Goal: Transaction & Acquisition: Book appointment/travel/reservation

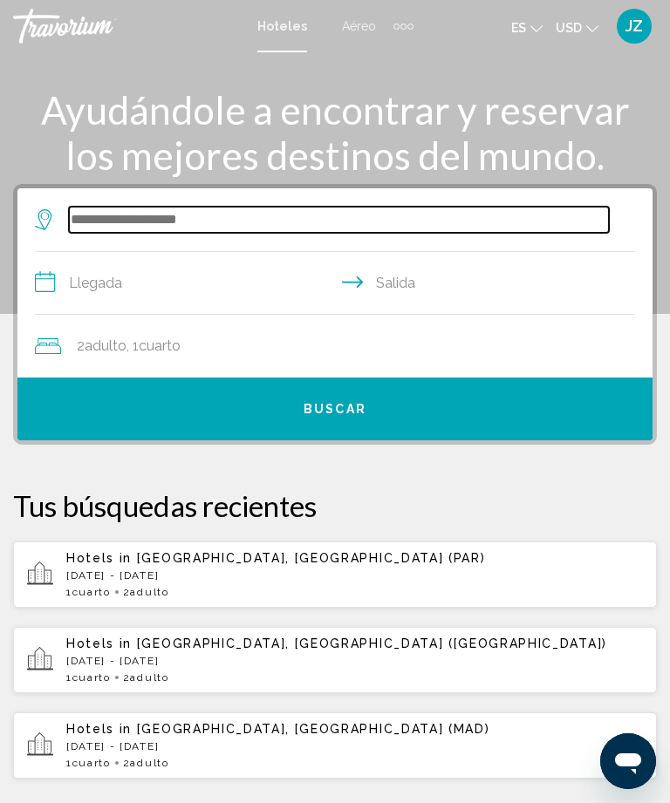
click at [468, 216] on input "Search widget" at bounding box center [339, 220] width 540 height 26
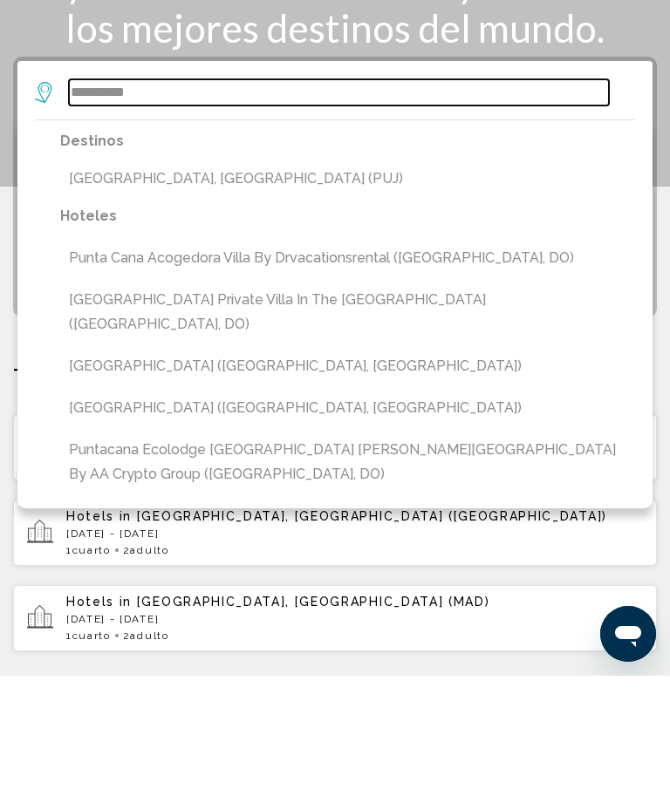
scroll to position [127, 0]
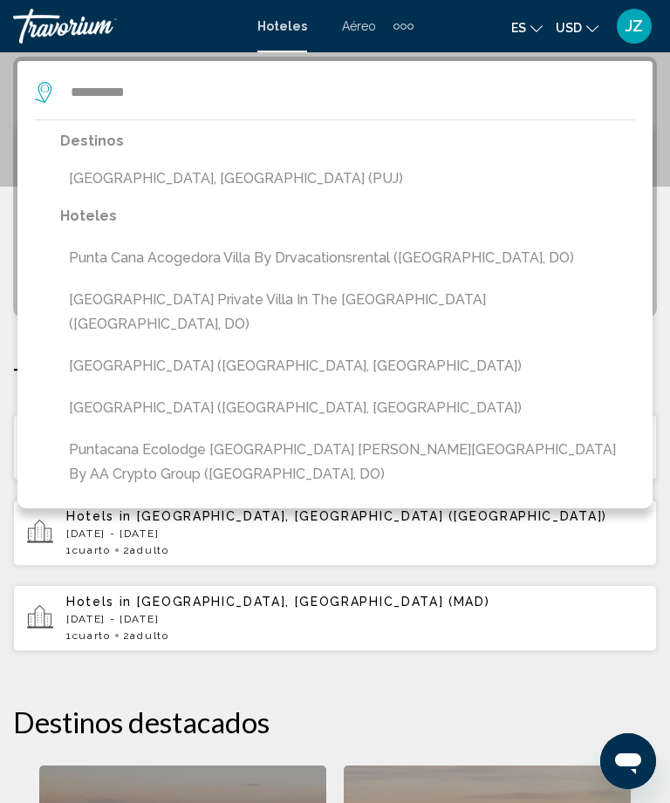
click at [105, 189] on button "[GEOGRAPHIC_DATA], [GEOGRAPHIC_DATA] (PUJ)" at bounding box center [347, 178] width 575 height 33
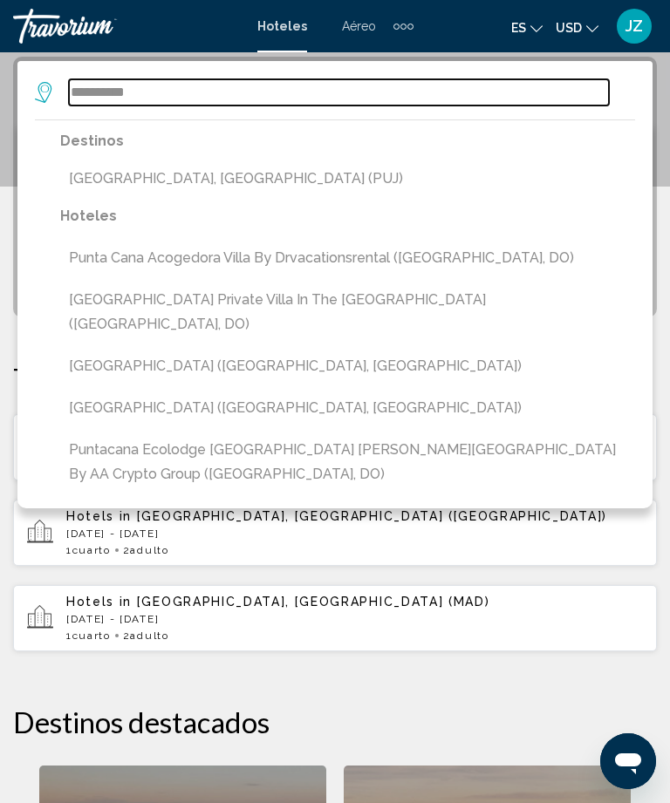
type input "**********"
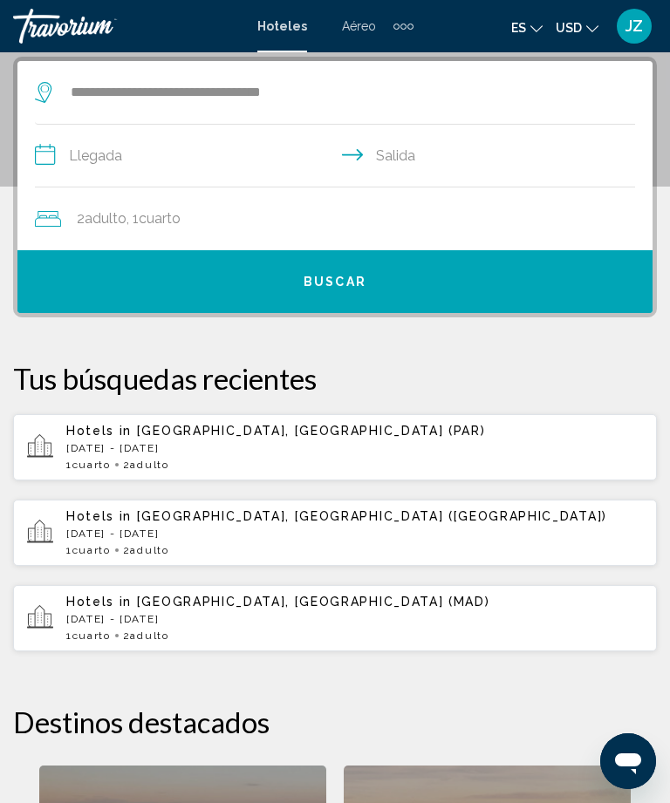
click at [85, 161] on input "**********" at bounding box center [338, 158] width 607 height 67
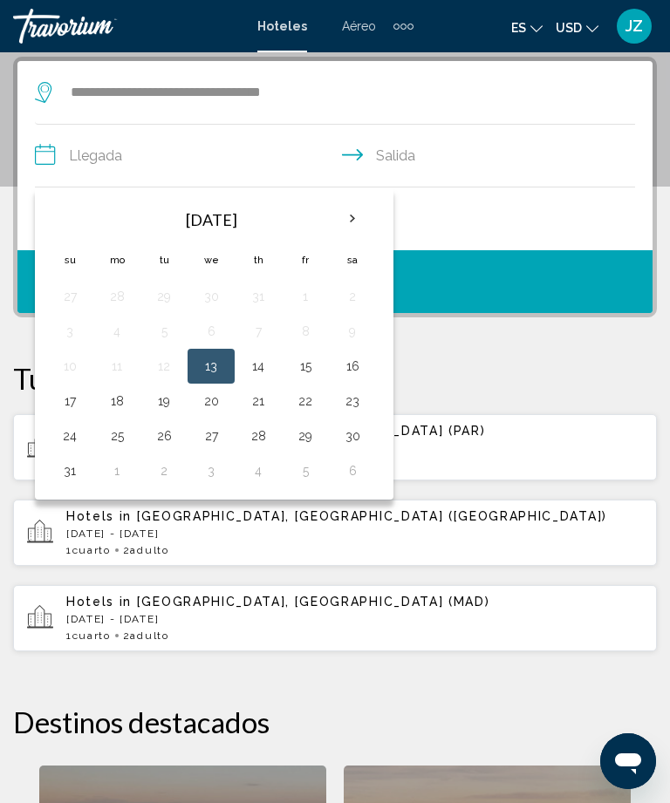
click at [353, 222] on th "Next month" at bounding box center [352, 219] width 47 height 38
click at [61, 326] on button "7" at bounding box center [70, 331] width 28 height 24
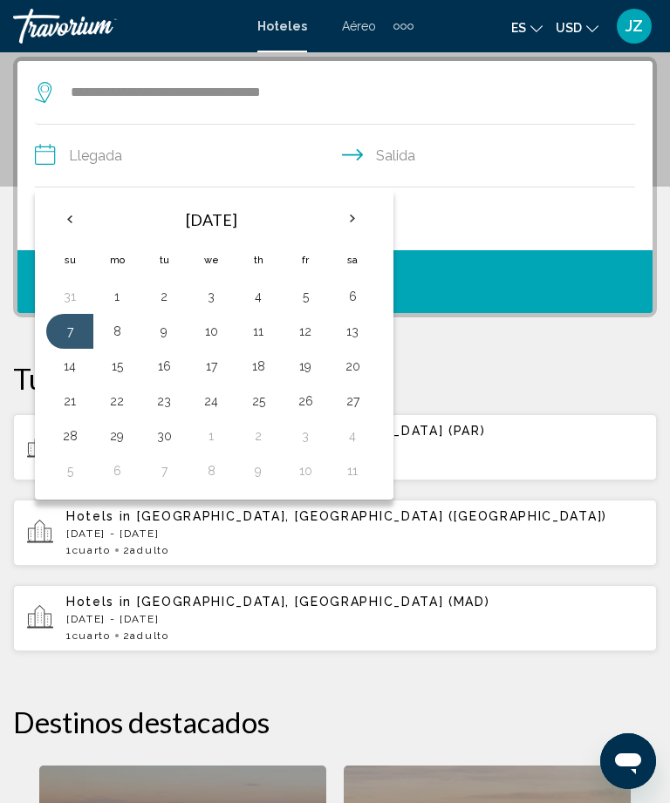
click at [208, 331] on button "10" at bounding box center [211, 331] width 28 height 24
type input "**********"
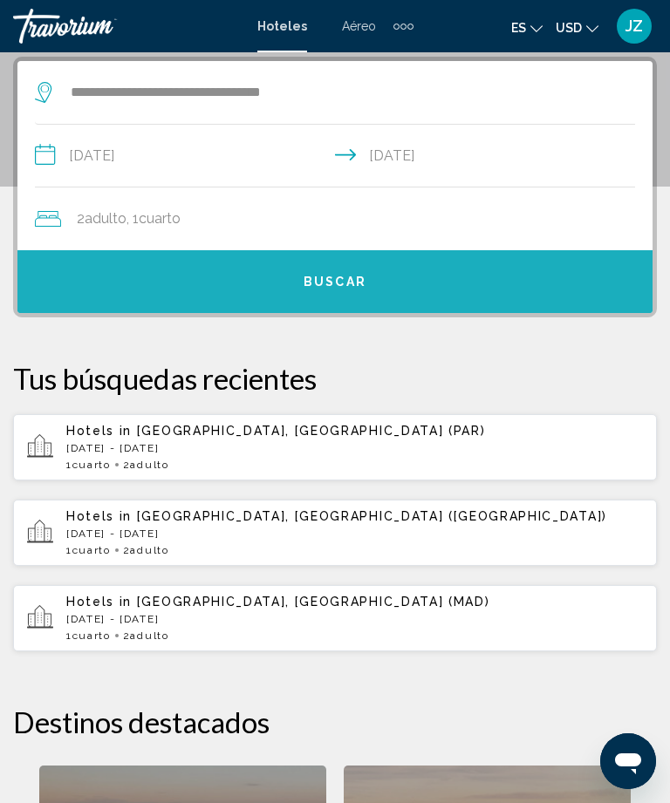
click at [158, 282] on button "Buscar" at bounding box center [334, 281] width 635 height 63
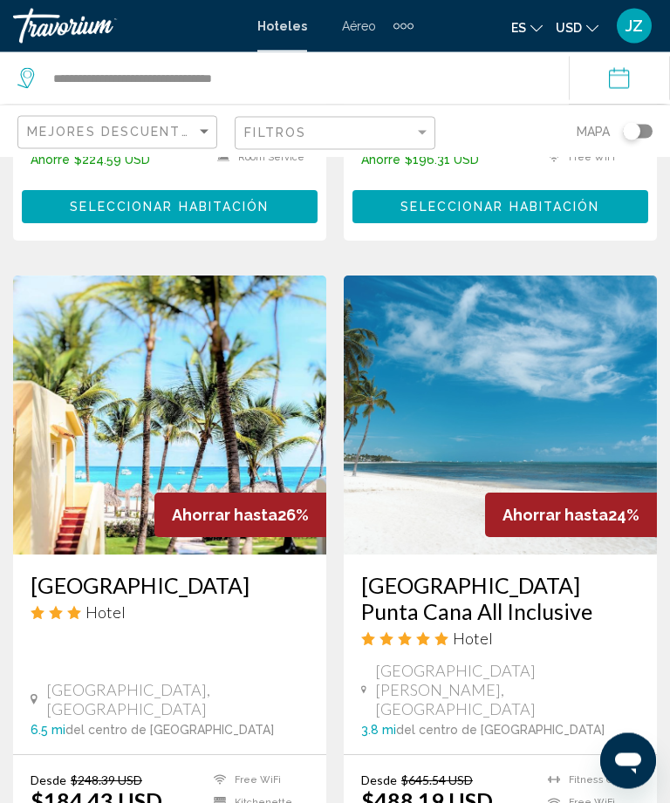
scroll to position [1343, 0]
click at [451, 329] on img "Main content" at bounding box center [500, 415] width 313 height 279
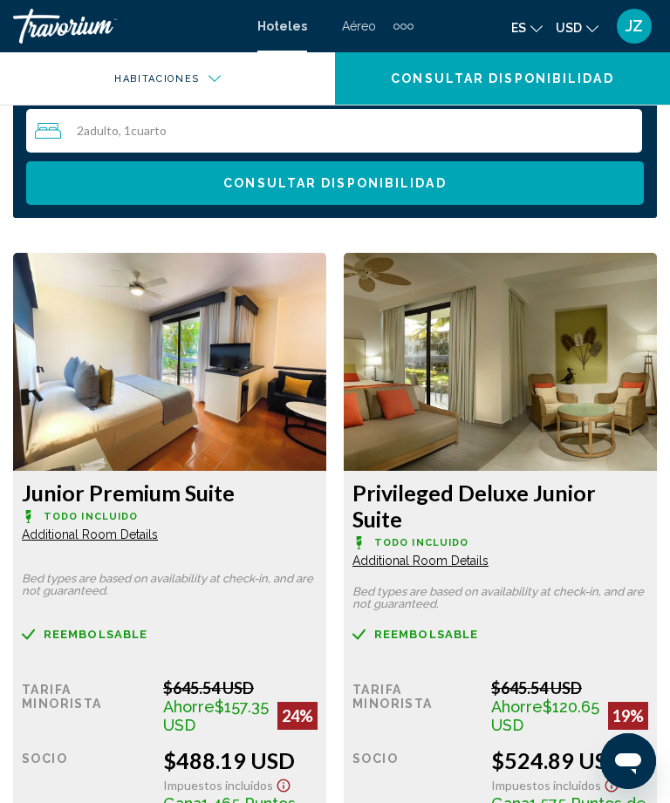
scroll to position [1945, 0]
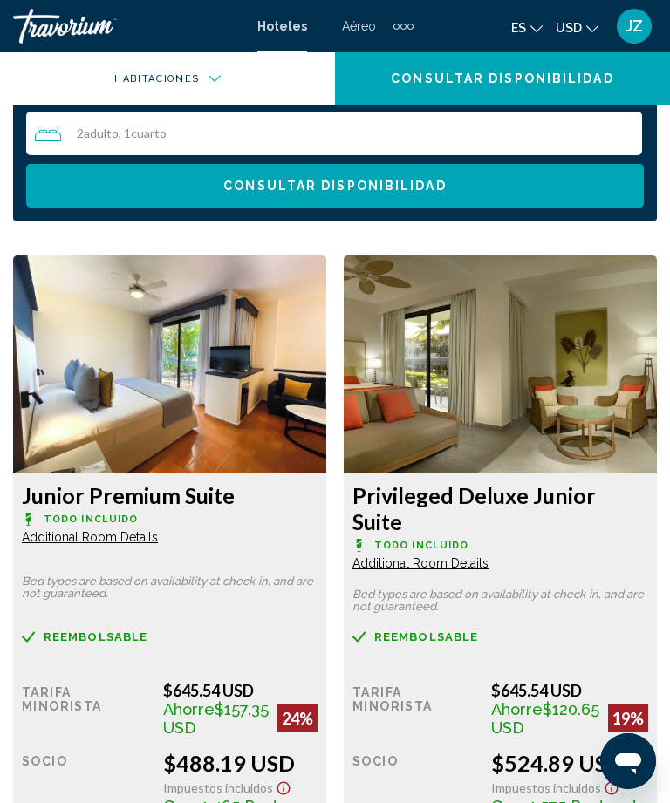
click at [326, 408] on img "Main content" at bounding box center [169, 365] width 313 height 218
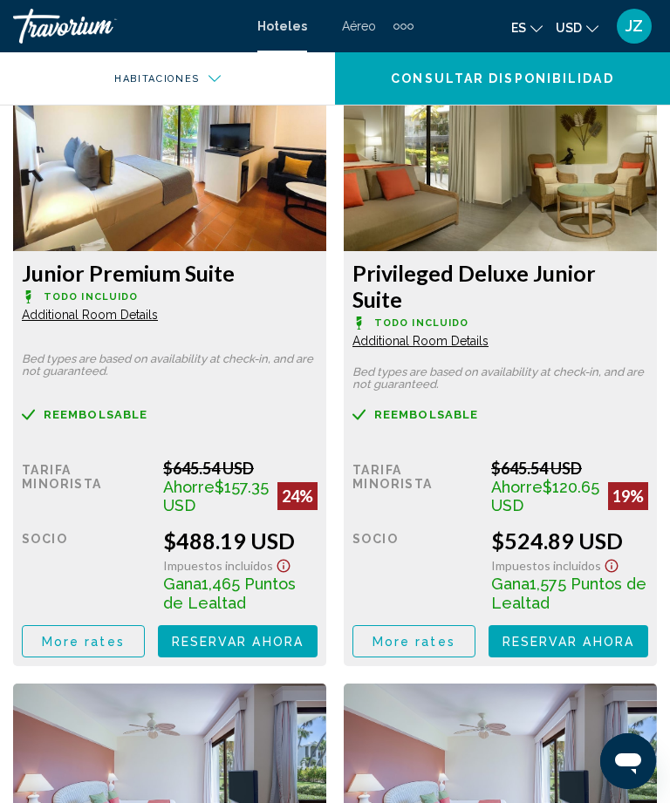
scroll to position [2163, 0]
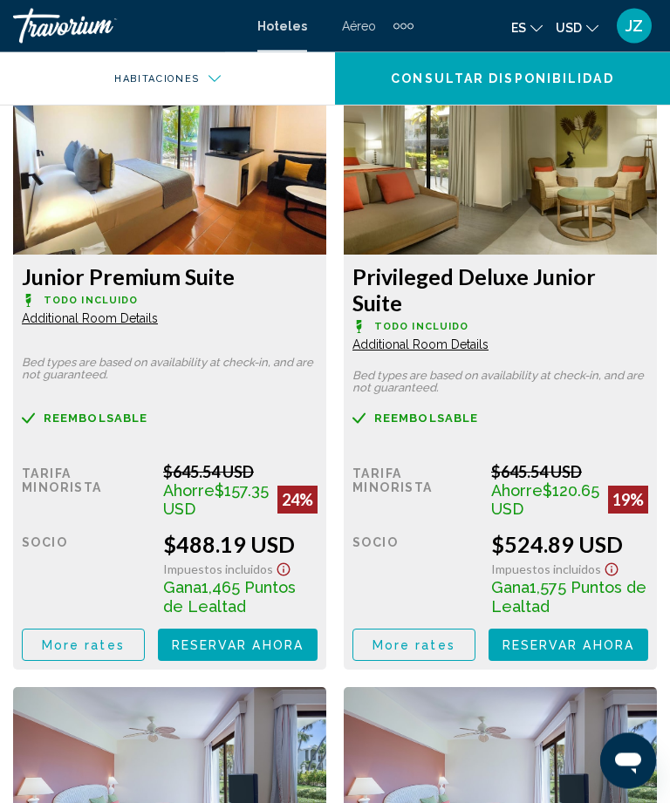
click at [76, 201] on img "Main content" at bounding box center [169, 147] width 313 height 218
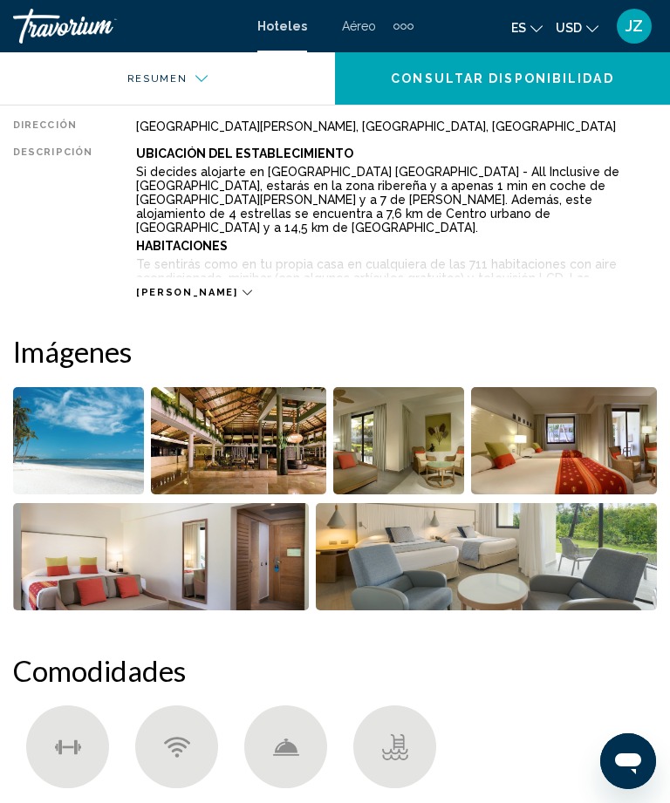
scroll to position [468, 0]
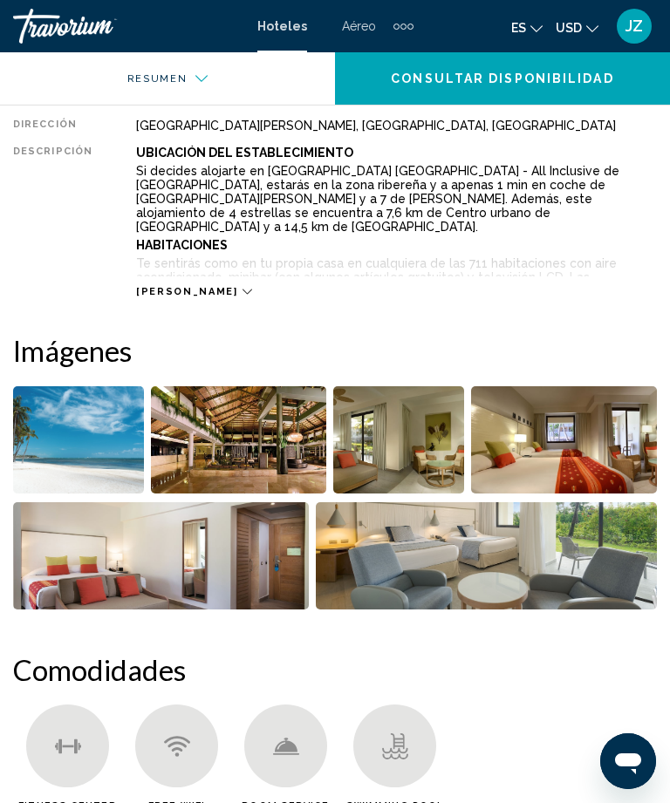
click at [126, 427] on img "Open full-screen image slider" at bounding box center [78, 439] width 131 height 107
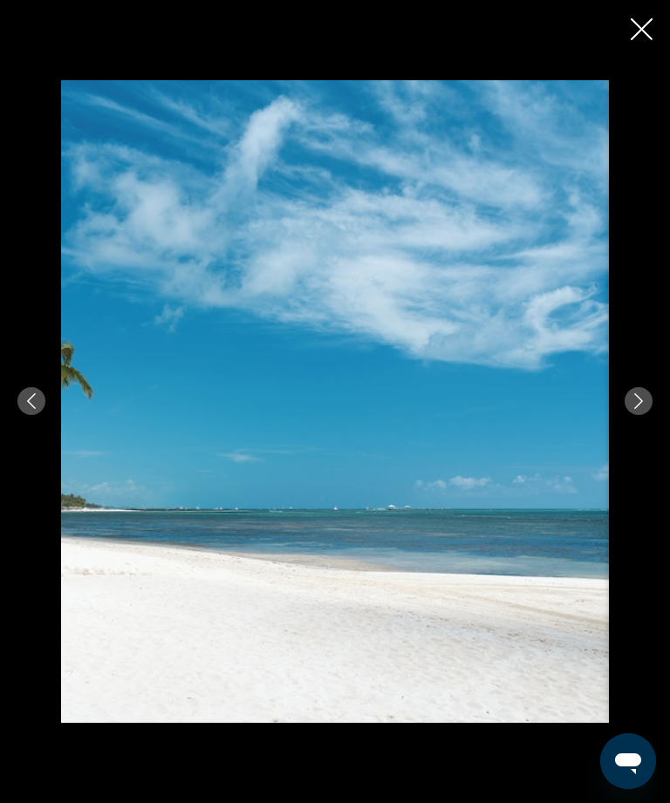
click at [629, 448] on div "Main content" at bounding box center [335, 401] width 670 height 643
click at [631, 409] on icon "Next image" at bounding box center [639, 401] width 16 height 16
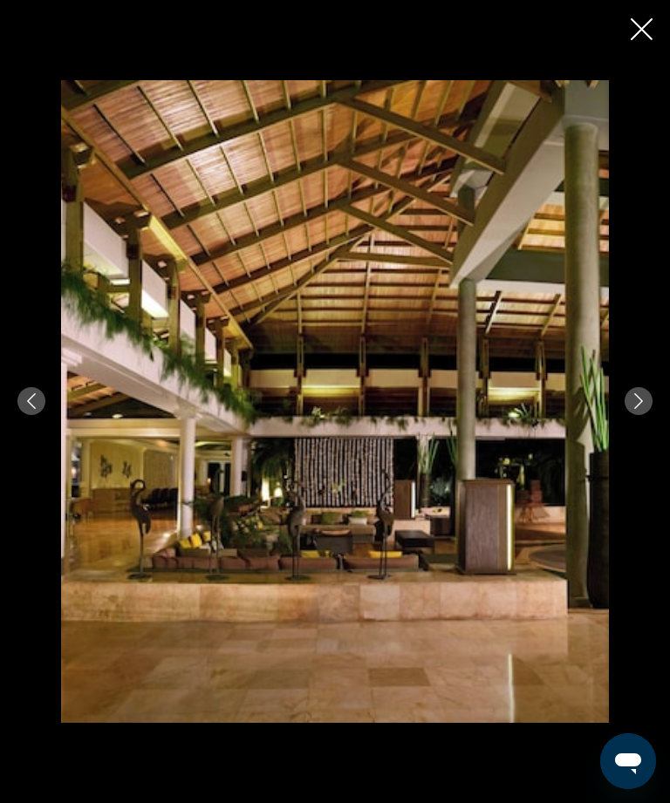
click at [648, 415] on button "Next image" at bounding box center [639, 401] width 28 height 28
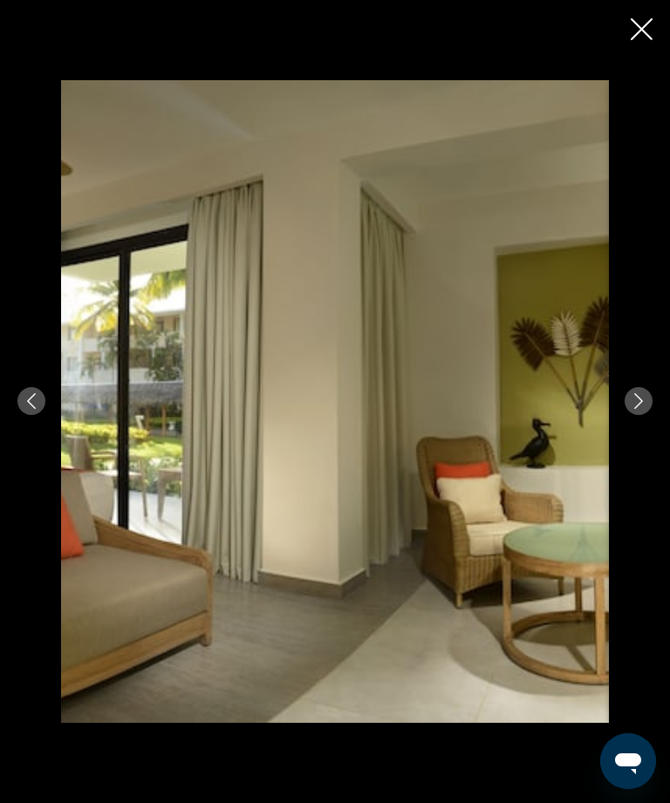
click at [643, 409] on icon "Next image" at bounding box center [639, 401] width 16 height 16
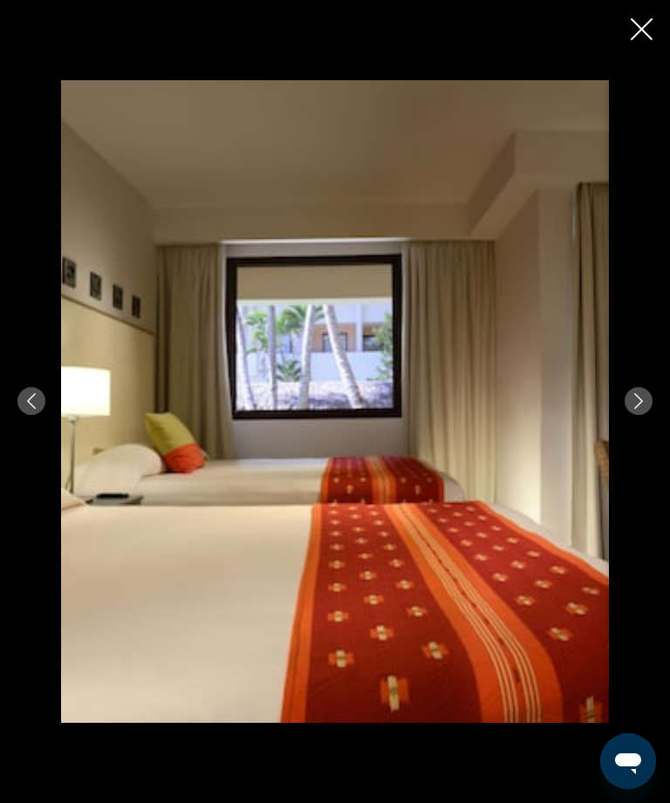
click at [644, 409] on icon "Next image" at bounding box center [639, 401] width 16 height 16
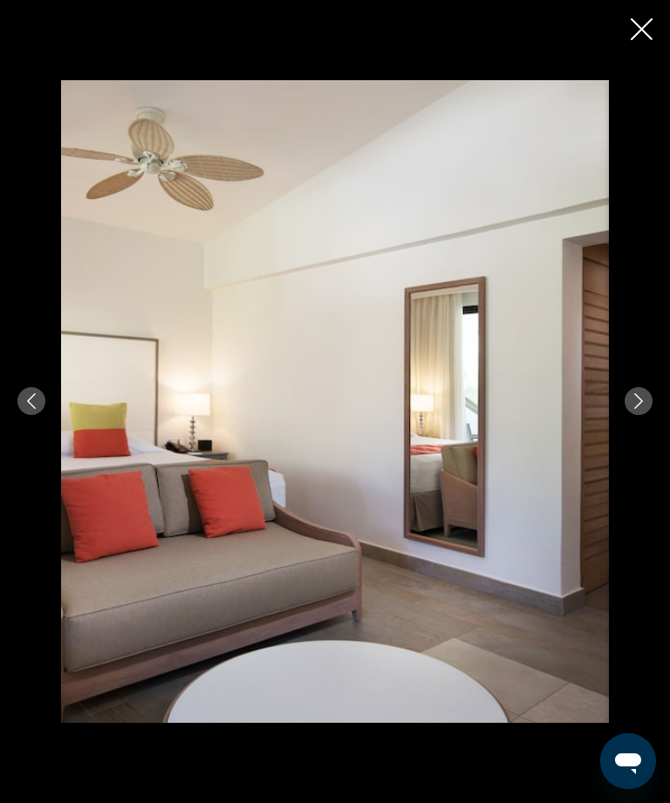
click at [640, 409] on icon "Next image" at bounding box center [639, 401] width 16 height 16
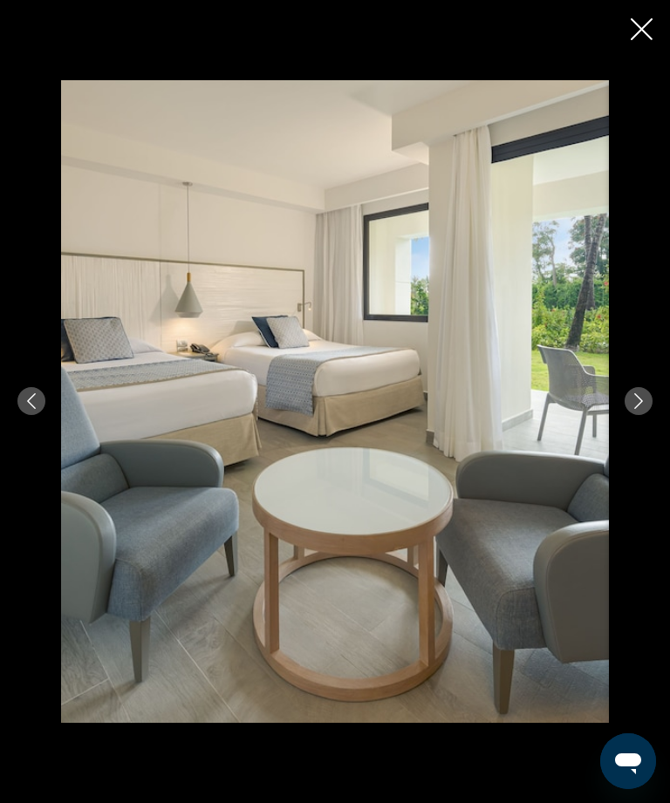
click at [643, 409] on icon "Next image" at bounding box center [639, 401] width 16 height 16
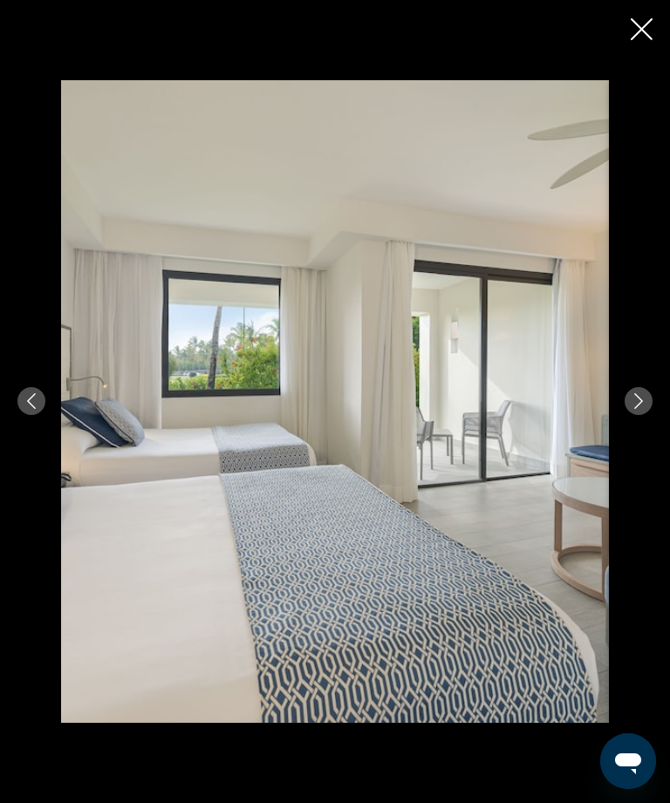
click at [635, 409] on icon "Next image" at bounding box center [639, 401] width 16 height 16
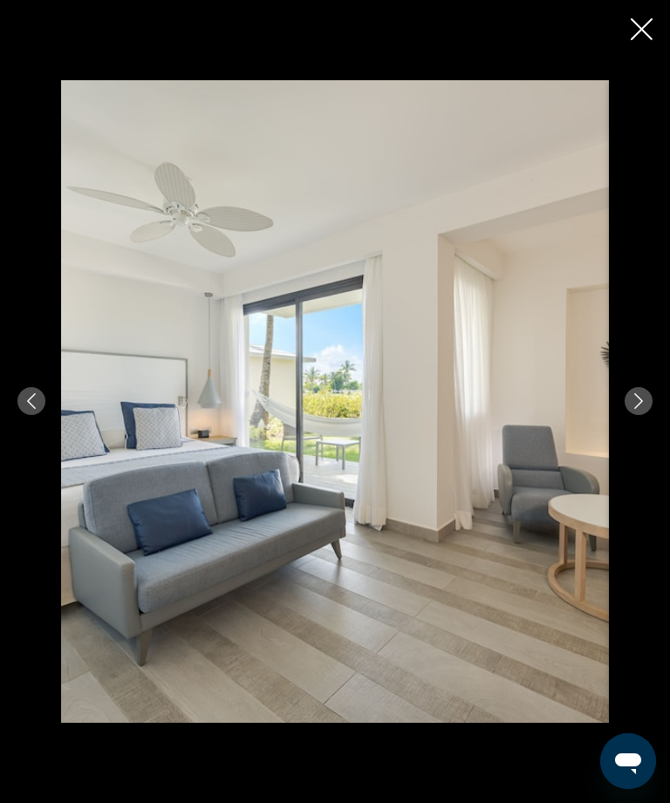
click at [628, 448] on div "Main content" at bounding box center [335, 401] width 670 height 643
click at [633, 415] on button "Next image" at bounding box center [639, 401] width 28 height 28
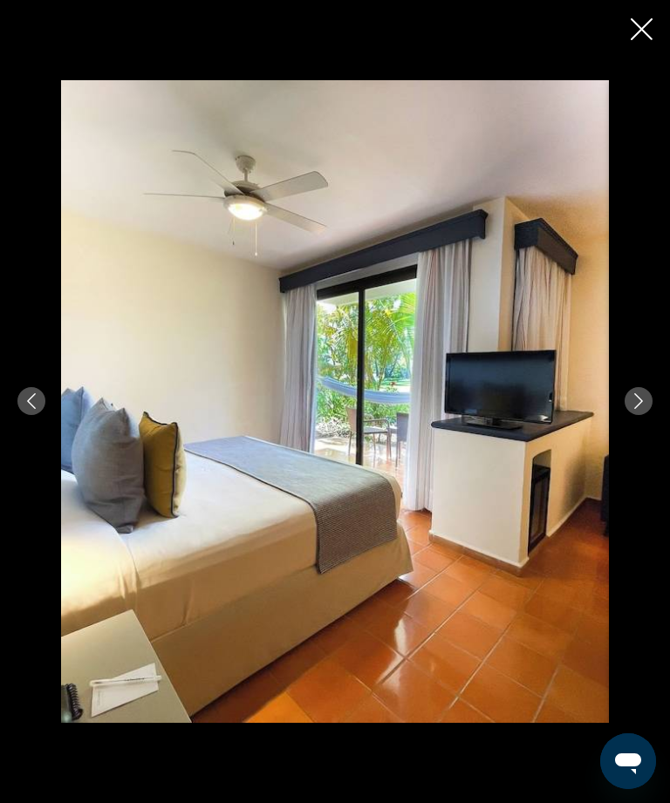
click at [647, 415] on button "Next image" at bounding box center [639, 401] width 28 height 28
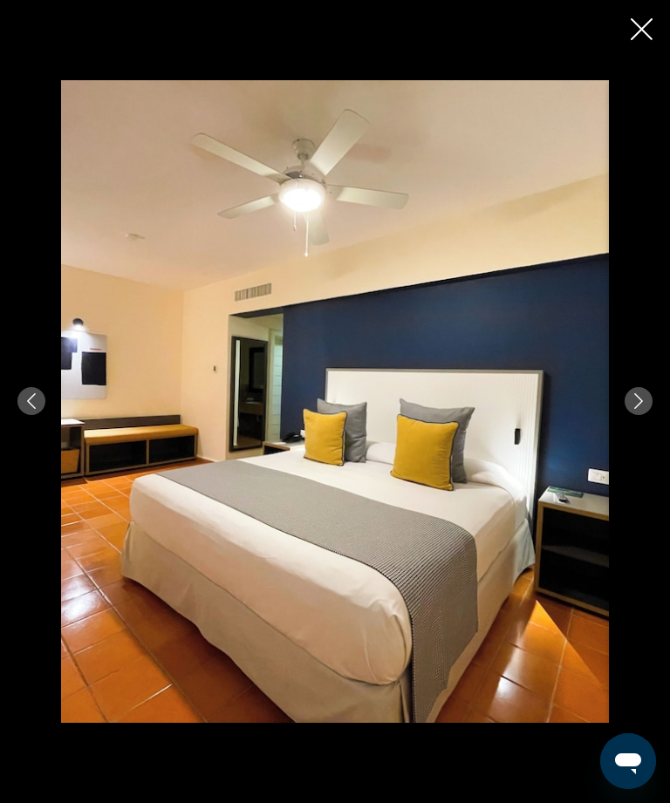
click at [646, 409] on icon "Next image" at bounding box center [639, 401] width 16 height 16
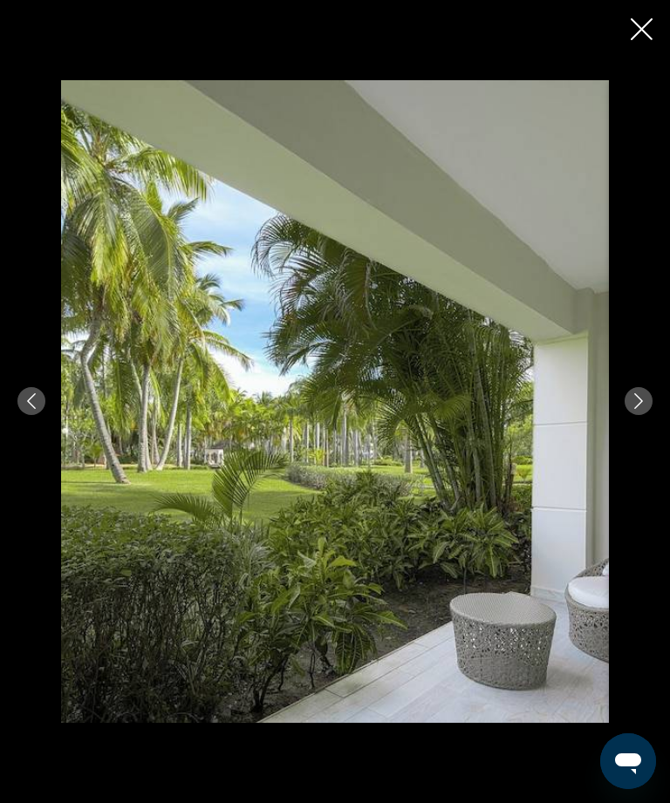
click at [646, 415] on button "Next image" at bounding box center [639, 401] width 28 height 28
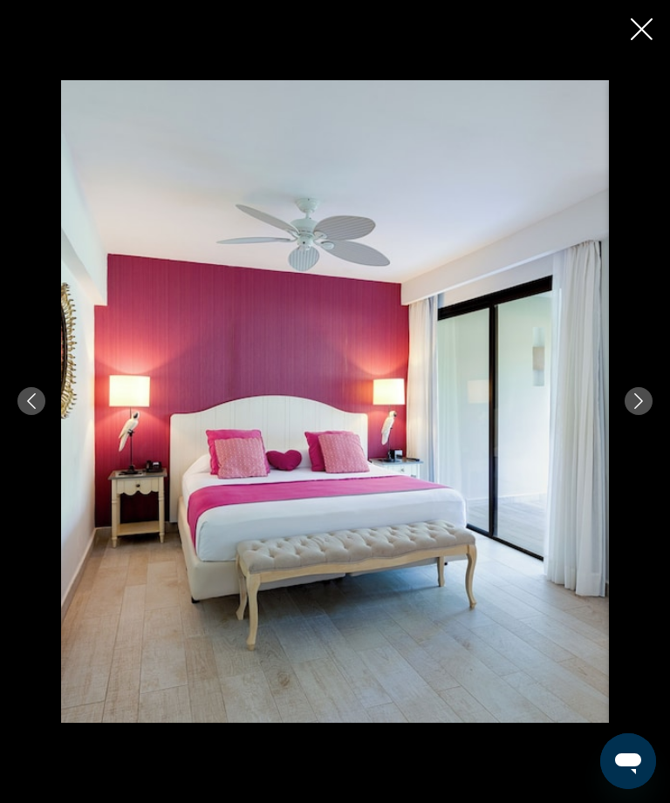
click at [646, 409] on icon "Next image" at bounding box center [639, 401] width 16 height 16
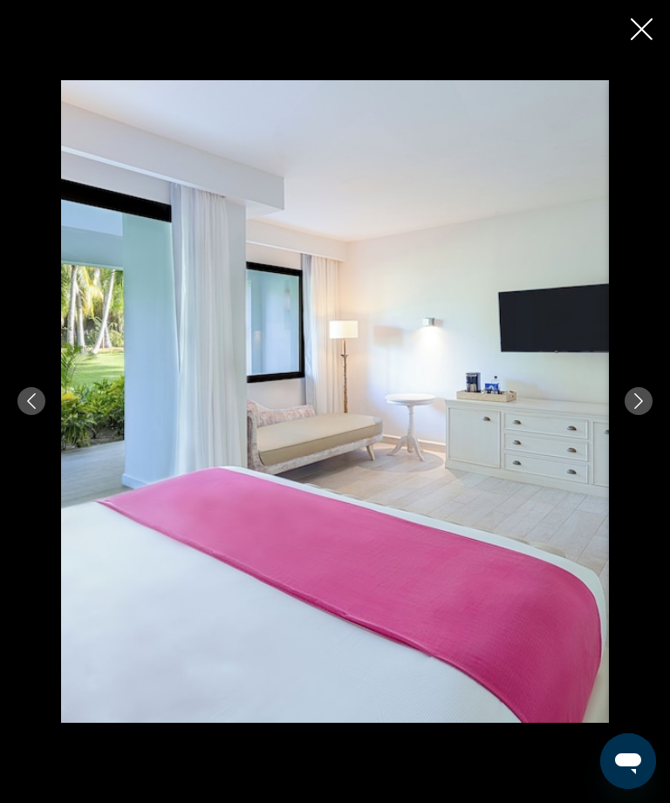
click at [635, 415] on button "Next image" at bounding box center [639, 401] width 28 height 28
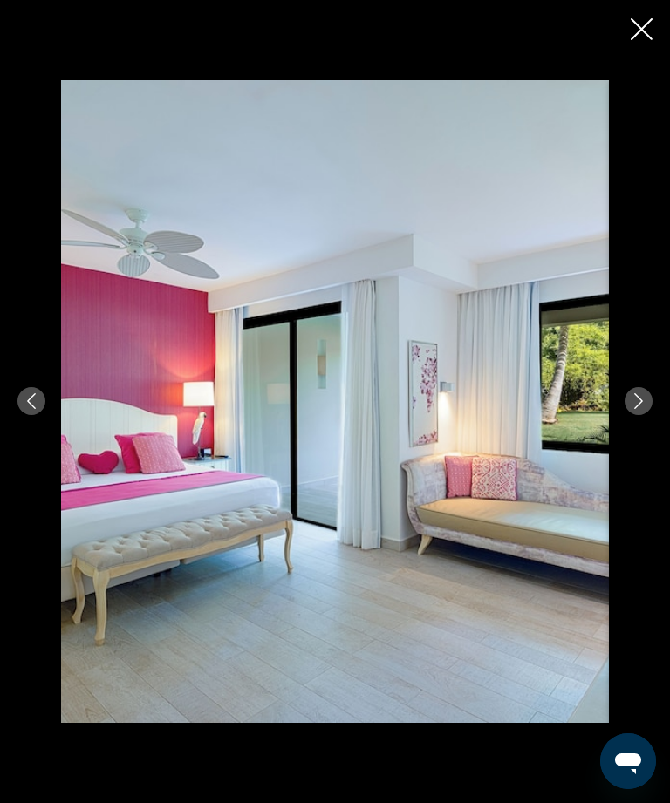
click at [648, 415] on button "Next image" at bounding box center [639, 401] width 28 height 28
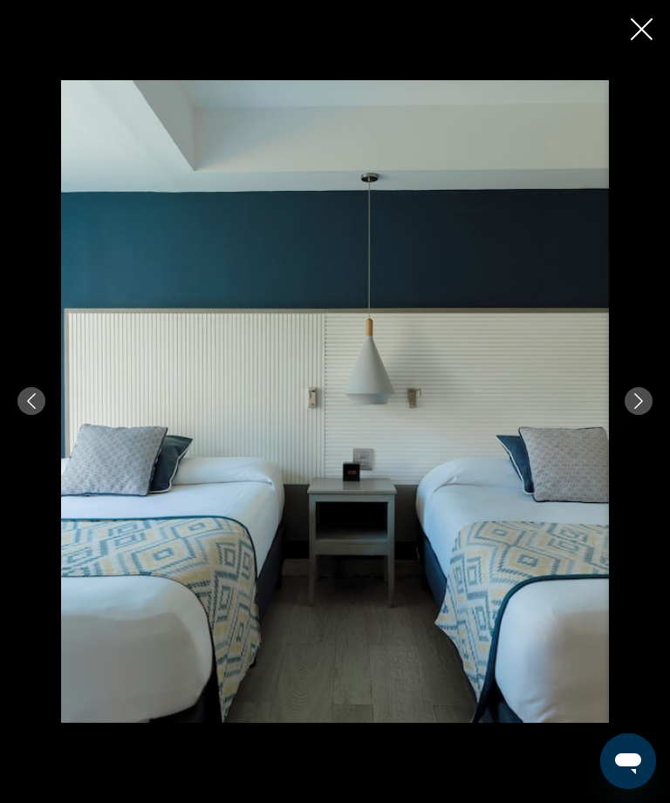
click at [648, 415] on button "Next image" at bounding box center [639, 401] width 28 height 28
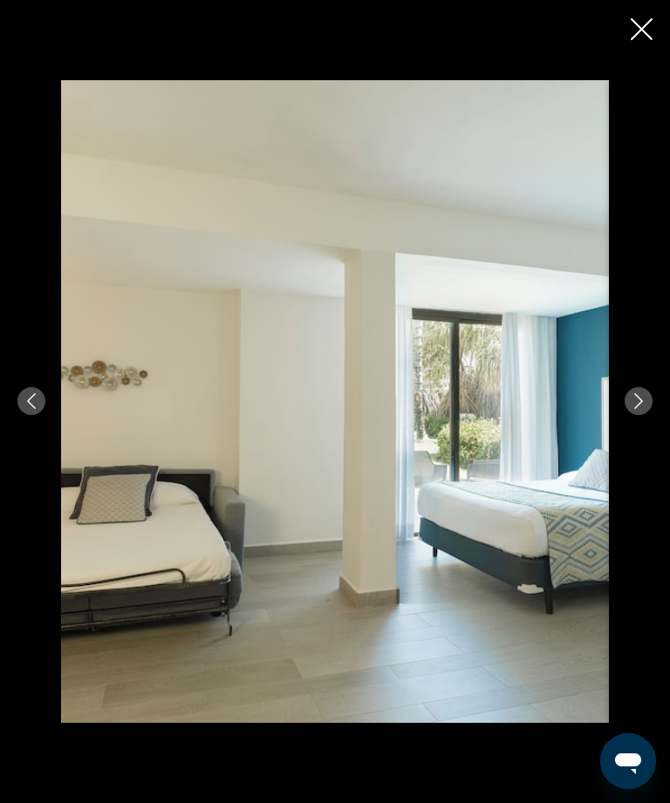
click at [648, 415] on button "Next image" at bounding box center [639, 401] width 28 height 28
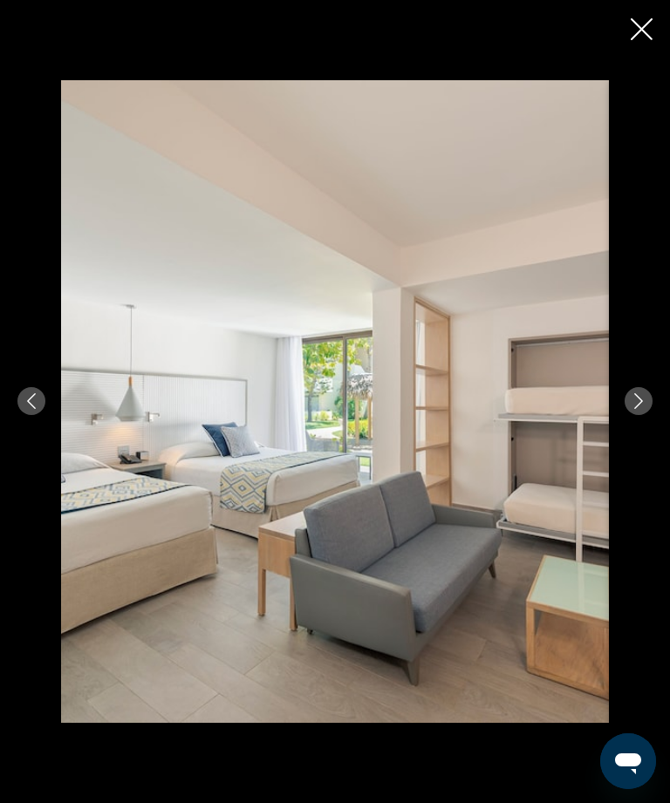
click at [646, 409] on icon "Next image" at bounding box center [639, 401] width 16 height 16
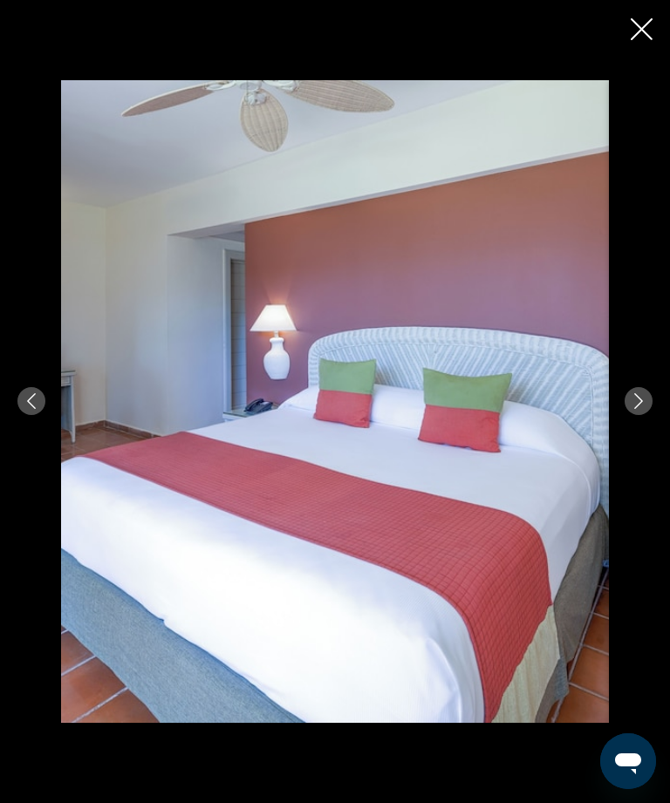
click at [648, 415] on button "Next image" at bounding box center [639, 401] width 28 height 28
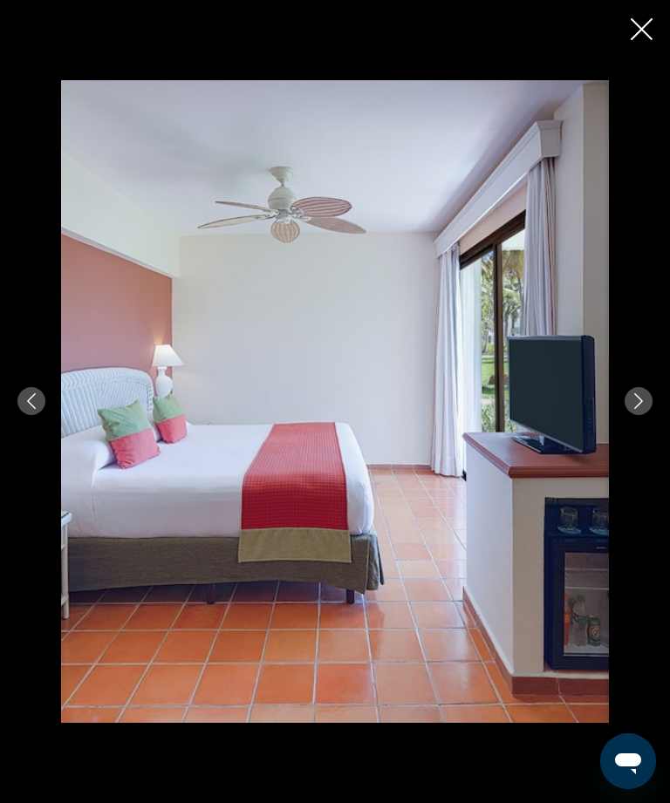
click at [648, 415] on button "Next image" at bounding box center [639, 401] width 28 height 28
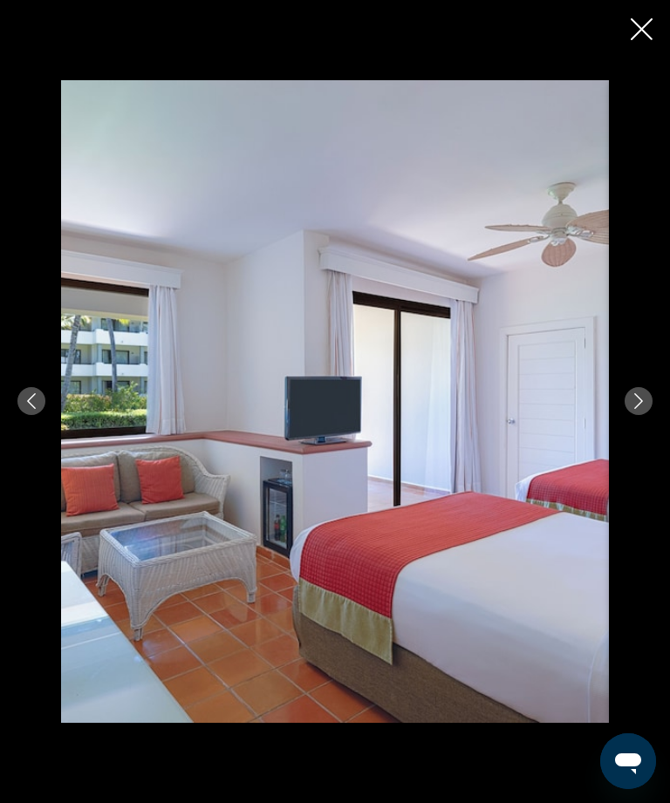
click at [644, 409] on icon "Next image" at bounding box center [639, 401] width 16 height 16
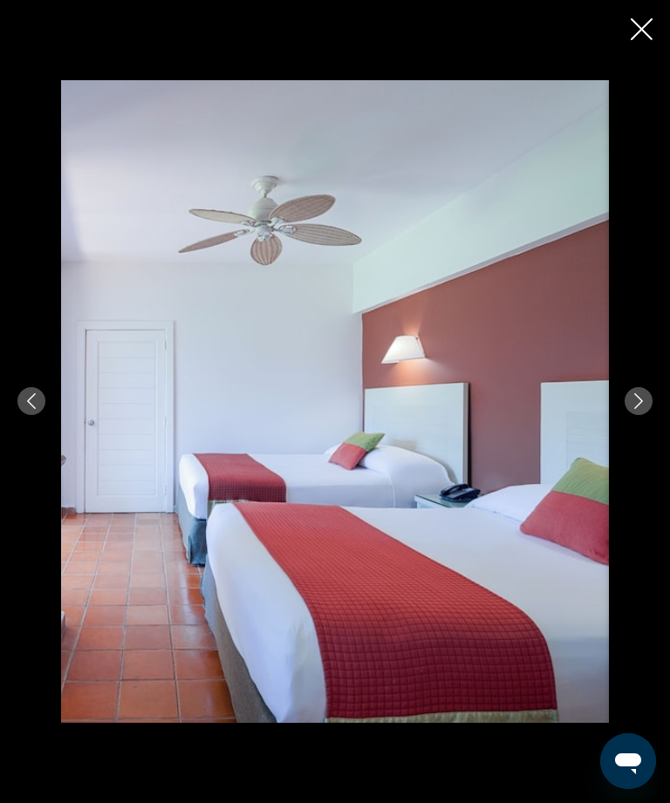
click at [646, 409] on icon "Next image" at bounding box center [639, 401] width 16 height 16
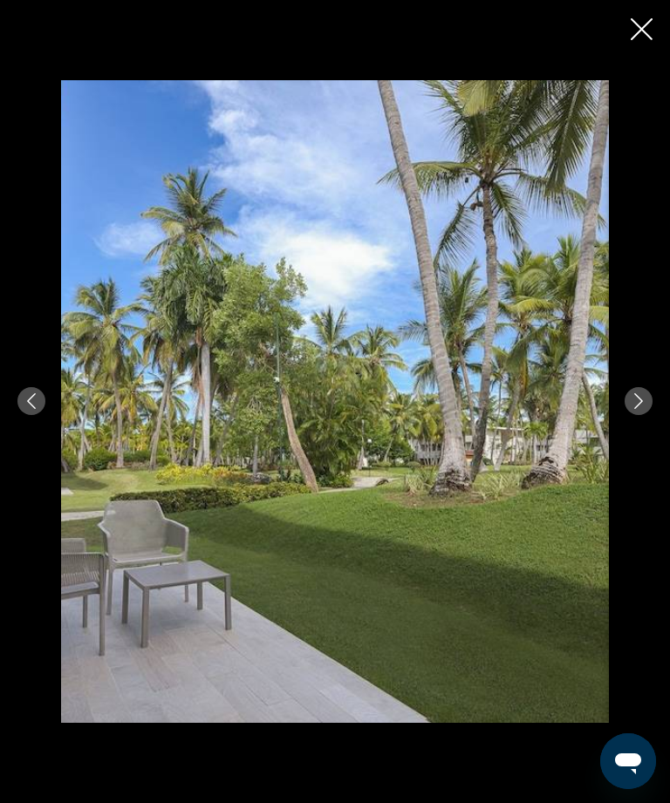
click at [627, 25] on div "Main content" at bounding box center [335, 401] width 670 height 803
click at [664, 34] on div "Main content" at bounding box center [335, 401] width 670 height 803
click at [644, 33] on icon "Close slideshow" at bounding box center [642, 29] width 22 height 22
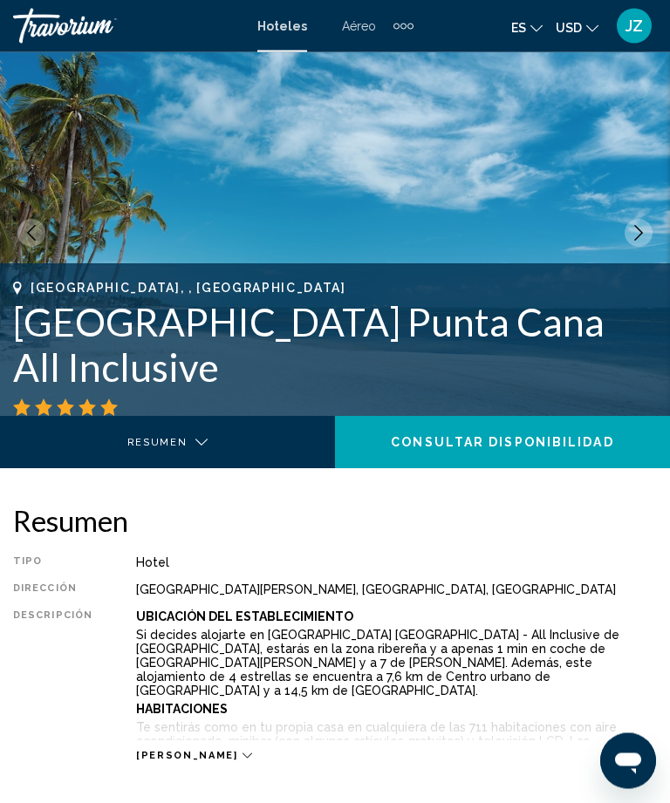
scroll to position [0, 0]
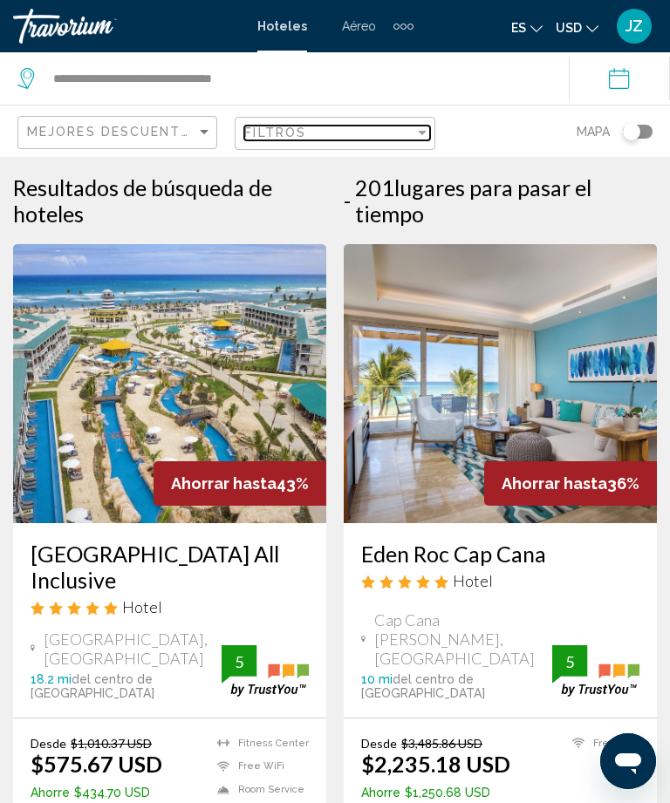
click at [408, 133] on div "Filtros" at bounding box center [328, 133] width 169 height 14
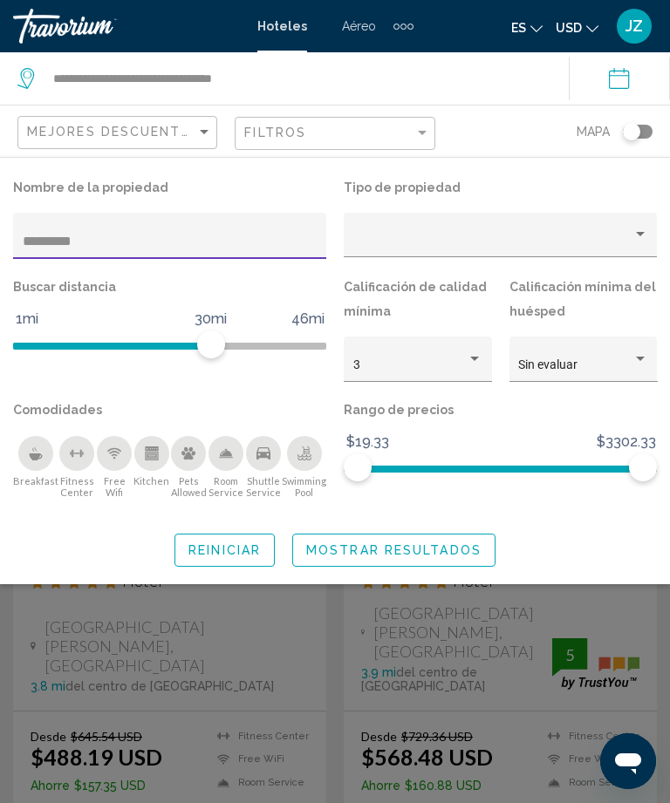
type input "*********"
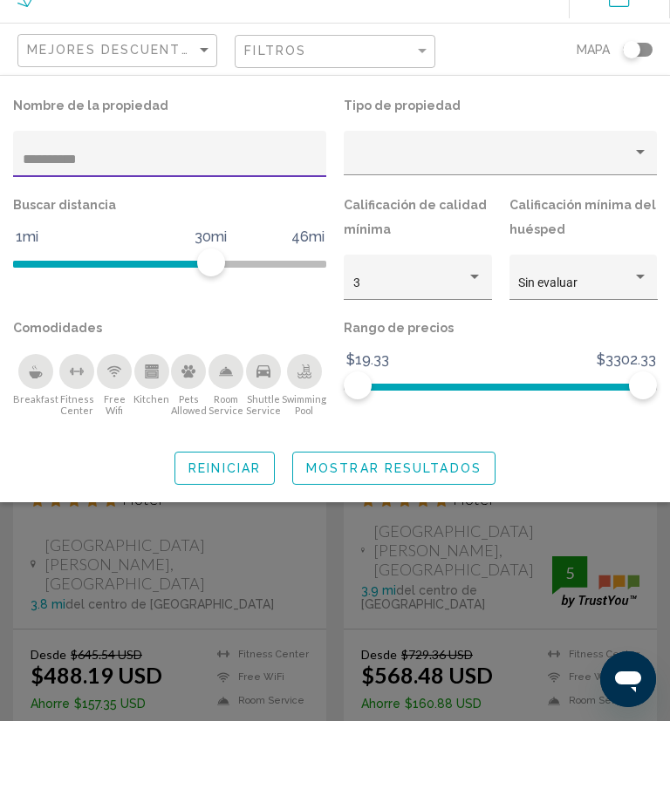
click at [440, 534] on button "Mostrar resultados" at bounding box center [393, 550] width 203 height 32
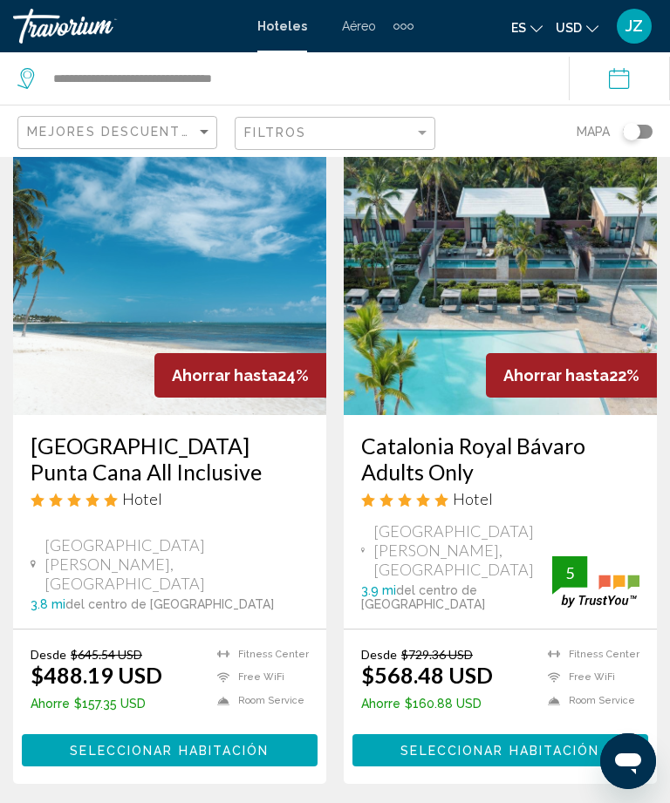
click at [566, 297] on img "Main content" at bounding box center [500, 275] width 313 height 279
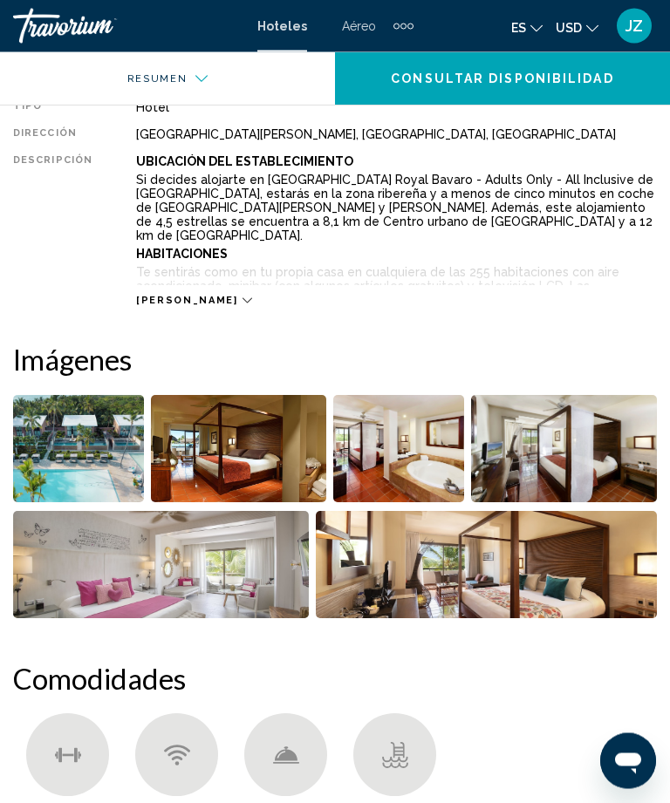
scroll to position [459, 0]
click at [42, 454] on img "Open full-screen image slider" at bounding box center [78, 448] width 131 height 107
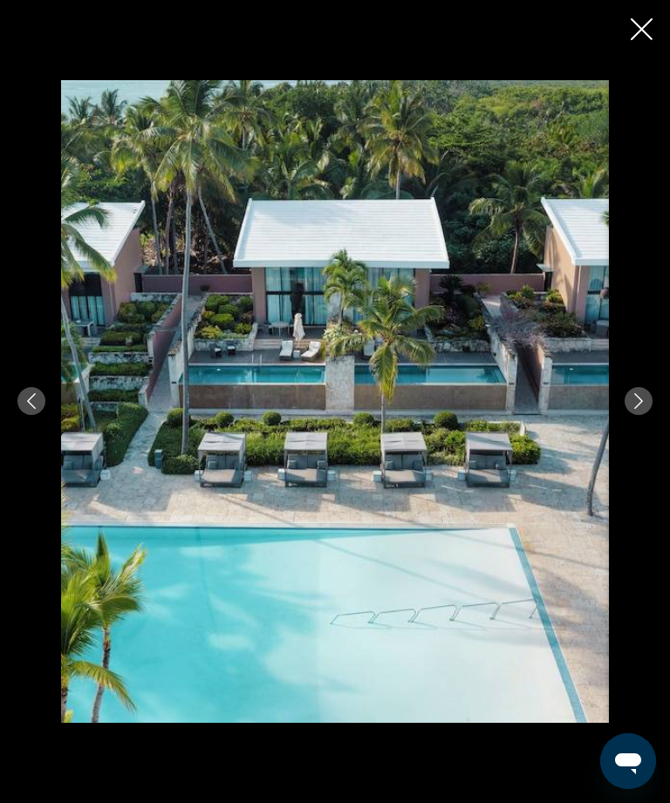
click at [641, 29] on icon "Close slideshow" at bounding box center [642, 29] width 22 height 22
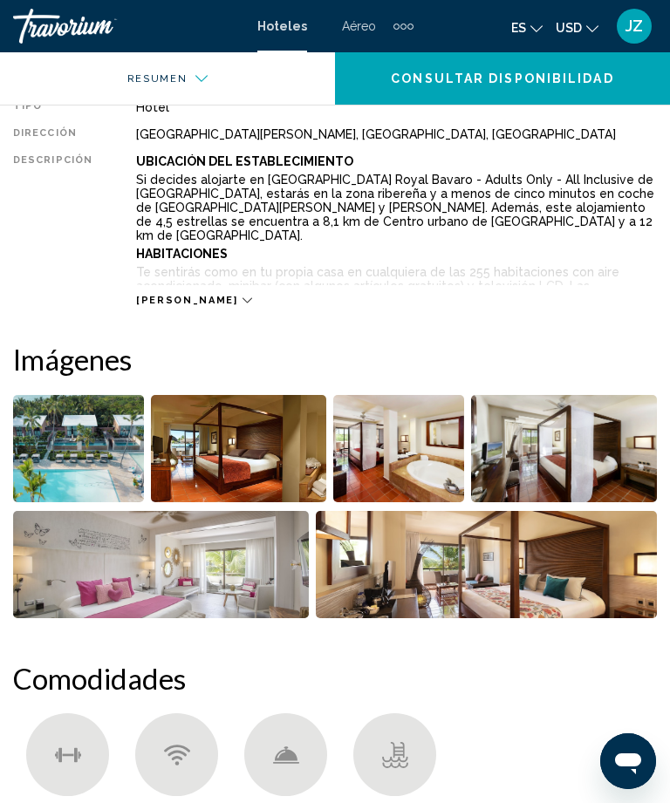
click at [412, 456] on img "Open full-screen image slider" at bounding box center [398, 448] width 131 height 107
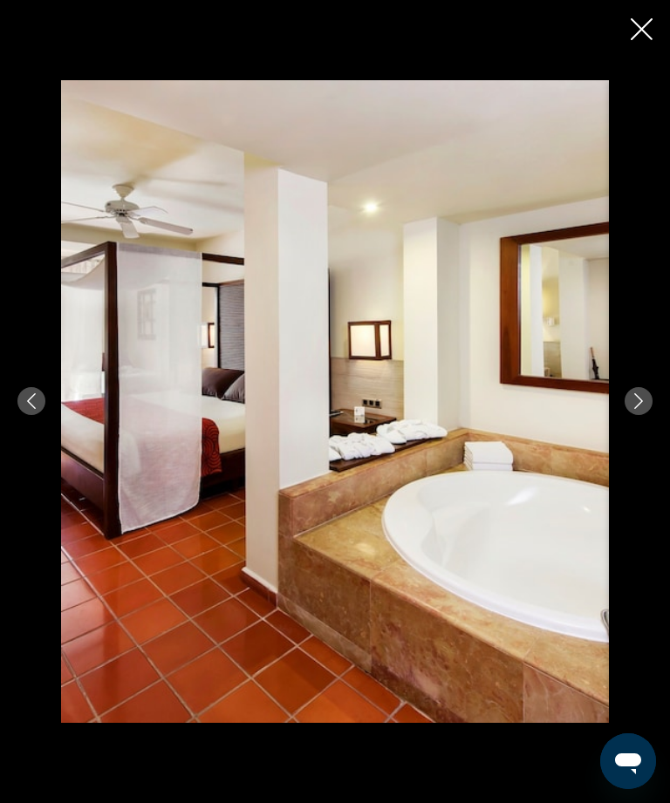
click at [646, 31] on icon "Close slideshow" at bounding box center [642, 29] width 22 height 22
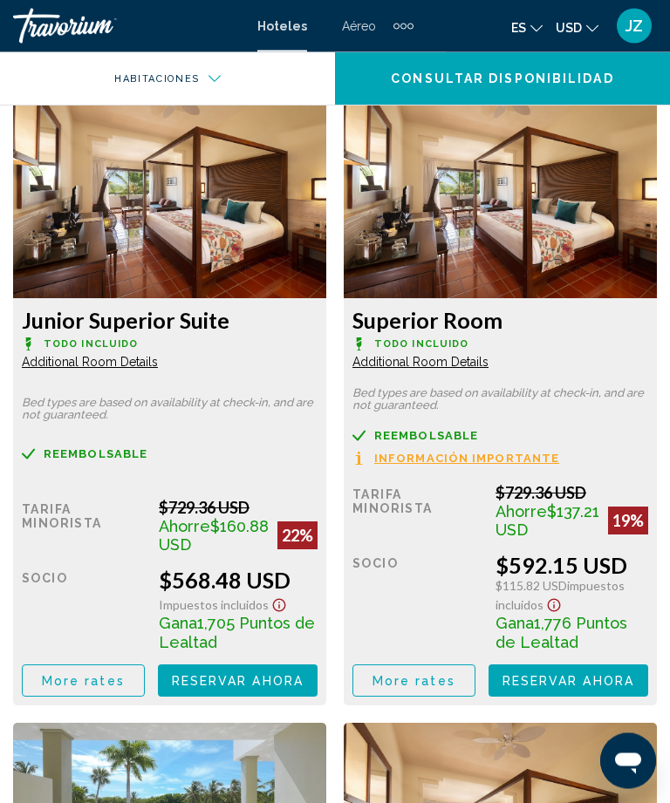
scroll to position [2115, 0]
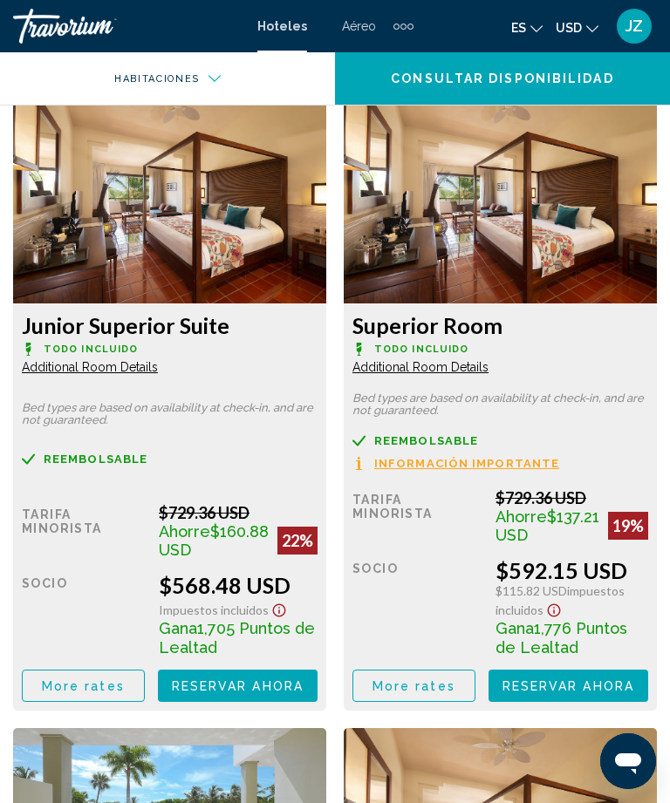
click at [84, 230] on img "Main content" at bounding box center [169, 194] width 313 height 218
click at [71, 239] on img "Main content" at bounding box center [169, 194] width 313 height 218
click at [68, 314] on h3 "Junior Superior Suite" at bounding box center [170, 325] width 296 height 26
click at [82, 256] on img "Main content" at bounding box center [169, 194] width 313 height 218
click at [83, 260] on img "Main content" at bounding box center [169, 194] width 313 height 218
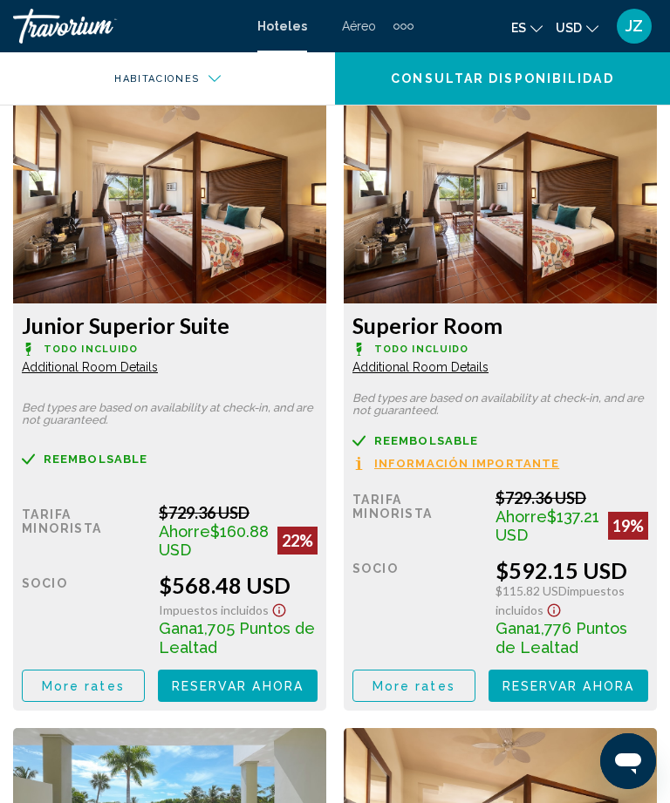
click at [81, 256] on img "Main content" at bounding box center [169, 194] width 313 height 218
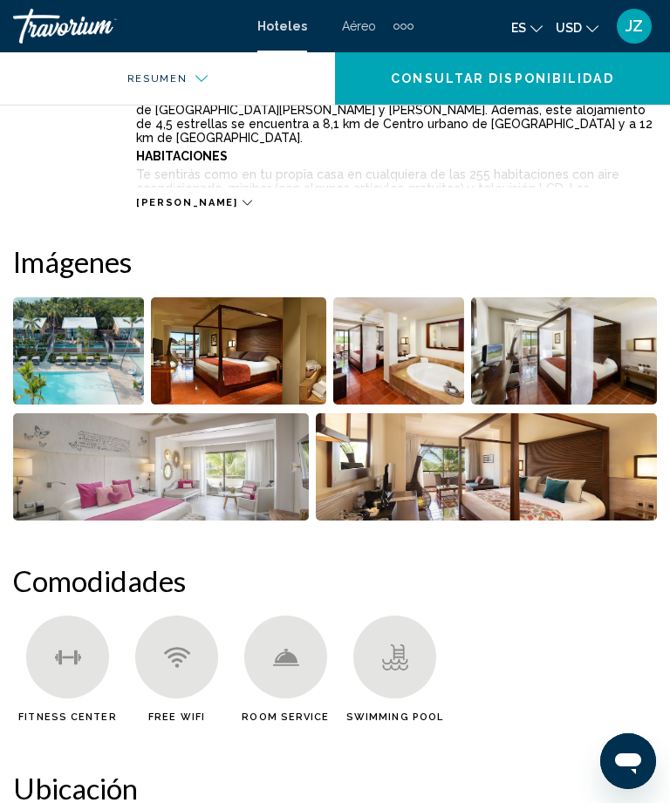
scroll to position [564, 0]
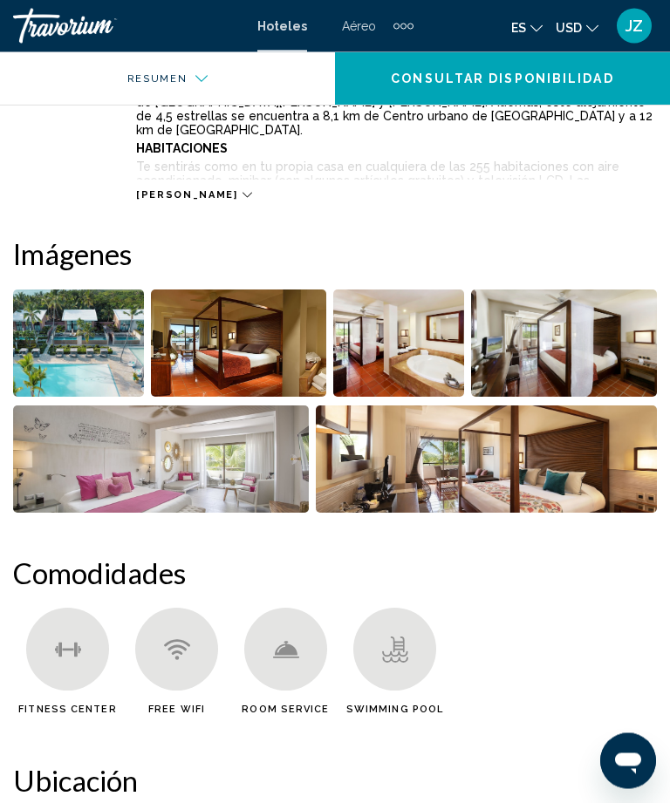
click at [78, 323] on img "Open full-screen image slider" at bounding box center [78, 344] width 131 height 107
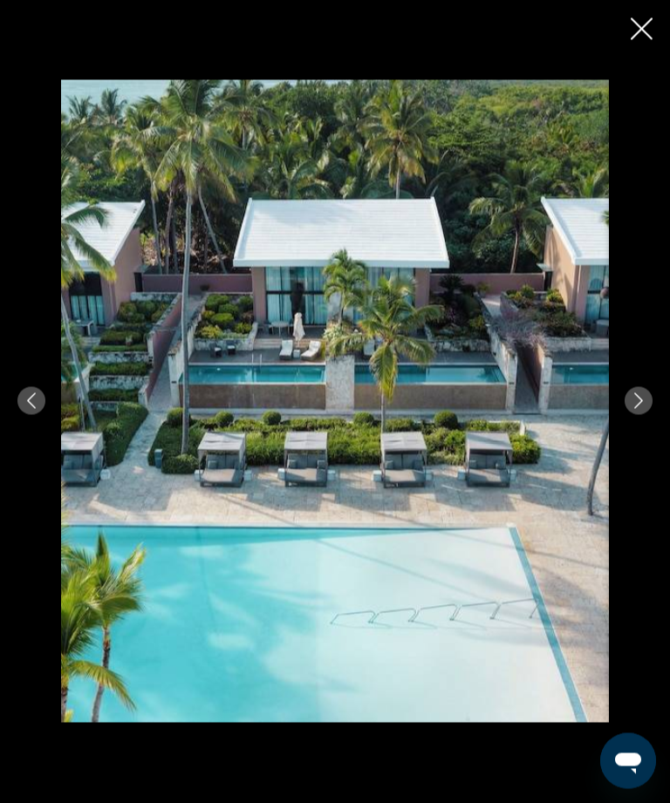
scroll to position [564, 0]
click at [639, 415] on button "Next image" at bounding box center [639, 401] width 28 height 28
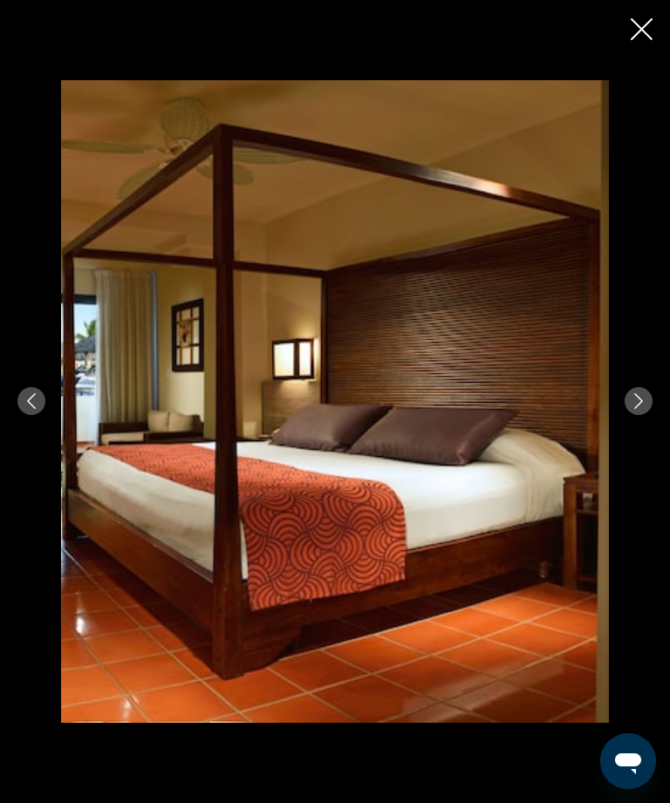
click at [644, 408] on div "Main content" at bounding box center [335, 401] width 670 height 643
click at [642, 415] on button "Next image" at bounding box center [639, 401] width 28 height 28
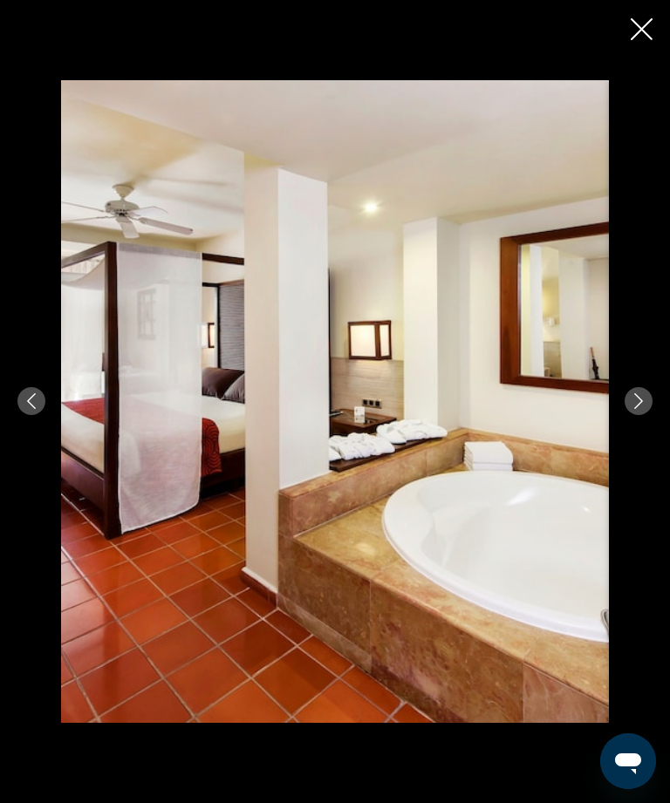
click at [642, 411] on div "Main content" at bounding box center [335, 401] width 670 height 643
click at [665, 422] on div "Main content" at bounding box center [335, 401] width 670 height 643
click at [646, 409] on icon "Next image" at bounding box center [639, 401] width 16 height 16
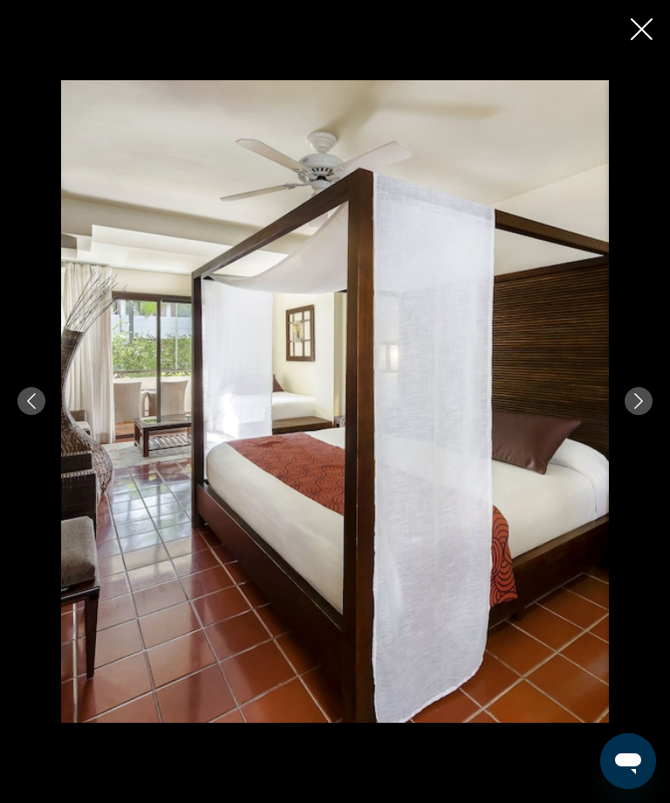
click at [646, 415] on button "Next image" at bounding box center [639, 401] width 28 height 28
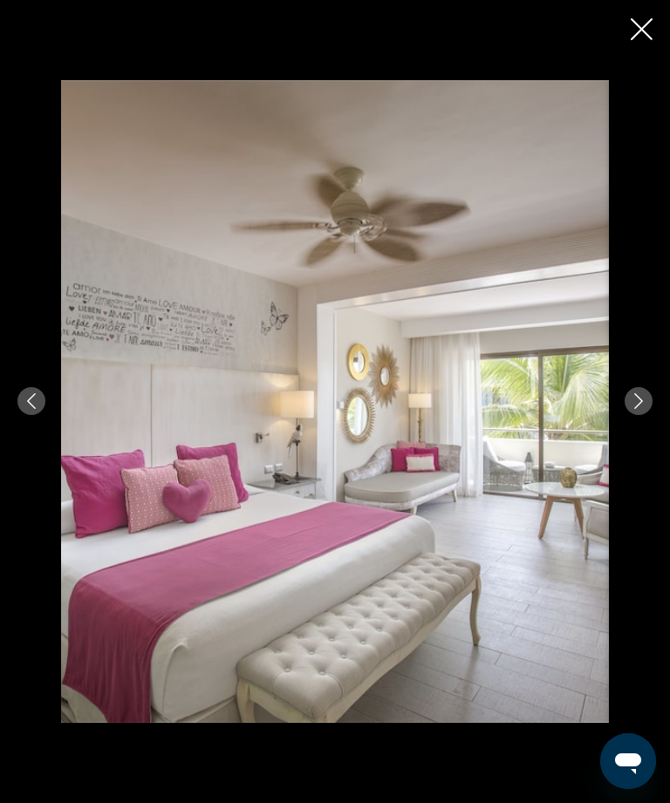
click at [641, 409] on icon "Next image" at bounding box center [638, 401] width 9 height 16
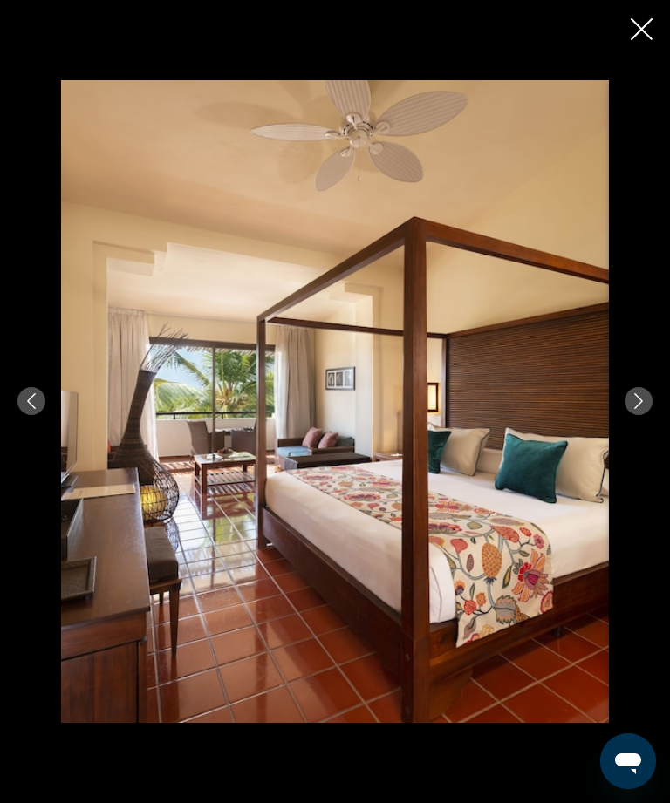
click at [644, 409] on icon "Next image" at bounding box center [639, 401] width 16 height 16
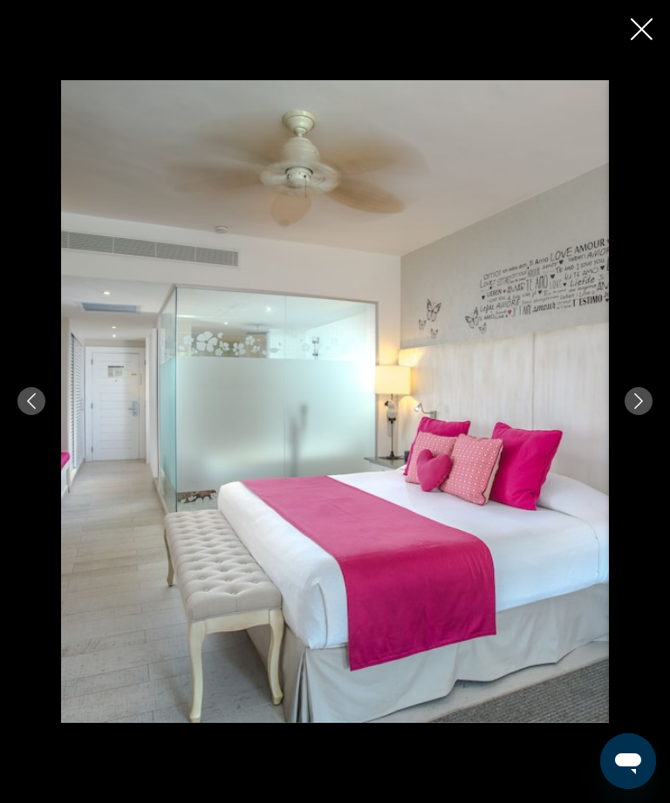
click at [646, 409] on icon "Next image" at bounding box center [639, 401] width 16 height 16
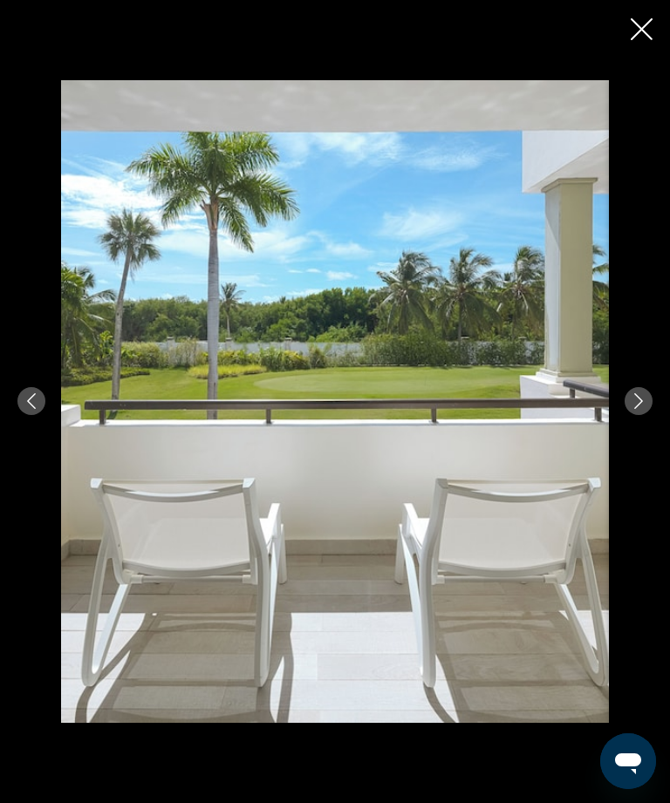
click at [638, 409] on icon "Next image" at bounding box center [639, 401] width 16 height 16
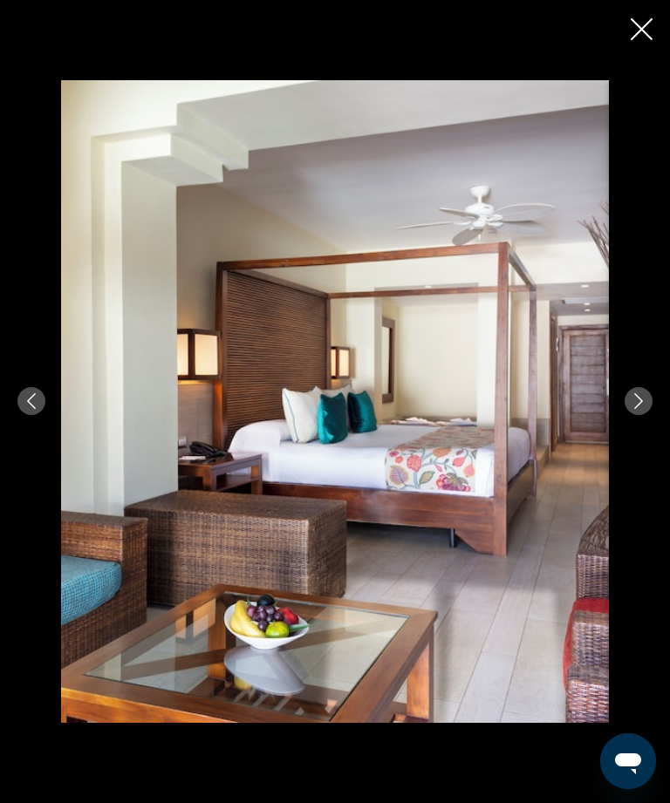
click at [632, 415] on button "Next image" at bounding box center [639, 401] width 28 height 28
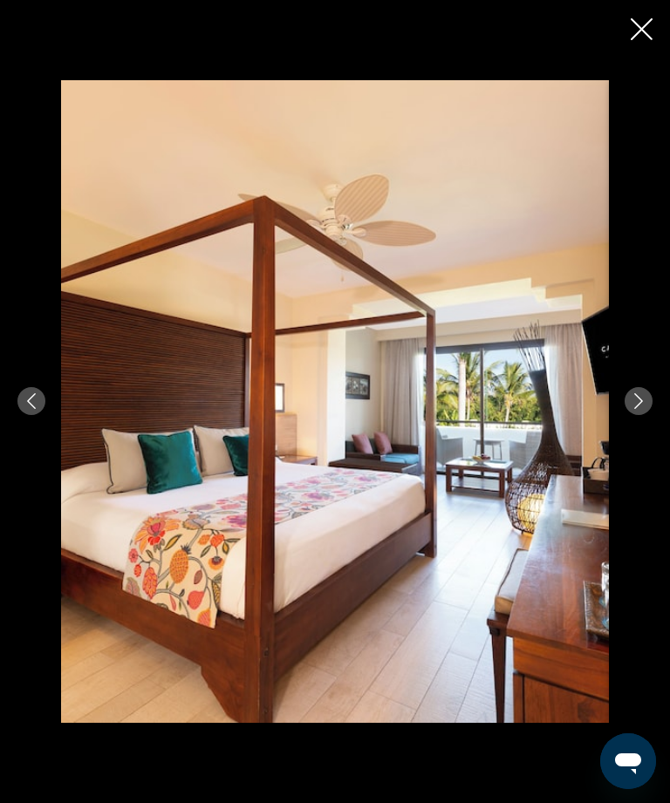
click at [632, 415] on button "Next image" at bounding box center [639, 401] width 28 height 28
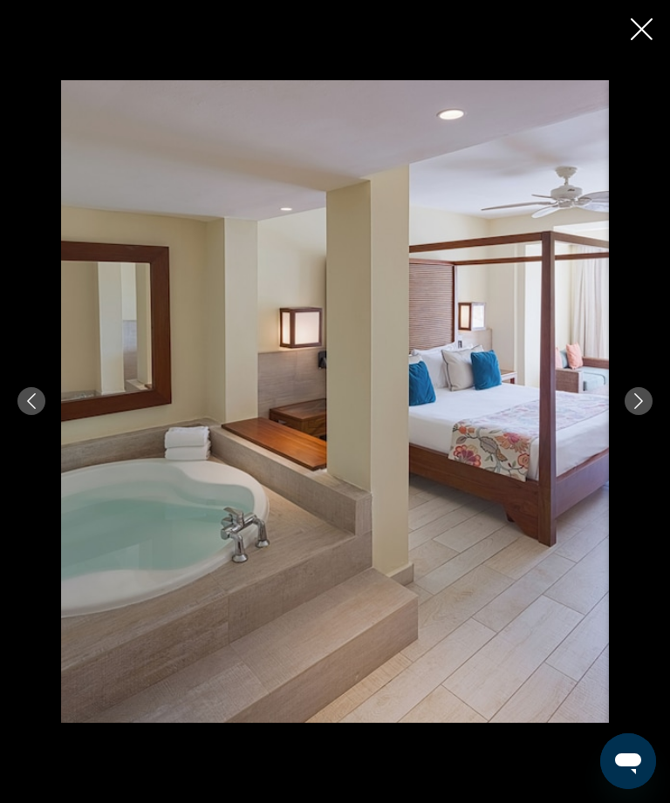
click at [641, 409] on icon "Next image" at bounding box center [639, 401] width 16 height 16
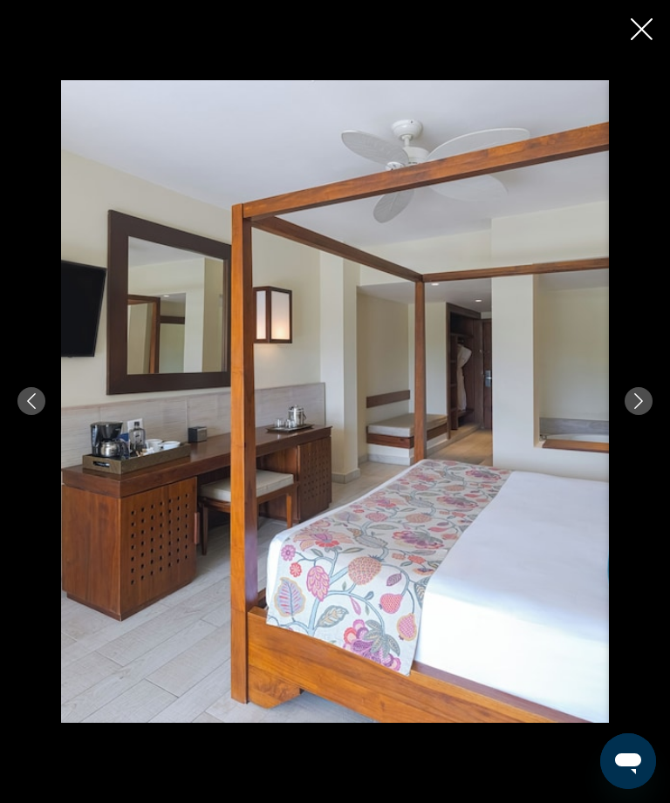
click at [641, 409] on icon "Next image" at bounding box center [639, 401] width 16 height 16
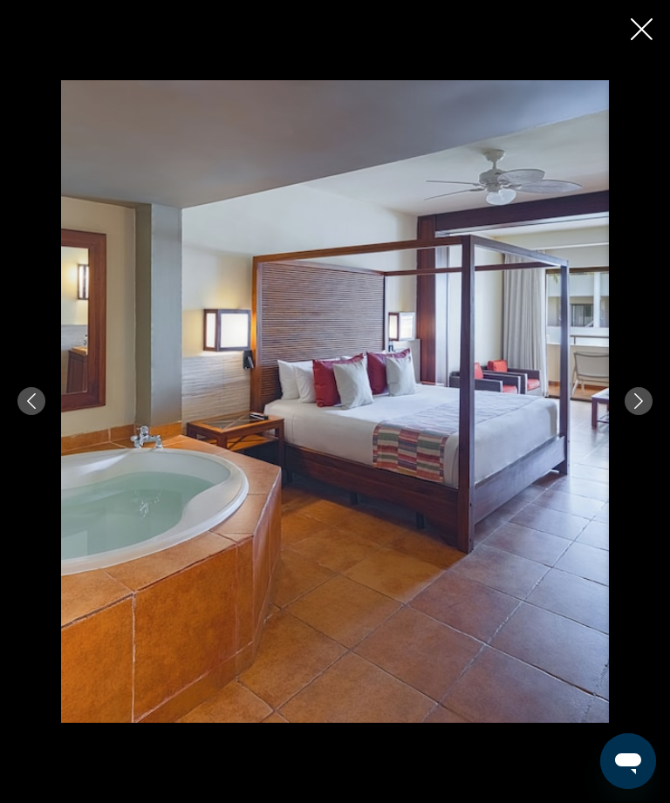
click at [627, 441] on div "Main content" at bounding box center [335, 401] width 670 height 643
click at [632, 409] on icon "Next image" at bounding box center [639, 401] width 16 height 16
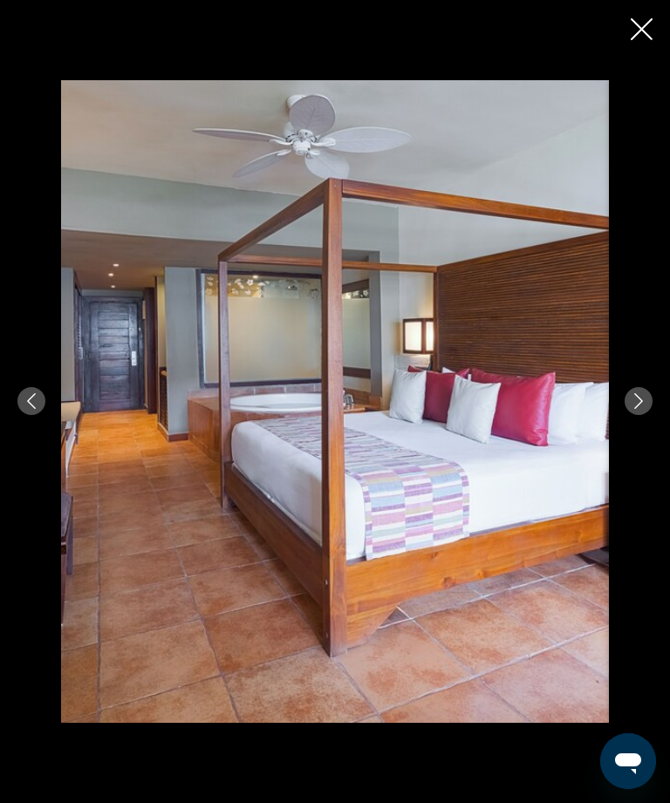
click at [633, 409] on icon "Next image" at bounding box center [639, 401] width 16 height 16
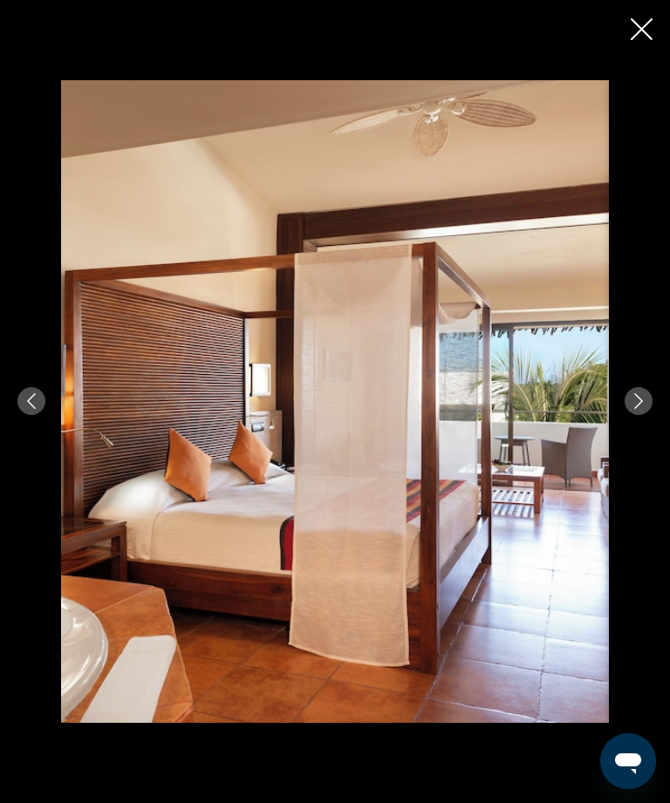
click at [645, 409] on icon "Next image" at bounding box center [639, 401] width 16 height 16
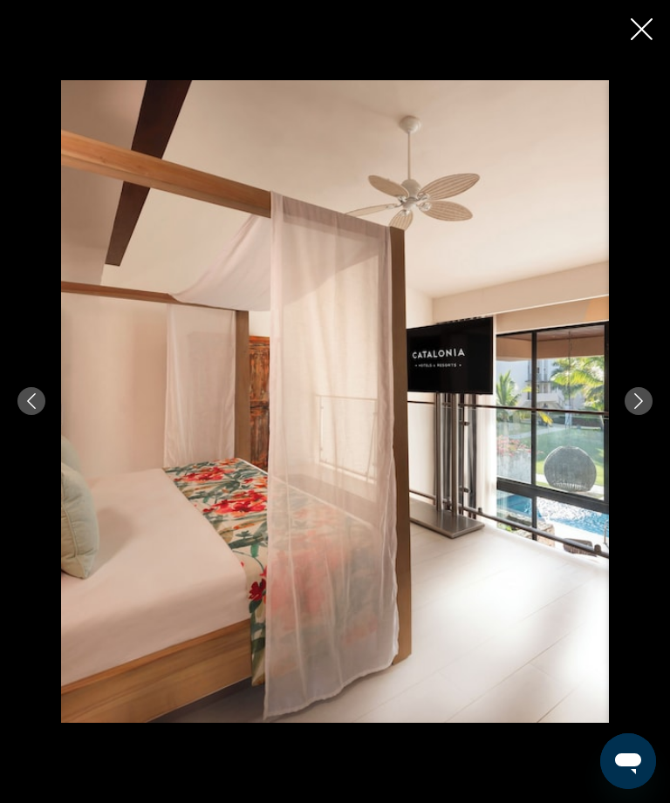
click at [640, 409] on icon "Next image" at bounding box center [639, 401] width 16 height 16
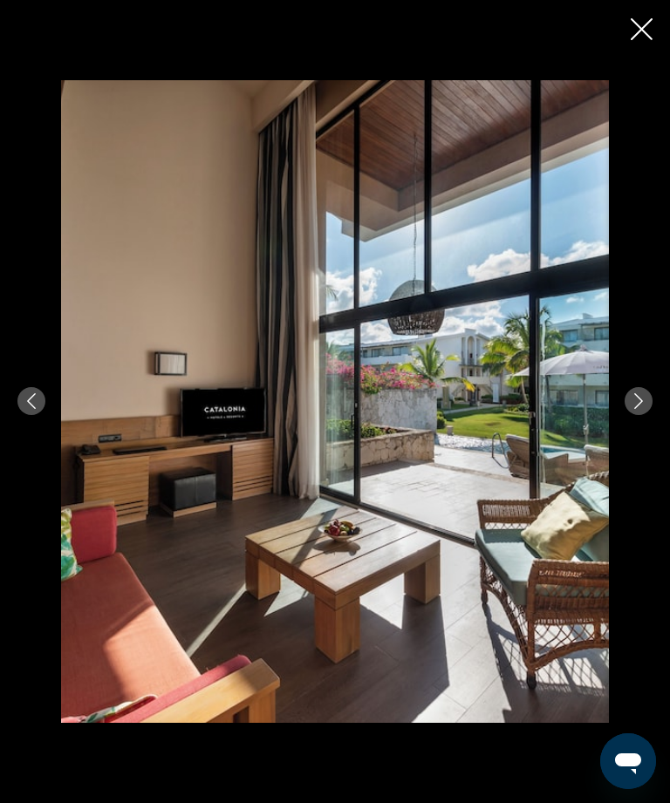
click at [642, 409] on icon "Next image" at bounding box center [639, 401] width 16 height 16
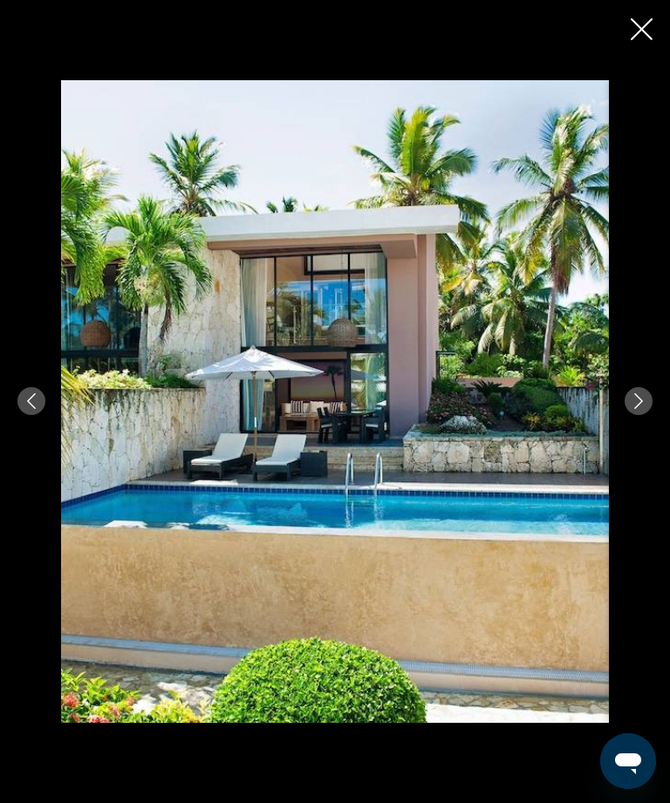
click at [649, 415] on button "Next image" at bounding box center [639, 401] width 28 height 28
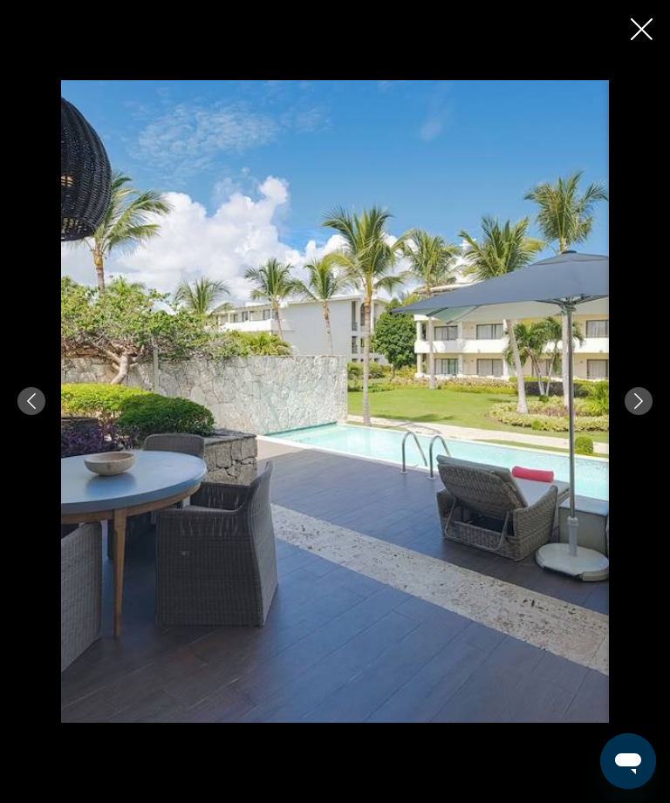
click at [639, 409] on icon "Next image" at bounding box center [639, 401] width 16 height 16
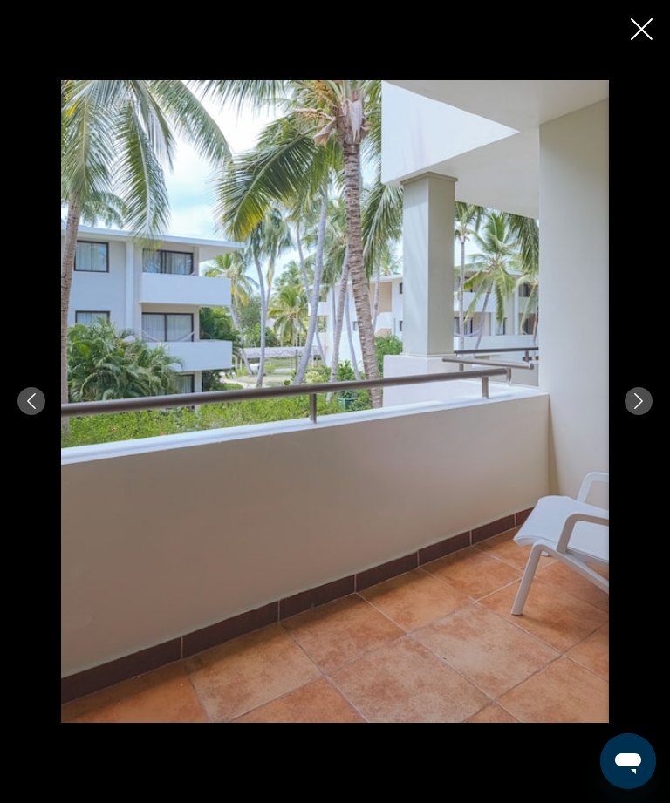
click at [52, 450] on div "Main content" at bounding box center [335, 401] width 670 height 643
click at [20, 415] on button "Previous image" at bounding box center [31, 401] width 28 height 28
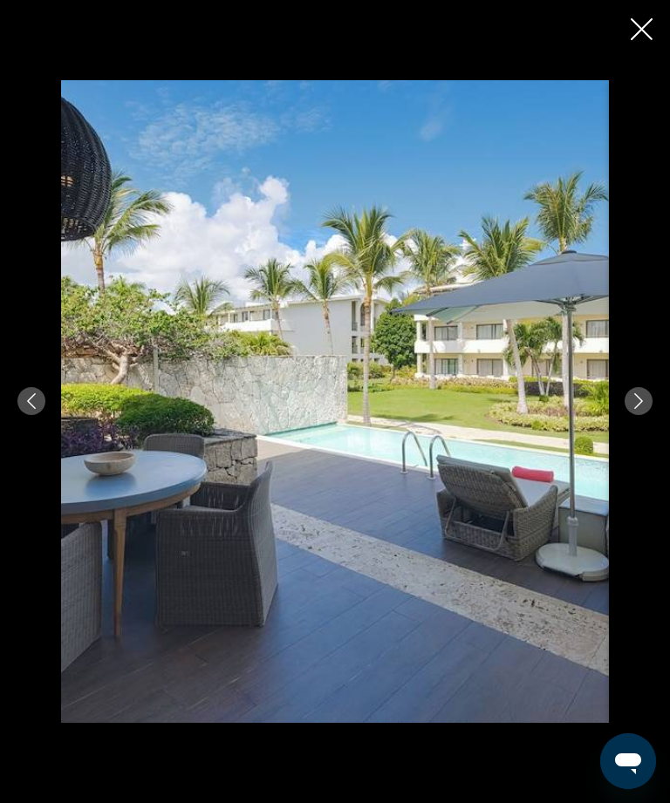
click at [18, 415] on button "Previous image" at bounding box center [31, 401] width 28 height 28
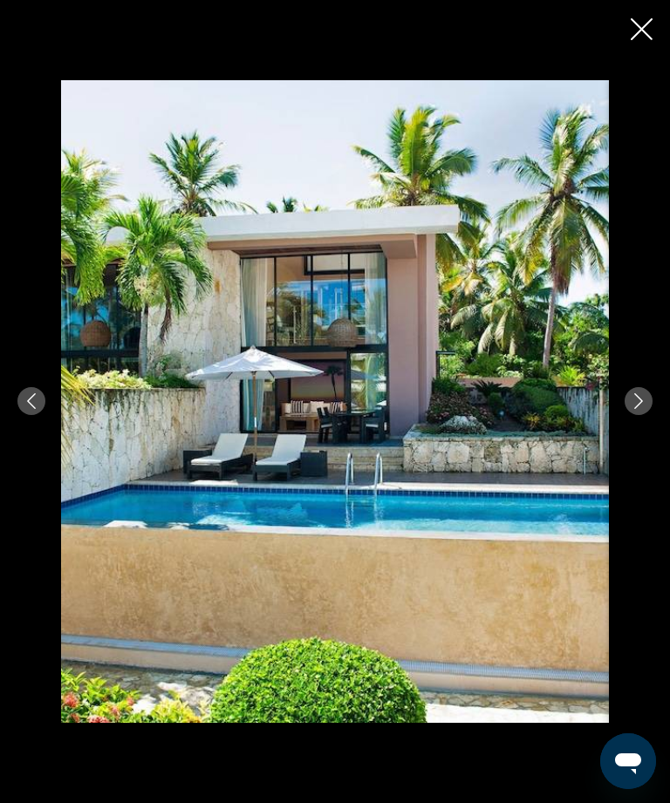
click at [631, 415] on button "Next image" at bounding box center [639, 401] width 28 height 28
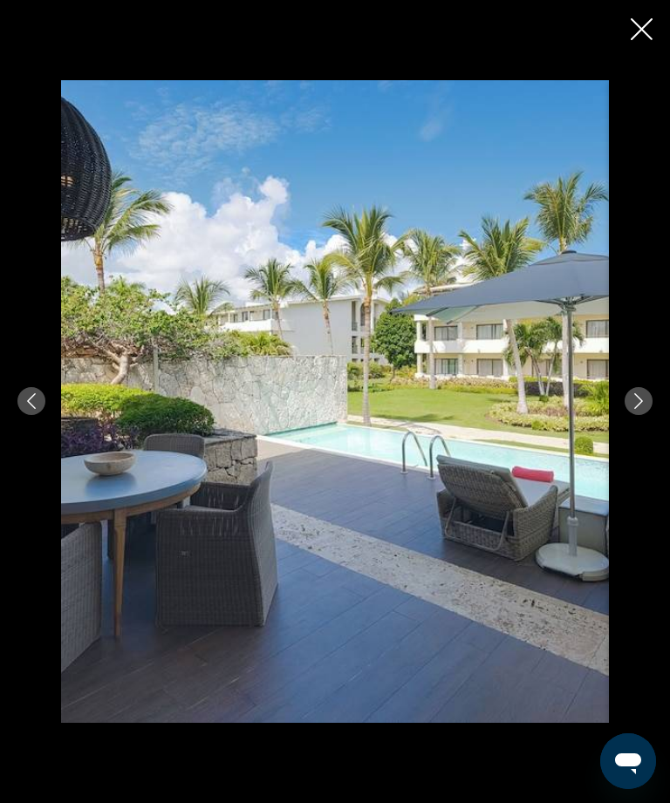
click at [639, 409] on icon "Next image" at bounding box center [639, 401] width 16 height 16
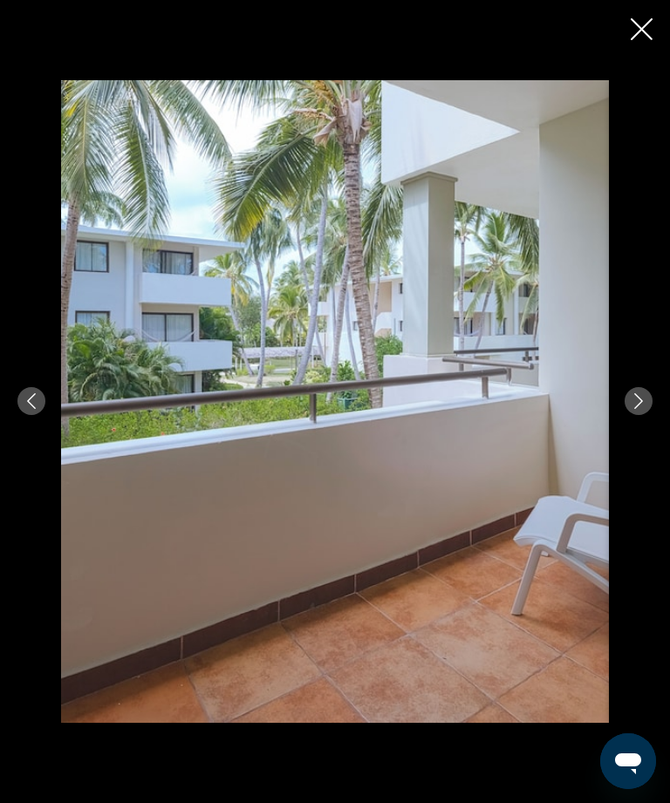
click at [638, 409] on icon "Next image" at bounding box center [638, 401] width 9 height 16
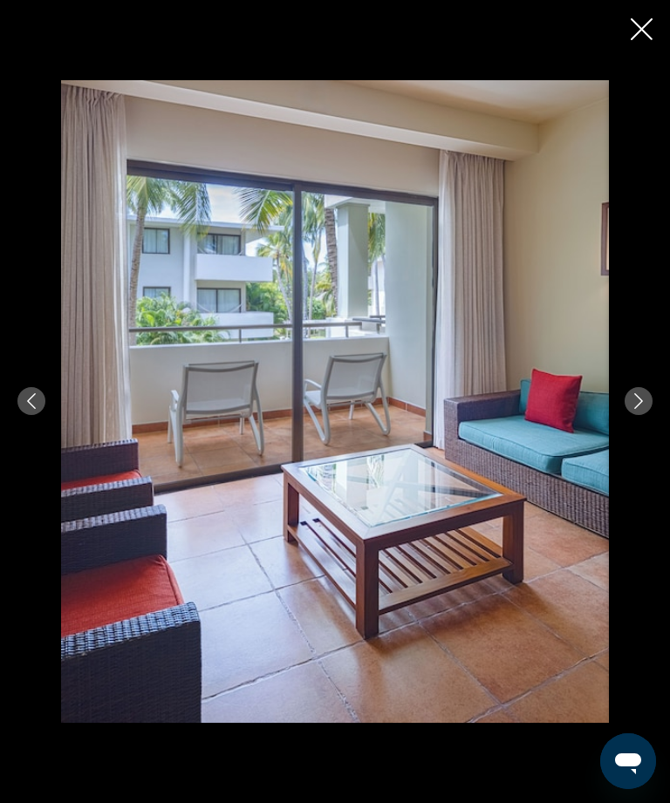
click at [647, 415] on button "Next image" at bounding box center [639, 401] width 28 height 28
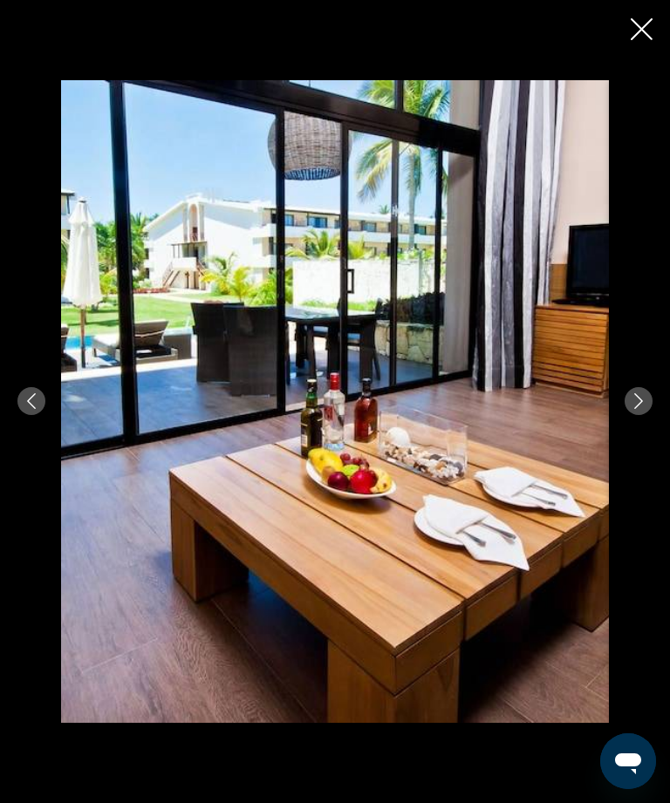
click at [646, 415] on button "Next image" at bounding box center [639, 401] width 28 height 28
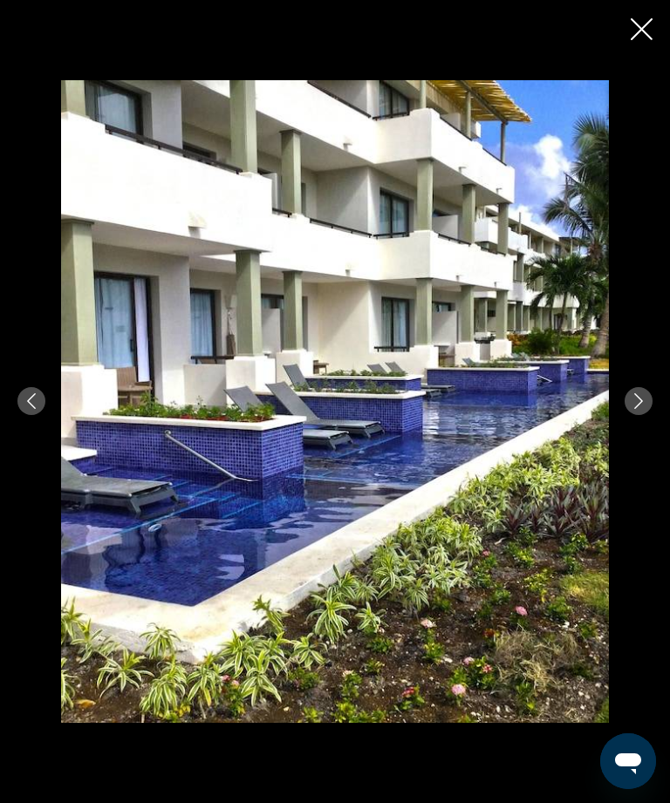
click at [644, 409] on icon "Next image" at bounding box center [639, 401] width 16 height 16
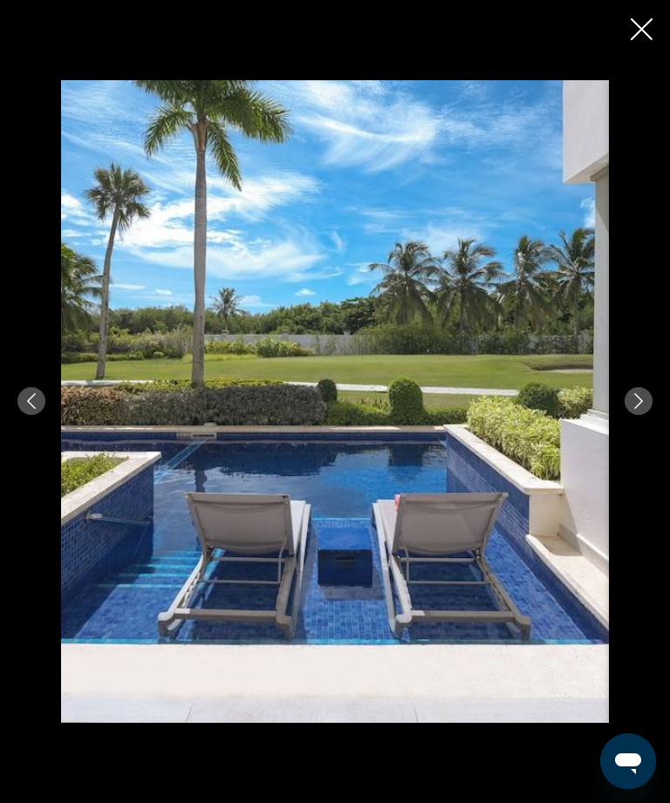
click at [645, 415] on button "Next image" at bounding box center [639, 401] width 28 height 28
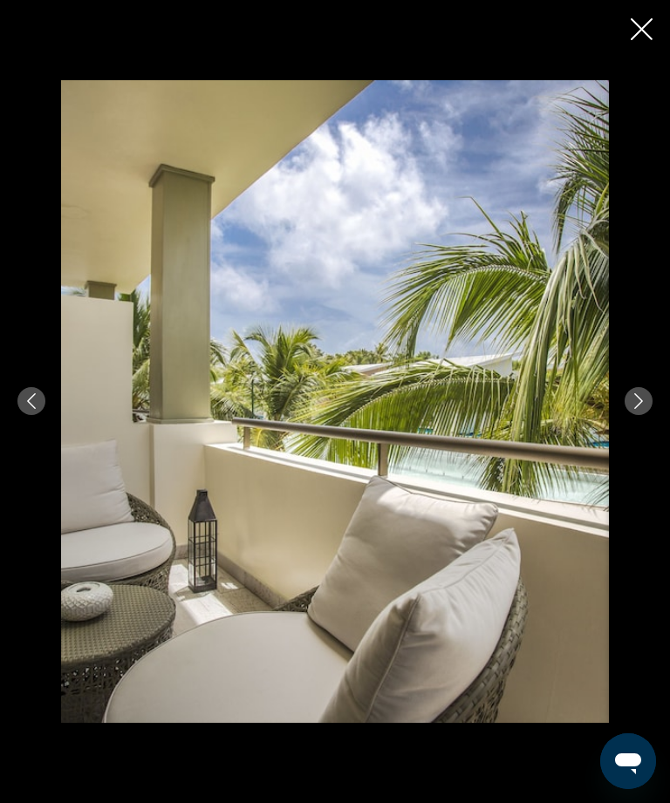
click at [641, 415] on button "Next image" at bounding box center [639, 401] width 28 height 28
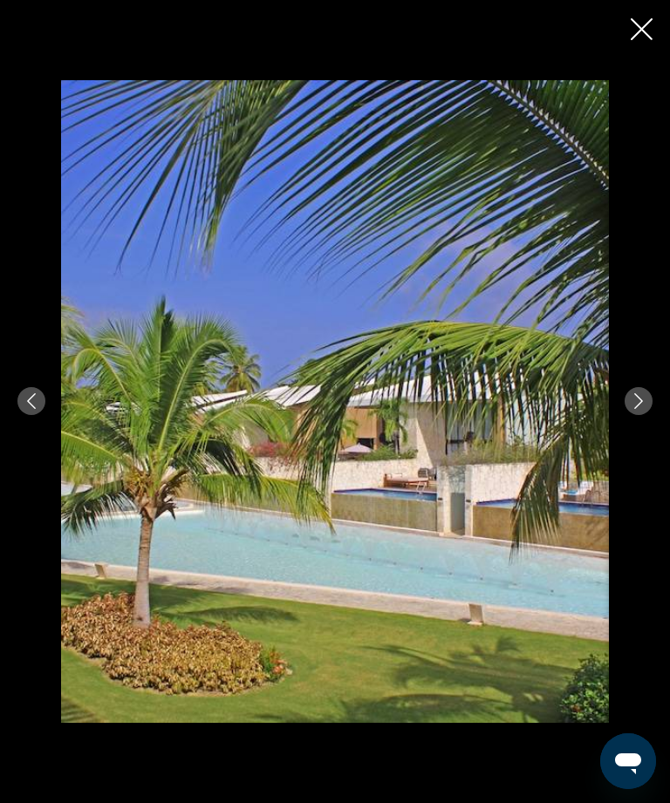
click at [635, 415] on button "Next image" at bounding box center [639, 401] width 28 height 28
click at [639, 415] on button "Next image" at bounding box center [639, 401] width 28 height 28
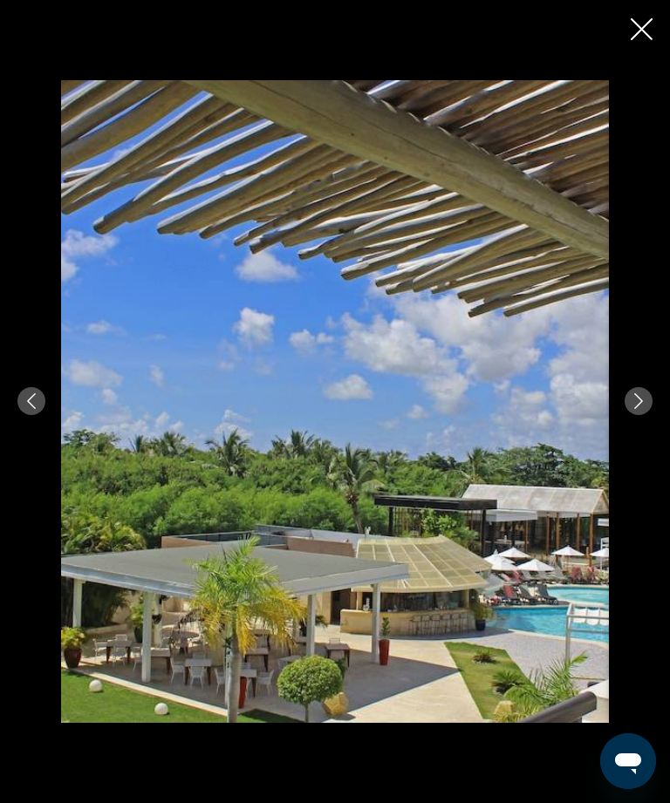
click at [644, 415] on button "Next image" at bounding box center [639, 401] width 28 height 28
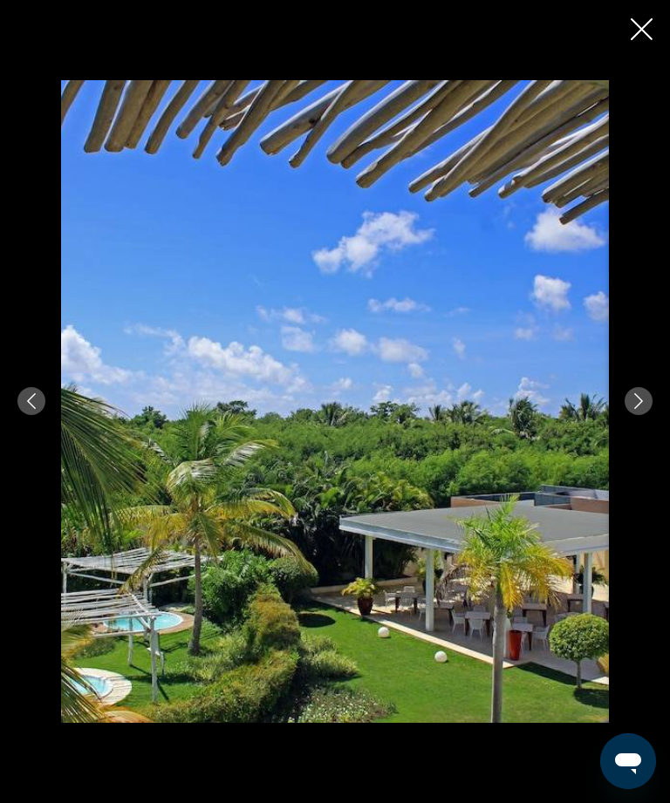
click at [645, 409] on icon "Next image" at bounding box center [639, 401] width 16 height 16
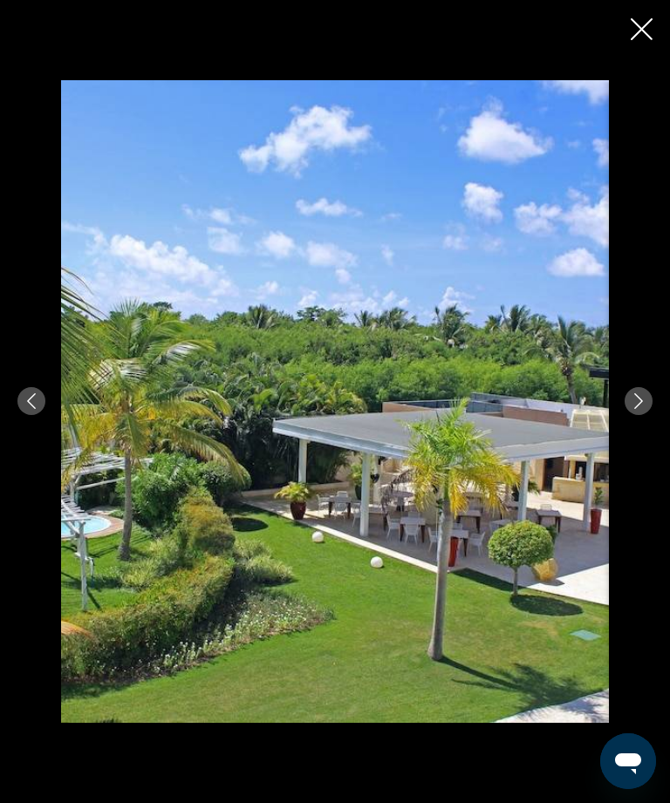
click at [641, 409] on icon "Next image" at bounding box center [639, 401] width 16 height 16
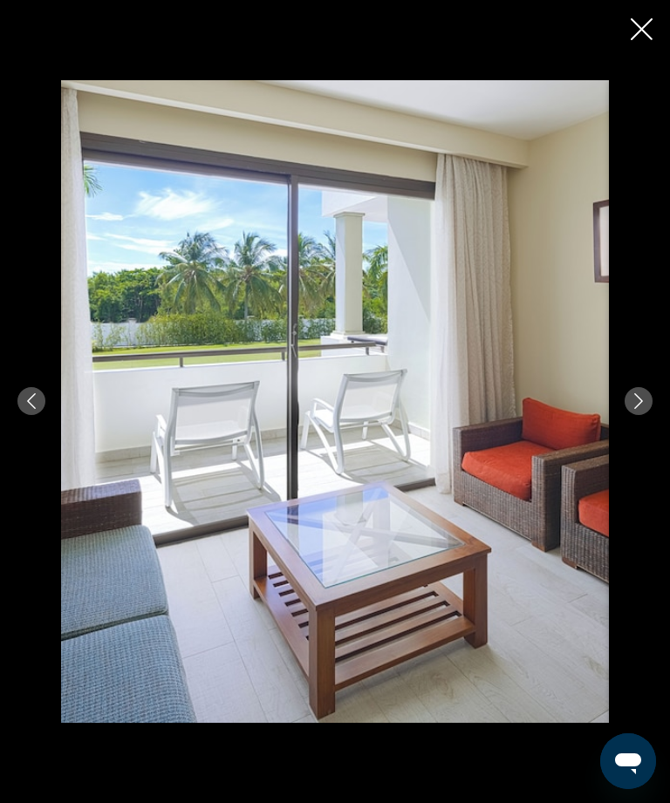
click at [641, 409] on icon "Next image" at bounding box center [639, 401] width 16 height 16
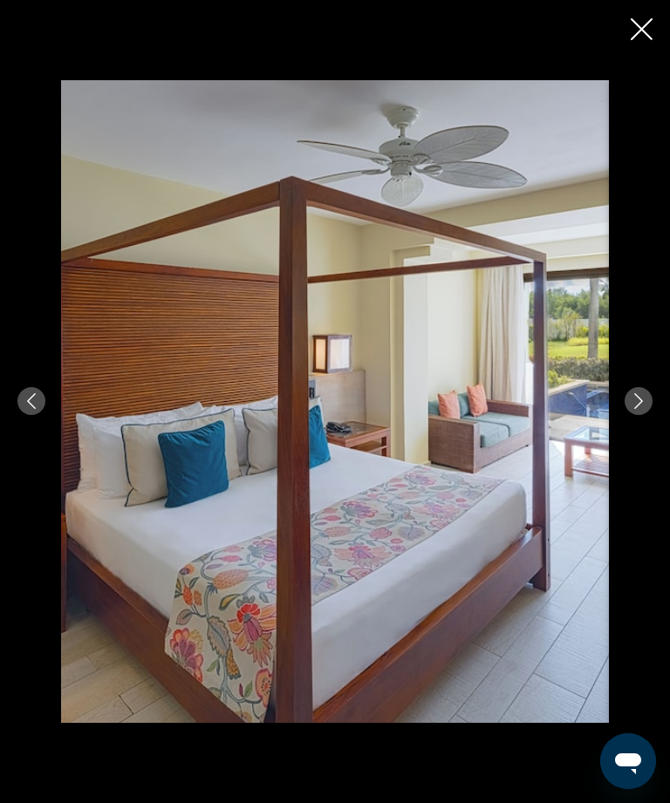
click at [648, 415] on button "Next image" at bounding box center [639, 401] width 28 height 28
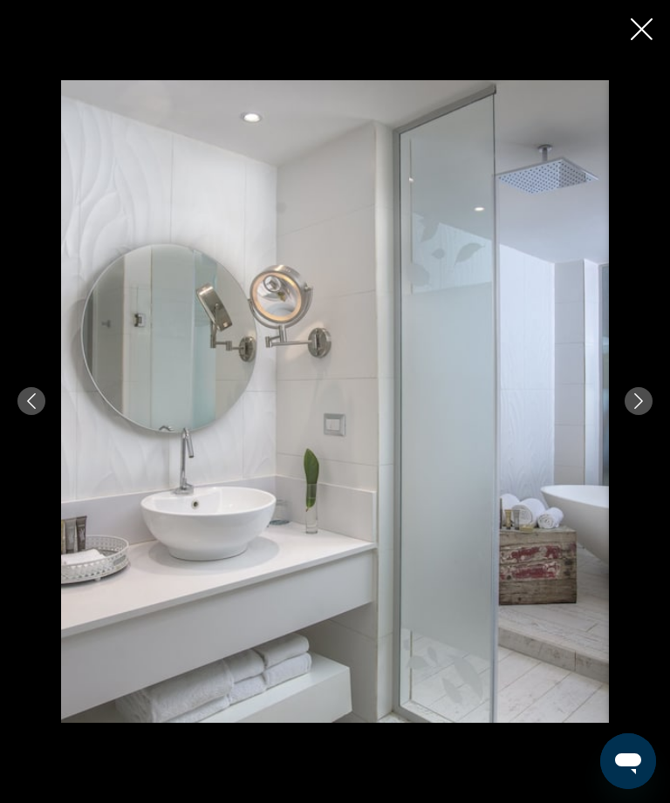
click at [644, 415] on button "Next image" at bounding box center [639, 401] width 28 height 28
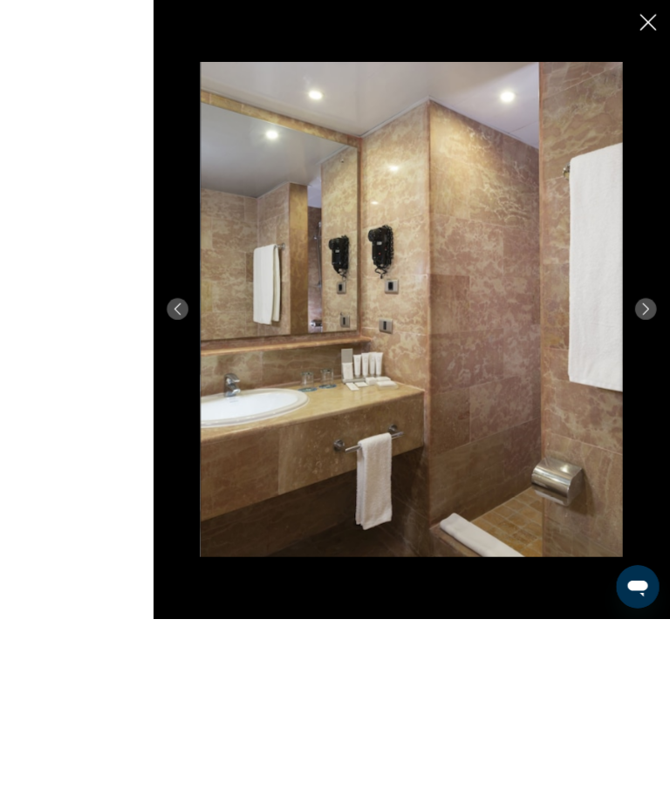
scroll to position [730, 0]
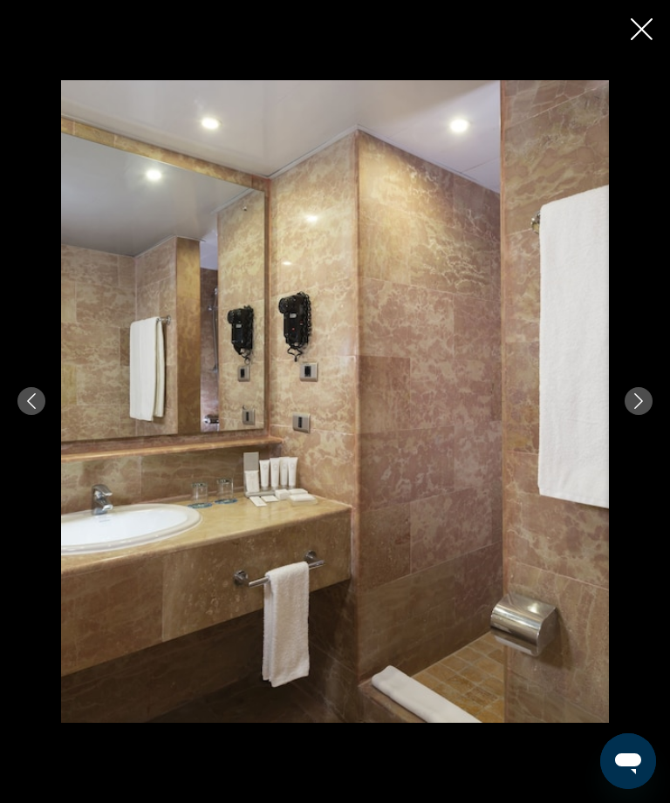
click at [633, 409] on icon "Next image" at bounding box center [639, 401] width 16 height 16
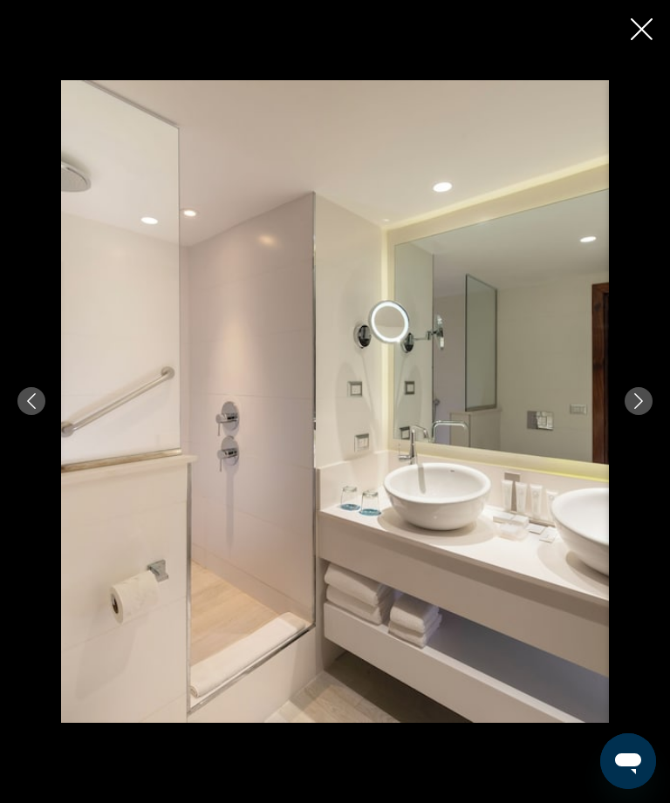
click at [646, 415] on button "Next image" at bounding box center [639, 401] width 28 height 28
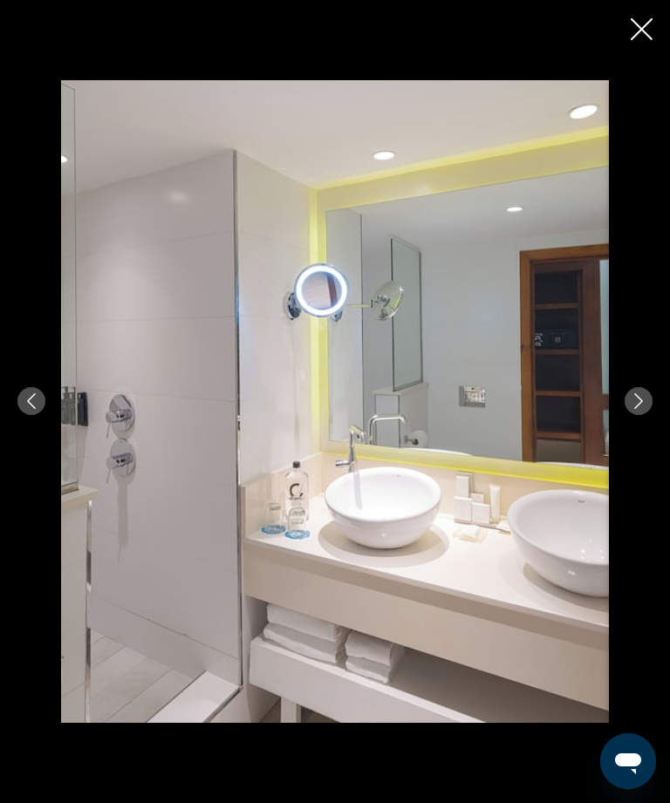
click at [642, 409] on icon "Next image" at bounding box center [639, 401] width 16 height 16
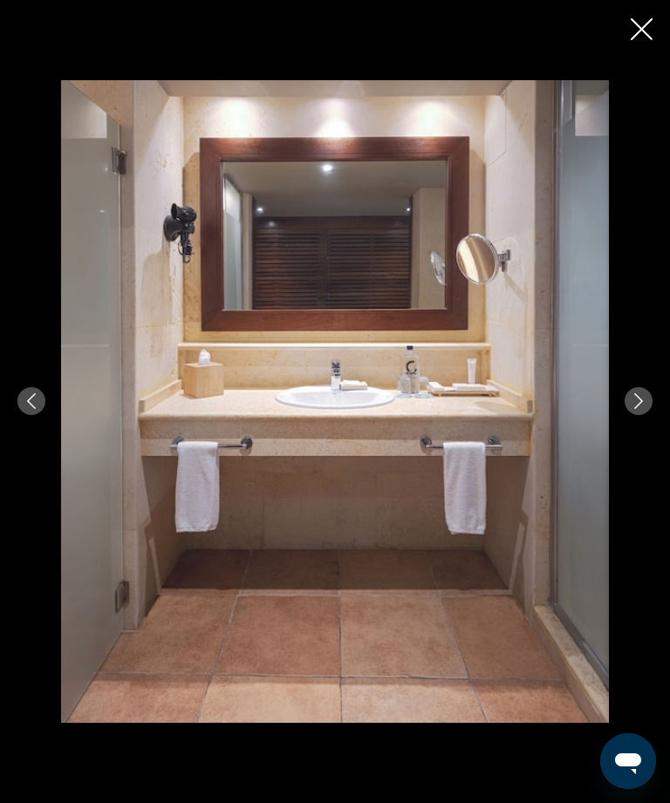
click at [640, 409] on icon "Next image" at bounding box center [638, 401] width 9 height 16
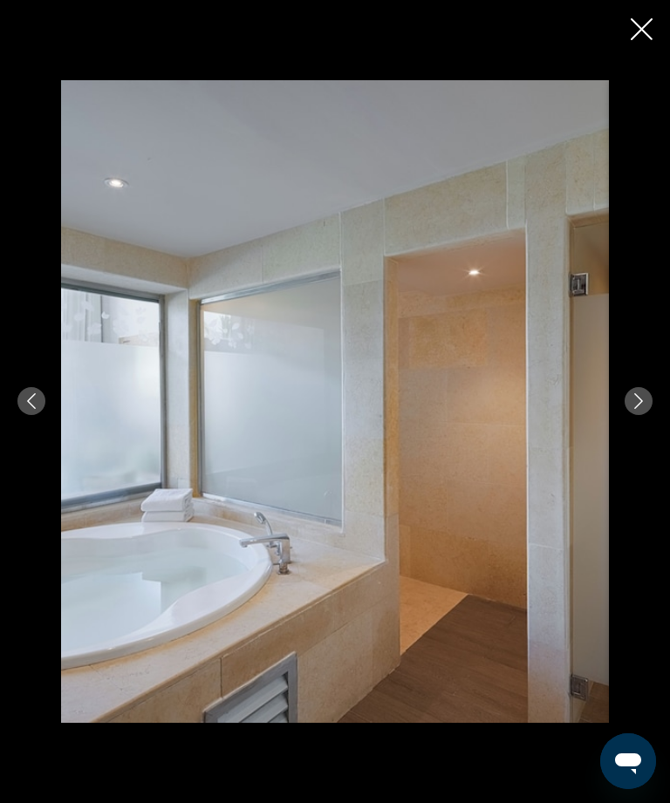
click at [638, 409] on icon "Next image" at bounding box center [639, 401] width 16 height 16
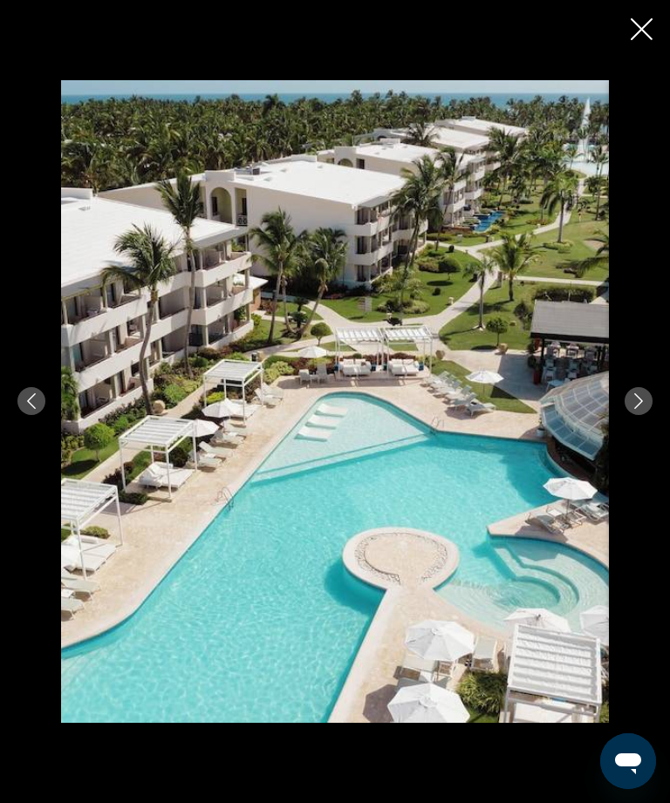
click at [641, 409] on icon "Next image" at bounding box center [639, 401] width 16 height 16
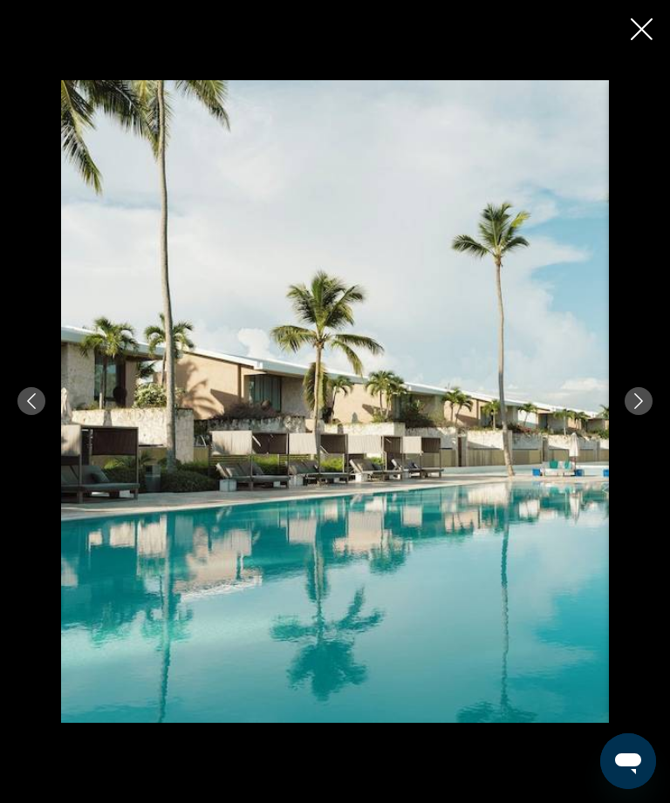
click at [651, 415] on button "Next image" at bounding box center [639, 401] width 28 height 28
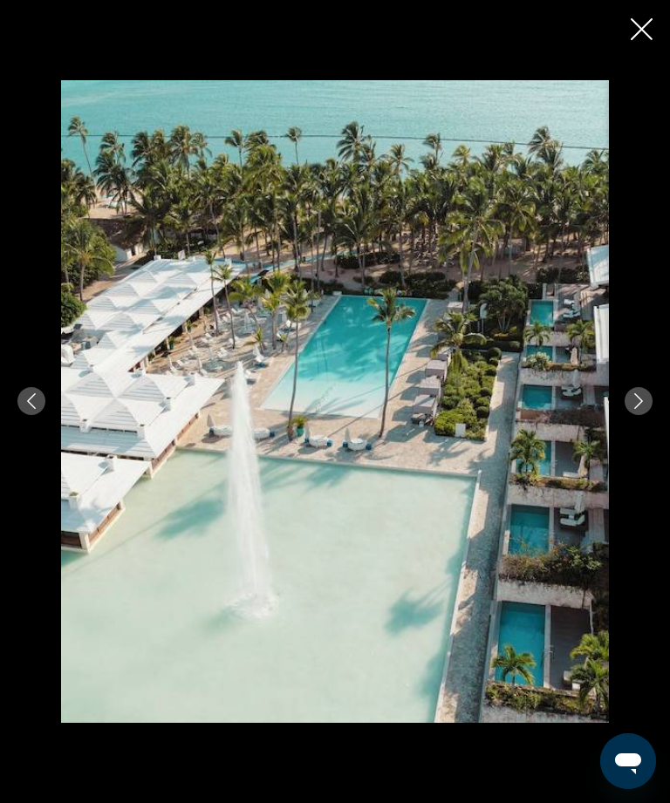
click at [648, 415] on button "Next image" at bounding box center [639, 401] width 28 height 28
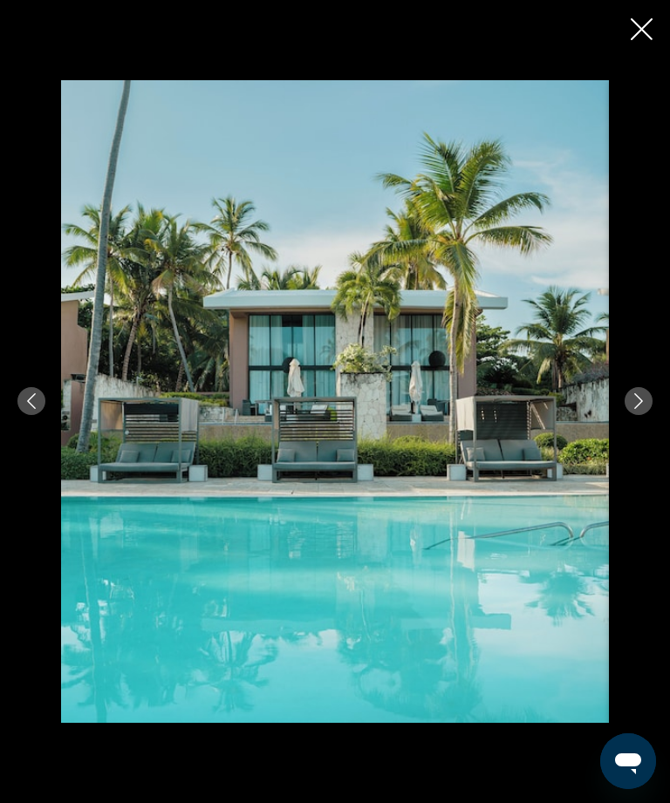
click at [646, 415] on button "Next image" at bounding box center [639, 401] width 28 height 28
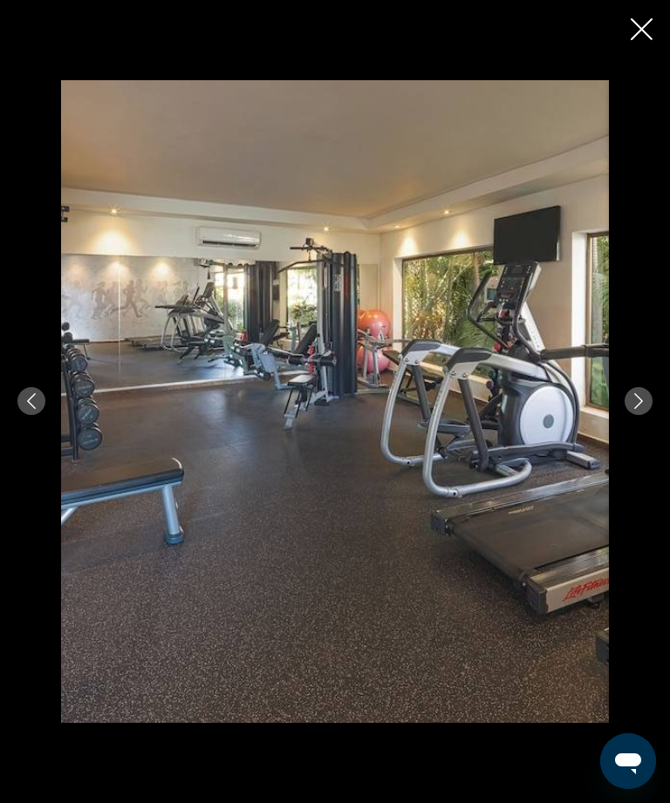
click at [636, 415] on button "Next image" at bounding box center [639, 401] width 28 height 28
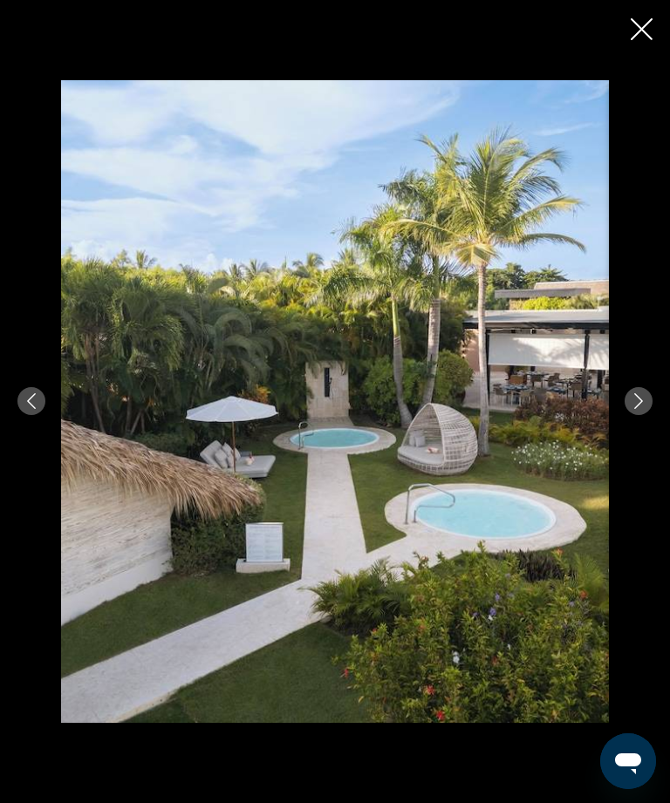
click at [639, 30] on icon "Close slideshow" at bounding box center [642, 29] width 22 height 22
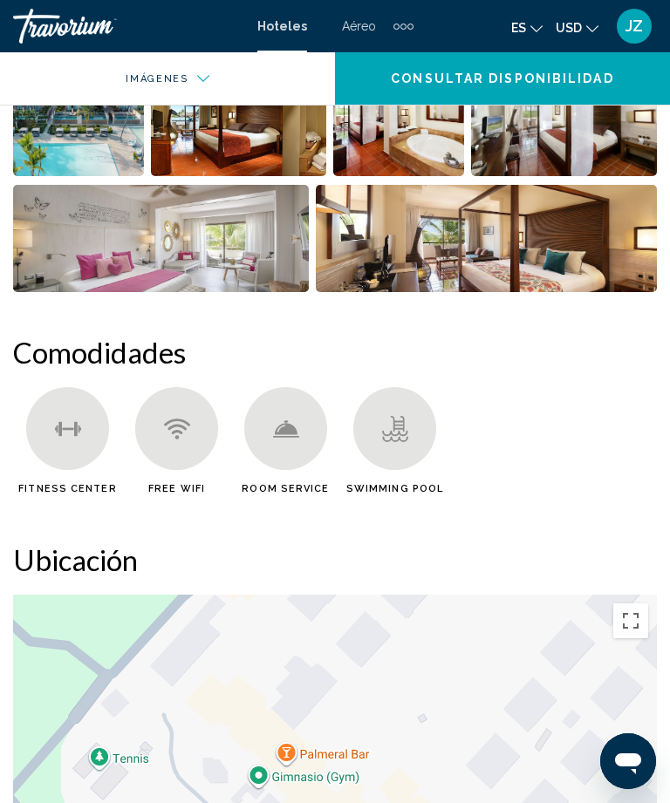
scroll to position [781, 0]
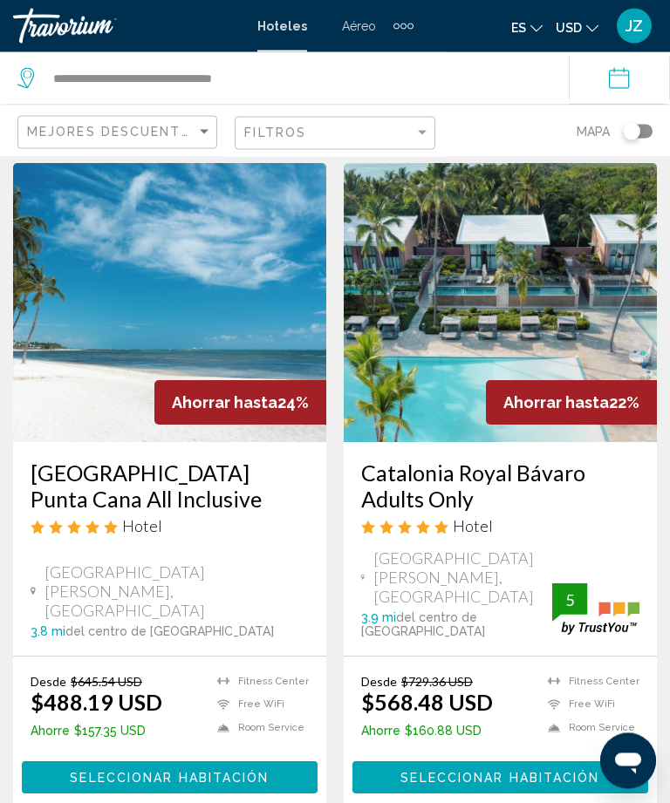
scroll to position [55, 0]
click at [103, 771] on span "Seleccionar habitación" at bounding box center [169, 778] width 199 height 14
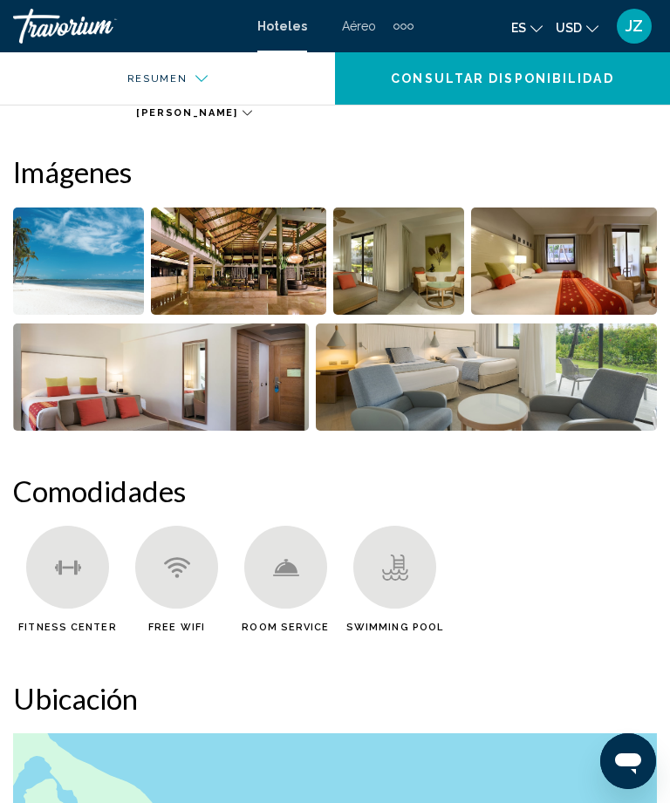
scroll to position [639, 0]
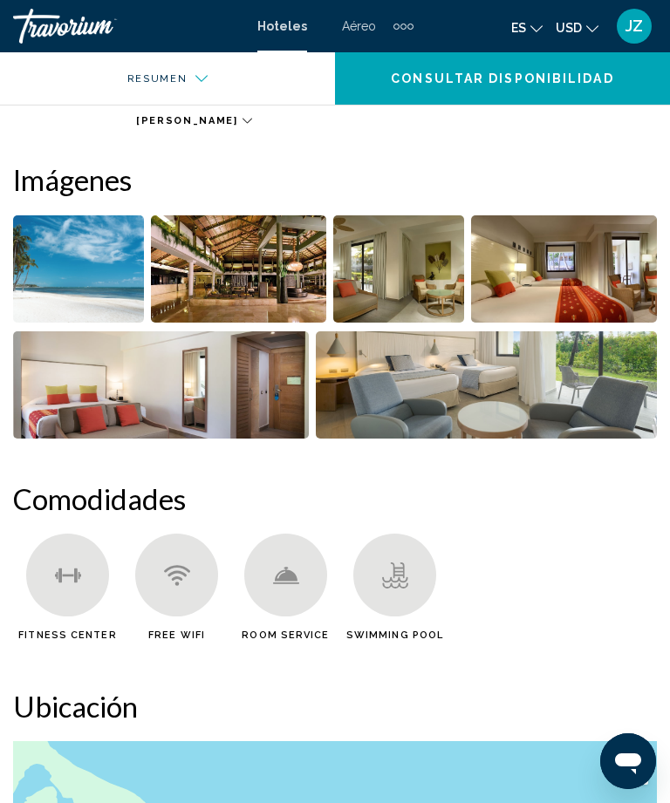
click at [597, 263] on img "Open full-screen image slider" at bounding box center [564, 268] width 186 height 107
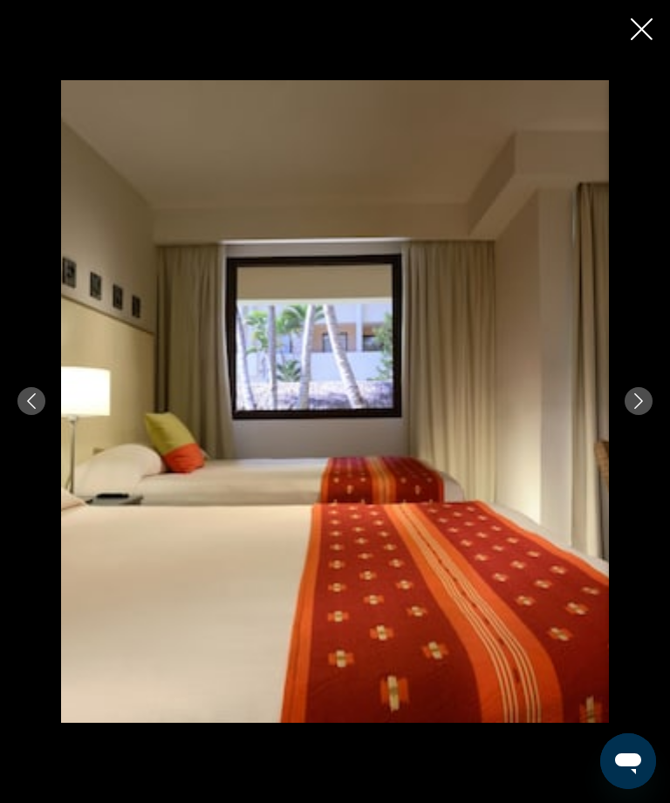
click at [641, 415] on button "Next image" at bounding box center [639, 401] width 28 height 28
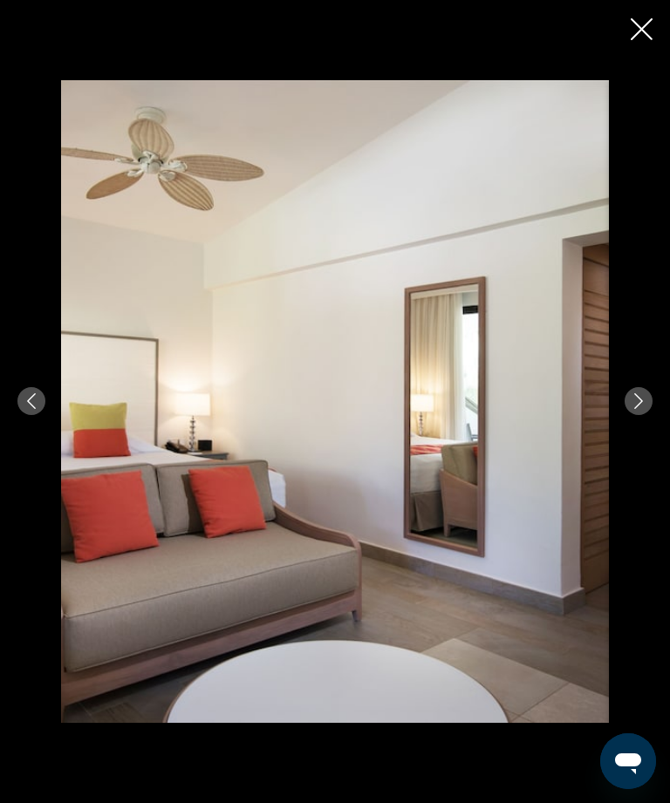
click at [637, 409] on icon "Next image" at bounding box center [639, 401] width 16 height 16
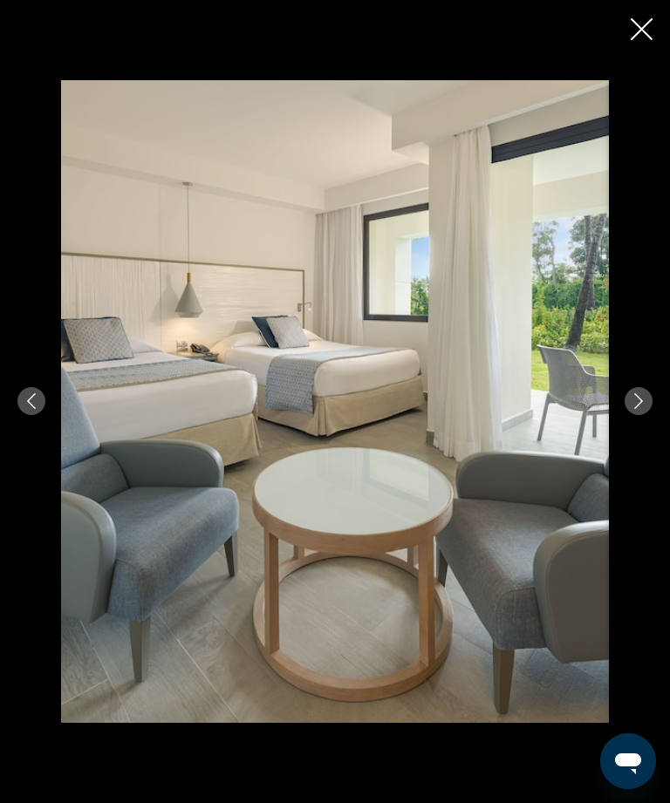
click at [626, 415] on button "Next image" at bounding box center [639, 401] width 28 height 28
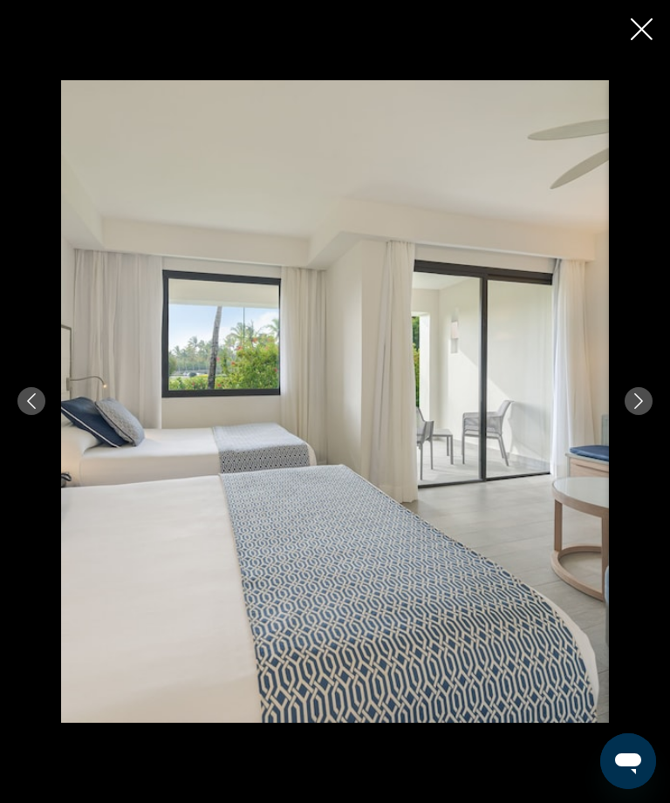
click at [640, 409] on icon "Next image" at bounding box center [639, 401] width 16 height 16
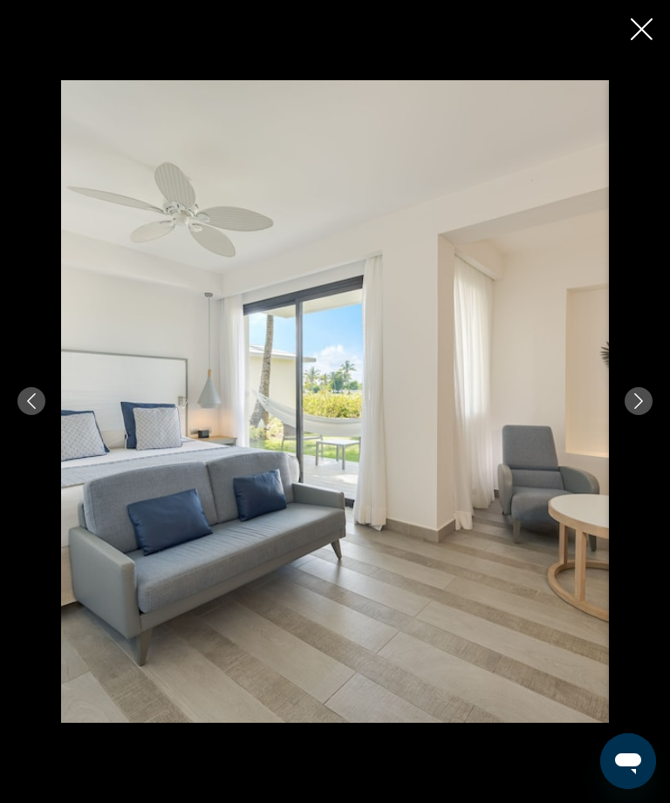
click at [646, 409] on icon "Next image" at bounding box center [639, 401] width 16 height 16
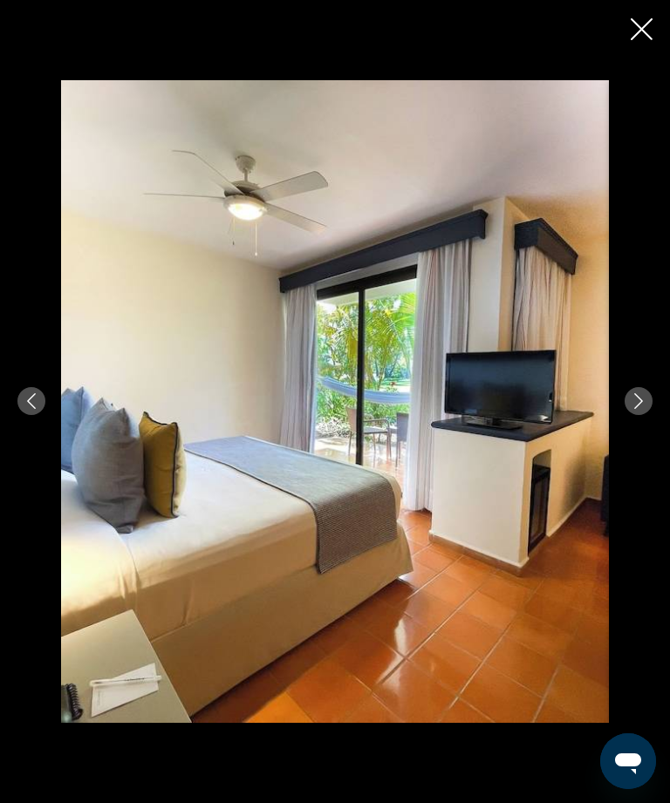
click at [644, 409] on icon "Next image" at bounding box center [639, 401] width 16 height 16
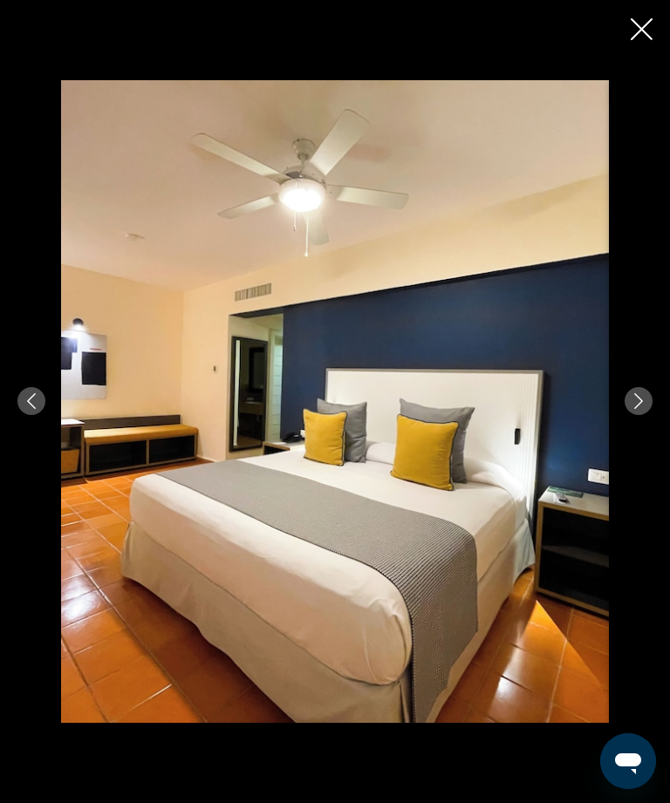
click at [647, 415] on button "Next image" at bounding box center [639, 401] width 28 height 28
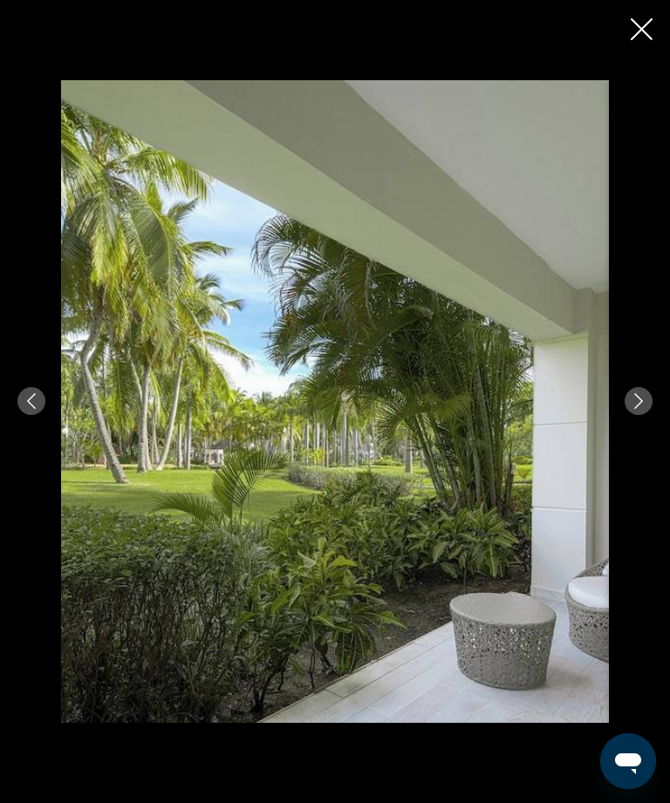
click at [636, 409] on icon "Next image" at bounding box center [639, 401] width 16 height 16
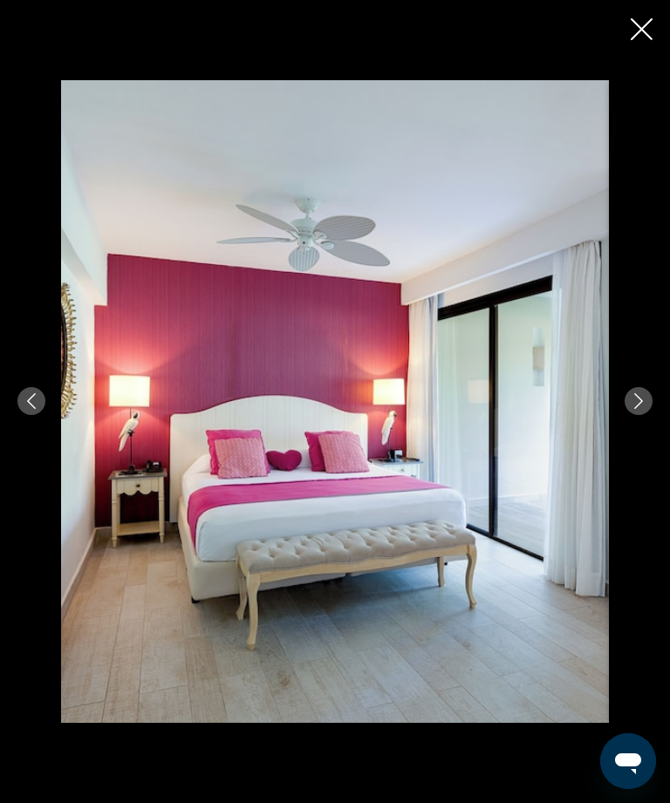
click at [638, 409] on icon "Next image" at bounding box center [639, 401] width 16 height 16
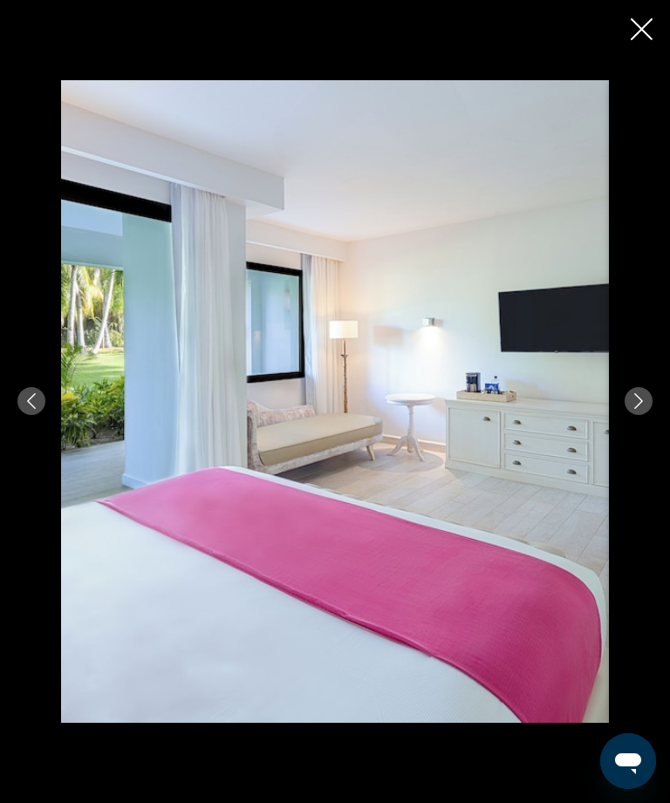
click at [643, 409] on icon "Next image" at bounding box center [639, 401] width 16 height 16
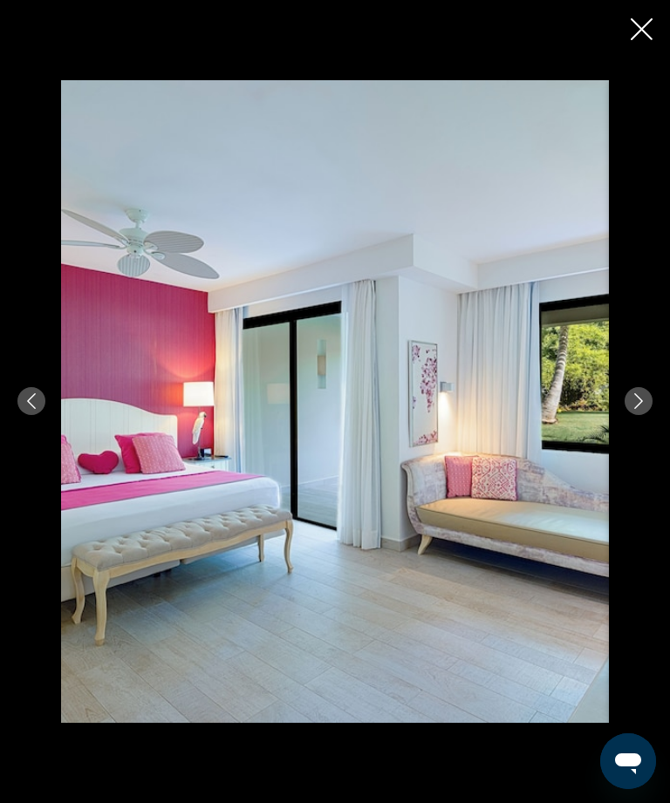
click at [644, 409] on icon "Next image" at bounding box center [639, 401] width 16 height 16
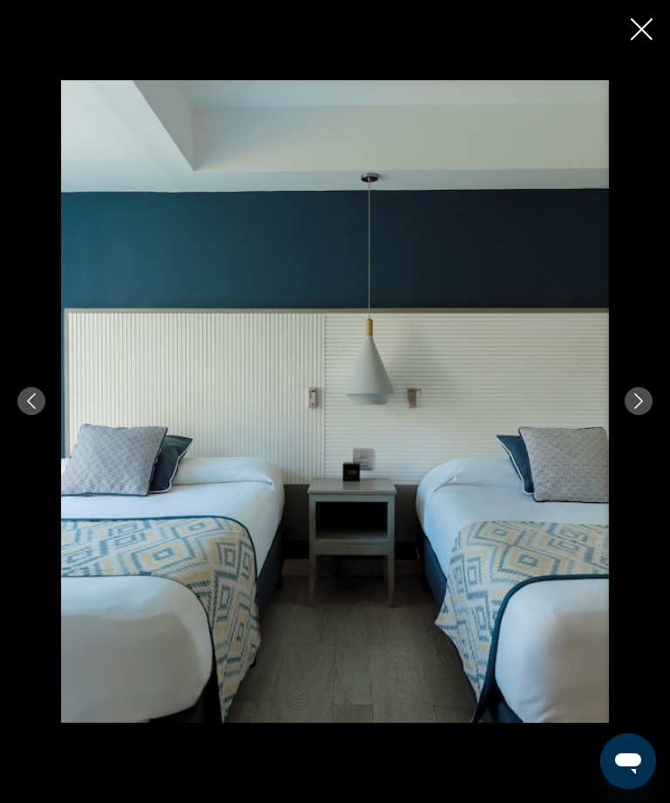
click at [657, 422] on div "Main content" at bounding box center [335, 401] width 670 height 643
click at [646, 415] on button "Next image" at bounding box center [639, 401] width 28 height 28
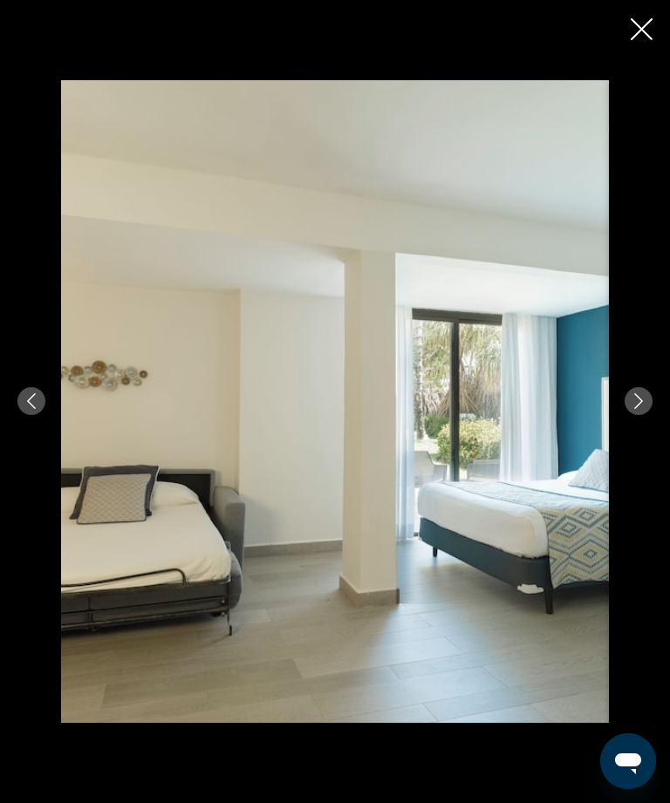
click at [622, 448] on div "Main content" at bounding box center [335, 401] width 670 height 643
click at [625, 443] on div "Main content" at bounding box center [335, 401] width 670 height 643
click at [632, 409] on mat-icon "Next image" at bounding box center [639, 401] width 16 height 16
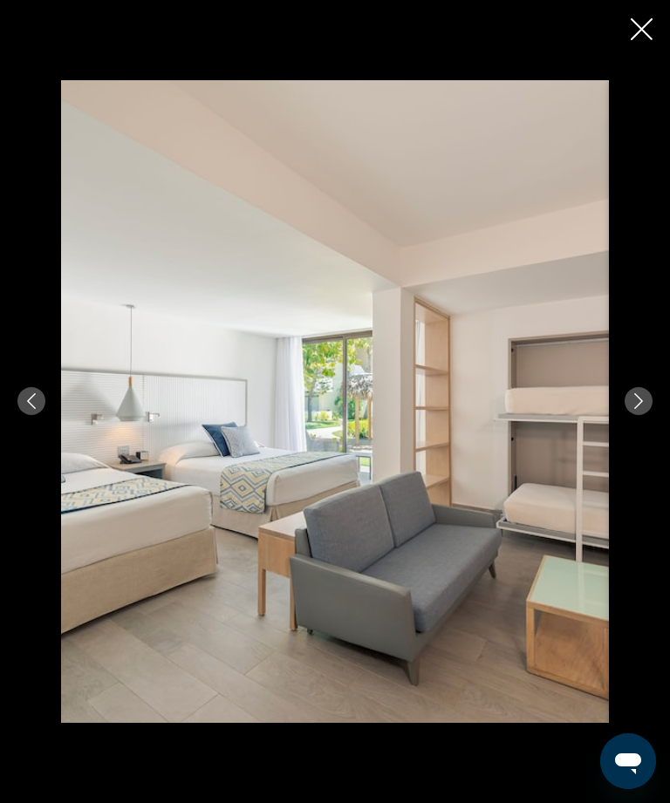
click at [640, 409] on icon "Next image" at bounding box center [639, 401] width 16 height 16
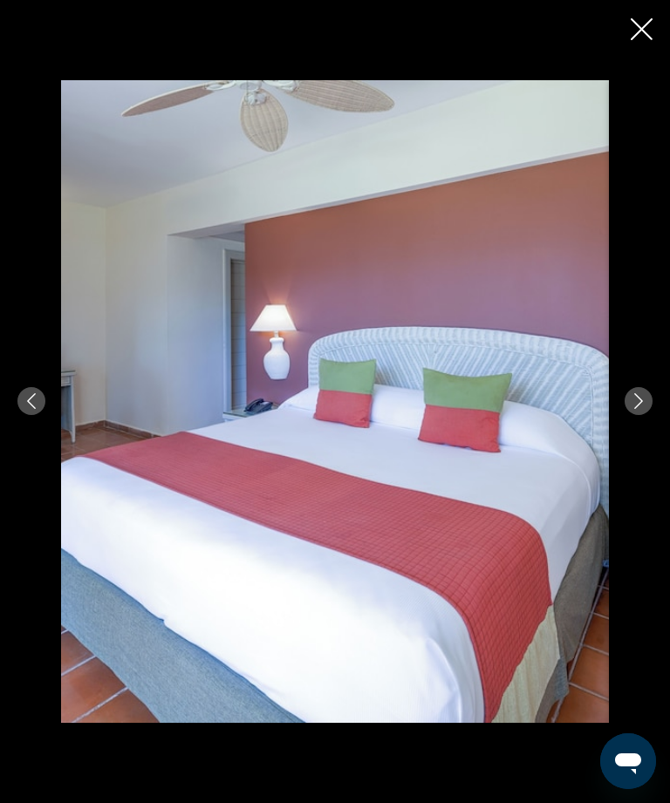
click at [638, 415] on button "Next image" at bounding box center [639, 401] width 28 height 28
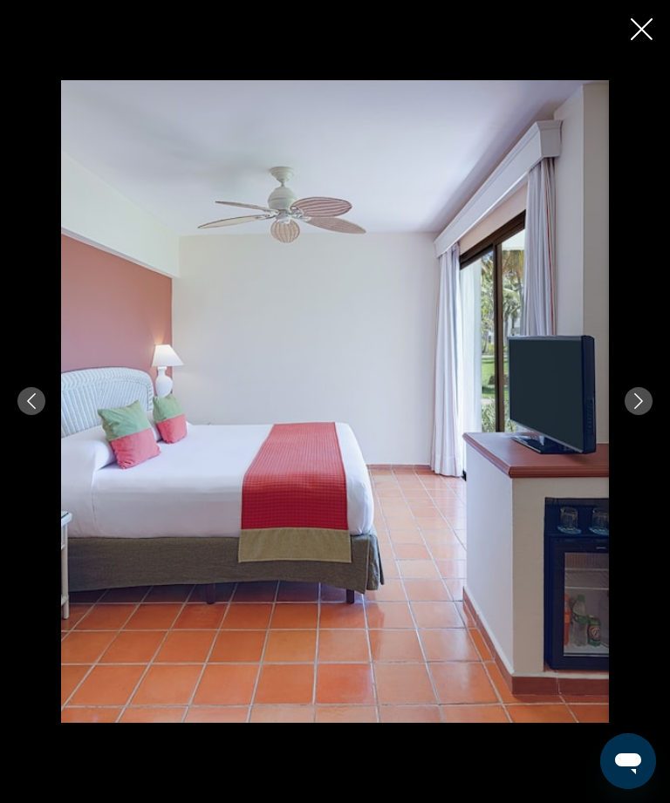
click at [643, 409] on icon "Next image" at bounding box center [639, 401] width 16 height 16
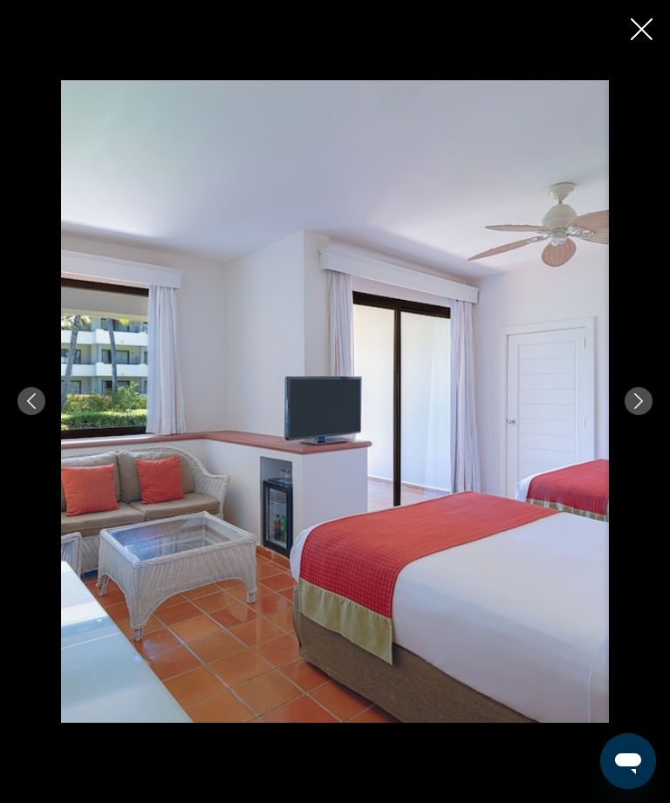
click at [637, 409] on icon "Next image" at bounding box center [638, 401] width 9 height 16
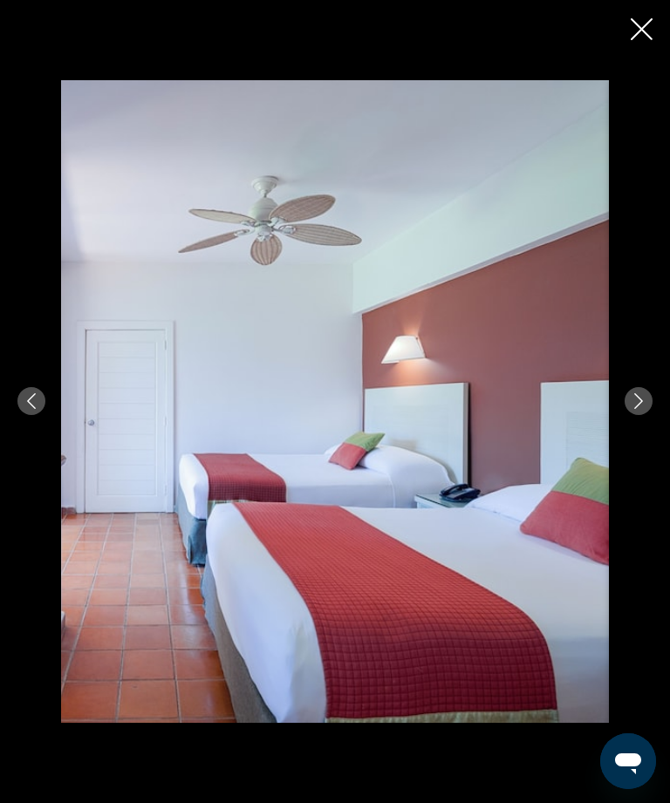
click at [645, 41] on button "Close slideshow" at bounding box center [642, 30] width 22 height 27
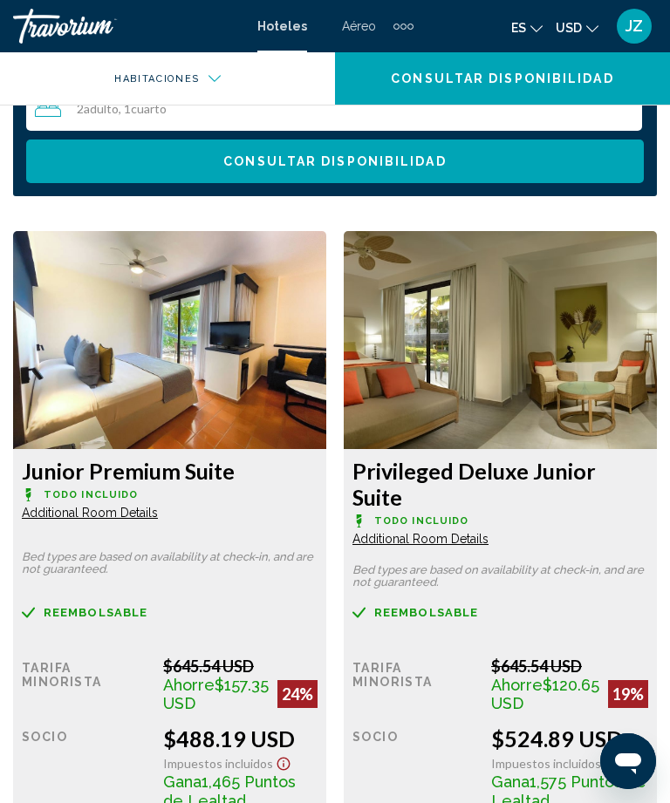
scroll to position [1971, 0]
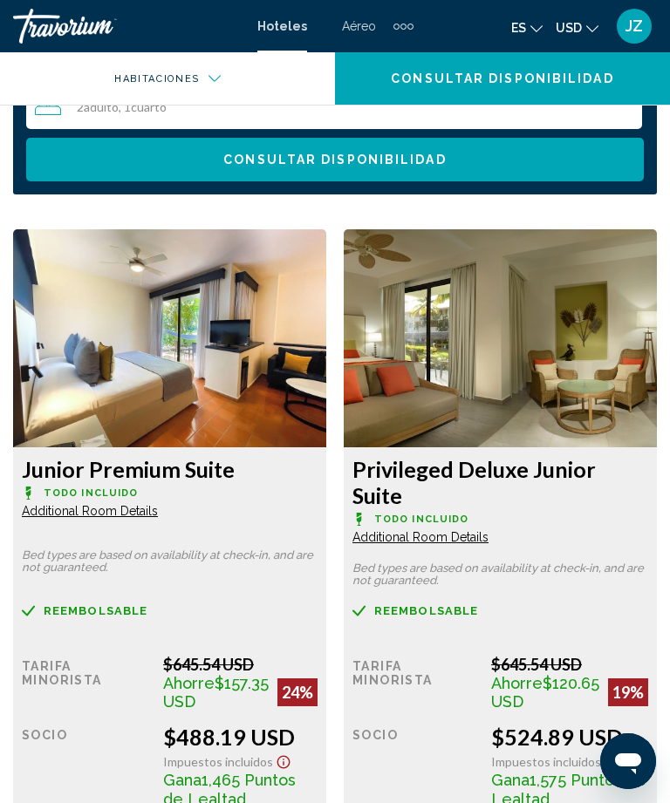
click at [326, 394] on img "Main content" at bounding box center [169, 338] width 313 height 218
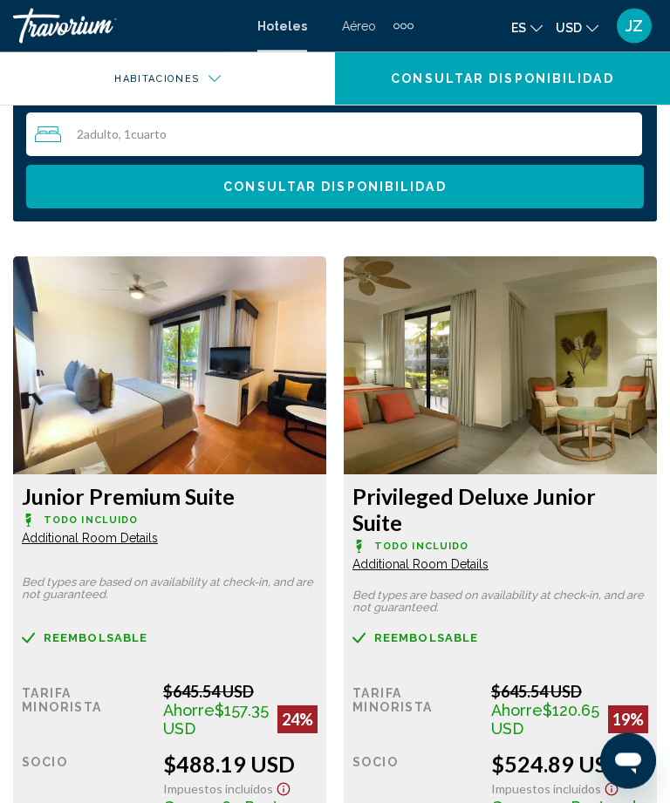
scroll to position [1945, 0]
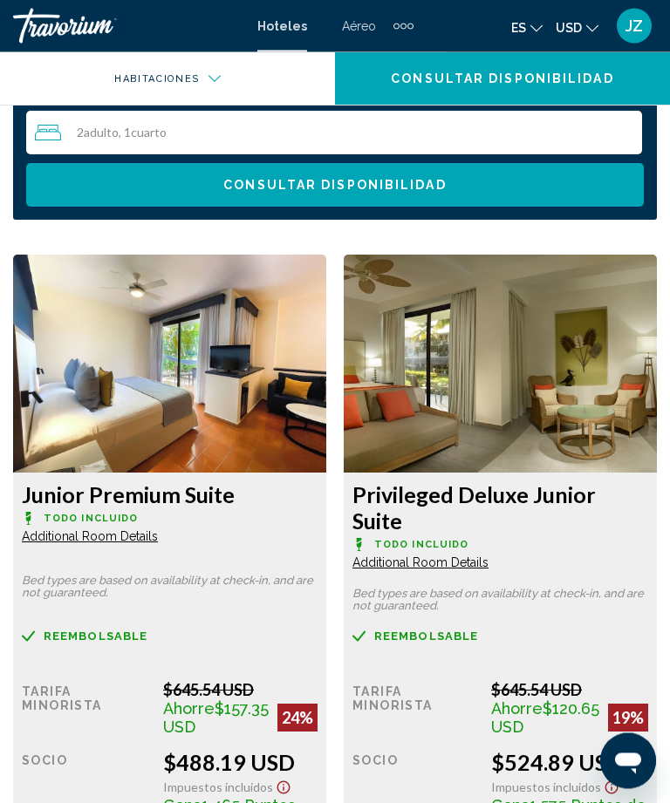
click at [318, 494] on h3 "Privileged Deluxe Junior Suite" at bounding box center [170, 495] width 296 height 26
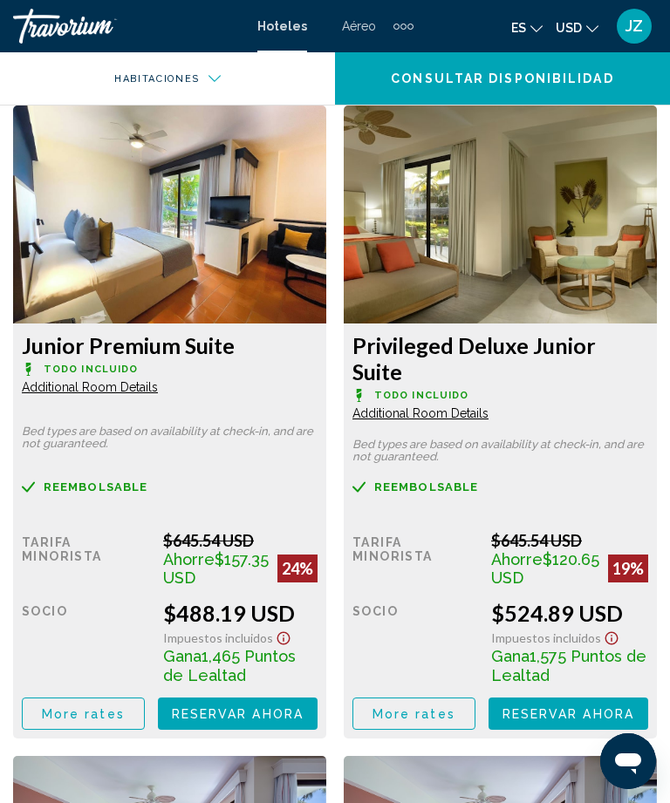
scroll to position [2096, 0]
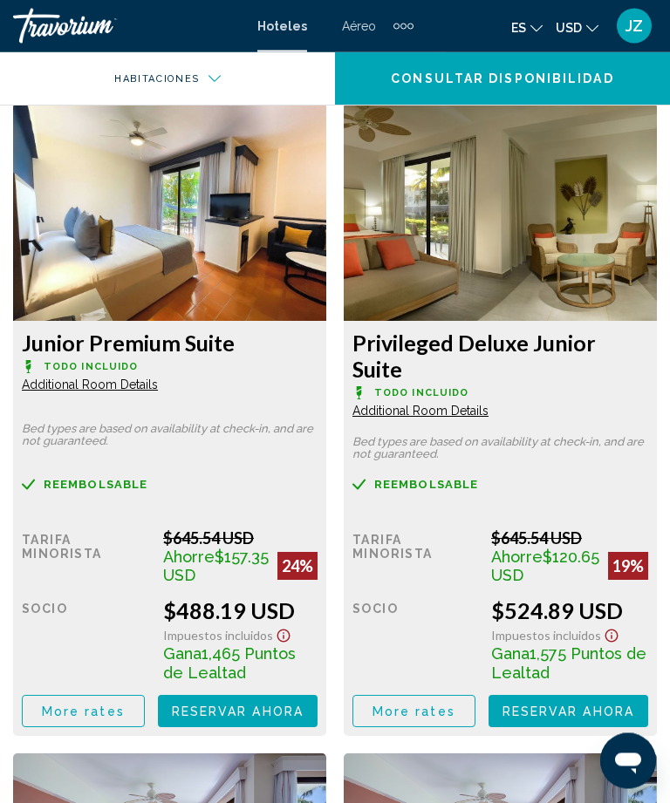
click at [326, 253] on img "Main content" at bounding box center [169, 213] width 313 height 218
click at [326, 256] on img "Main content" at bounding box center [169, 213] width 313 height 218
click at [318, 713] on button "Reservar ahora Ya no está disponible" at bounding box center [238, 712] width 160 height 32
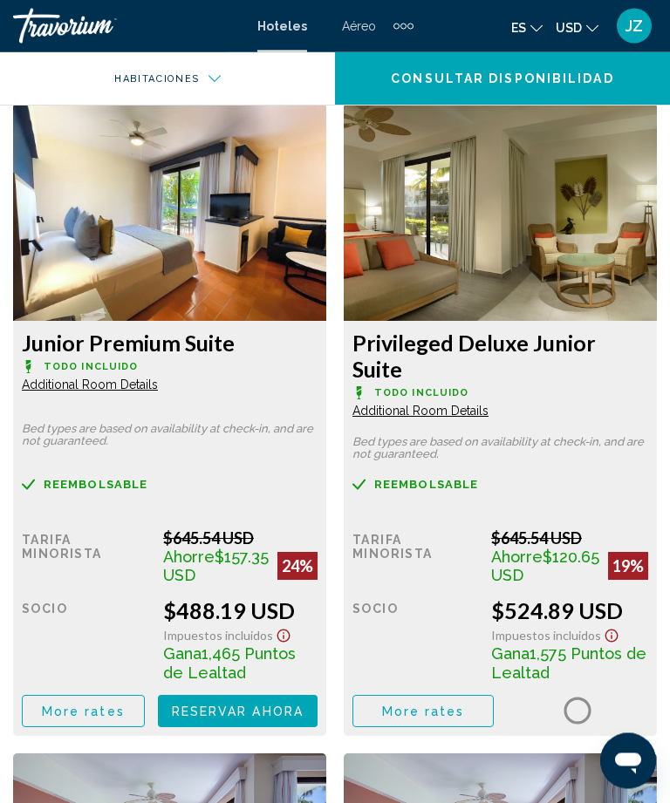
scroll to position [2097, 0]
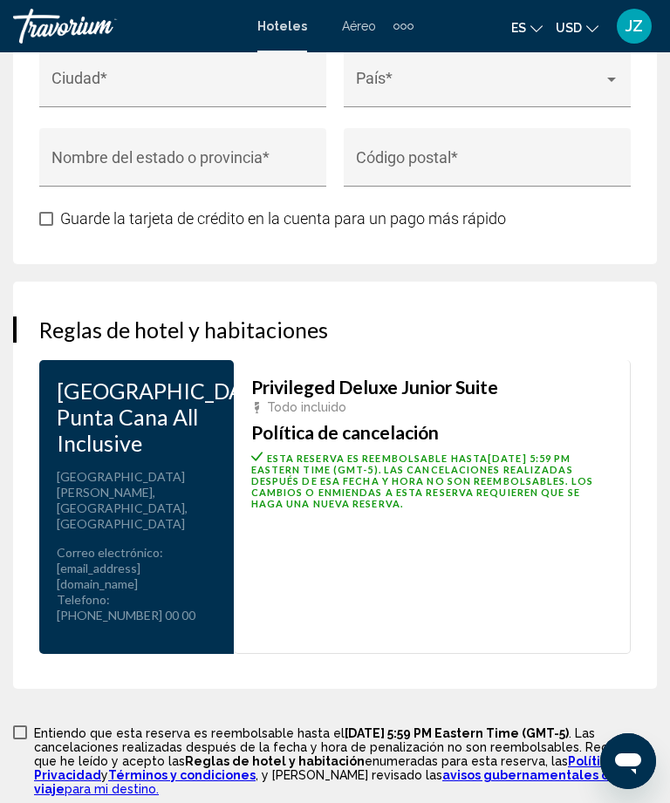
scroll to position [2768, 0]
